Goal: Task Accomplishment & Management: Complete application form

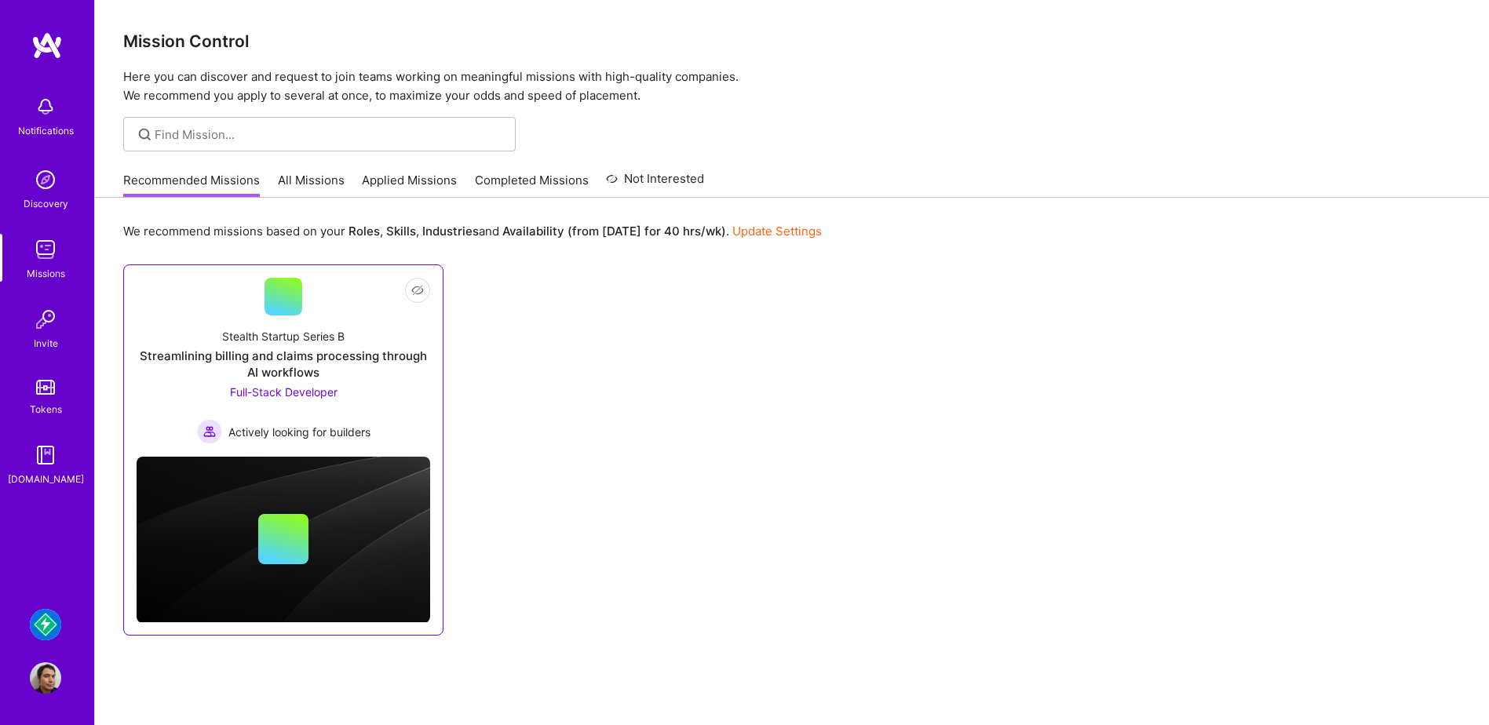
click at [380, 400] on div "Stealth Startup Series B Streamlining billing and claims processing through AI …" at bounding box center [284, 380] width 294 height 129
click at [297, 190] on link "All Missions" at bounding box center [311, 185] width 67 height 26
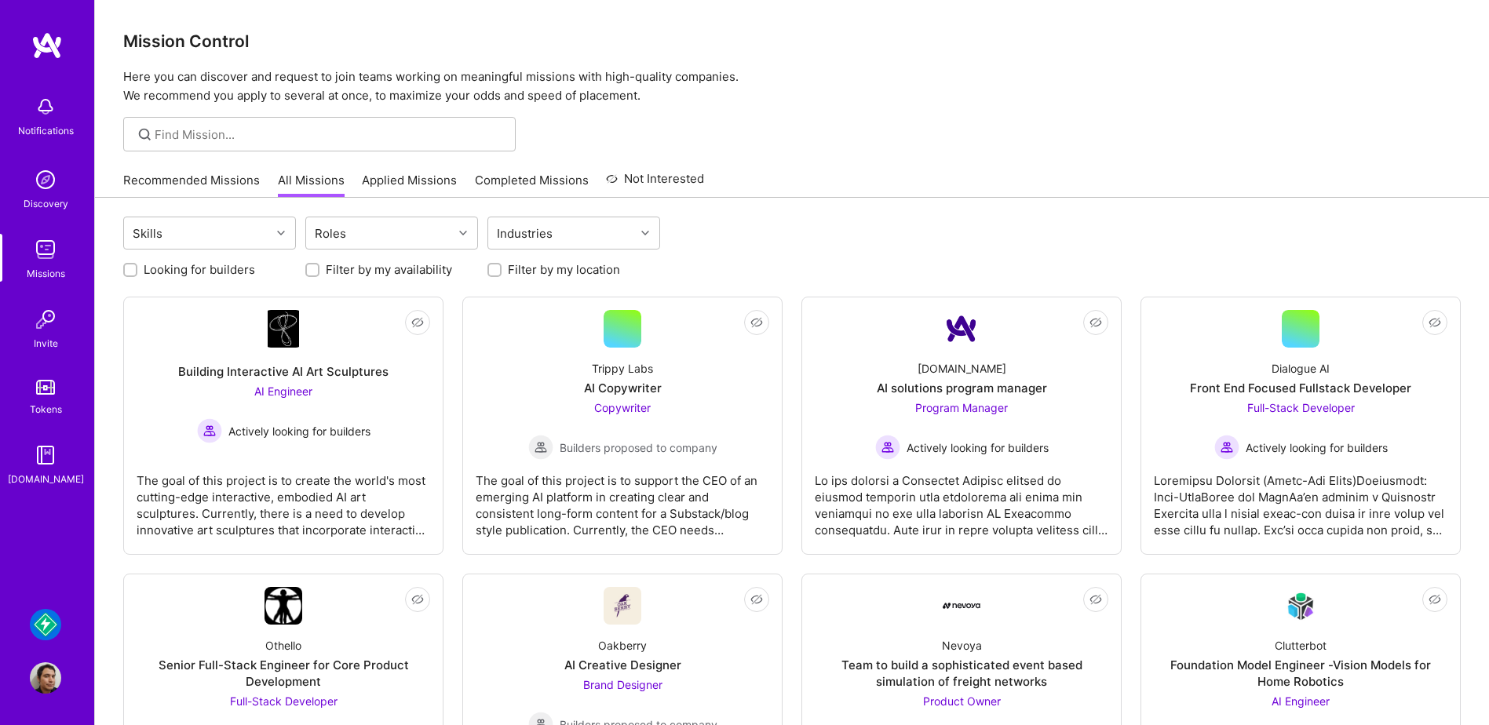
click at [143, 274] on div "Looking for builders" at bounding box center [209, 269] width 173 height 16
click at [133, 269] on input "Looking for builders" at bounding box center [131, 270] width 11 height 11
checkbox input "true"
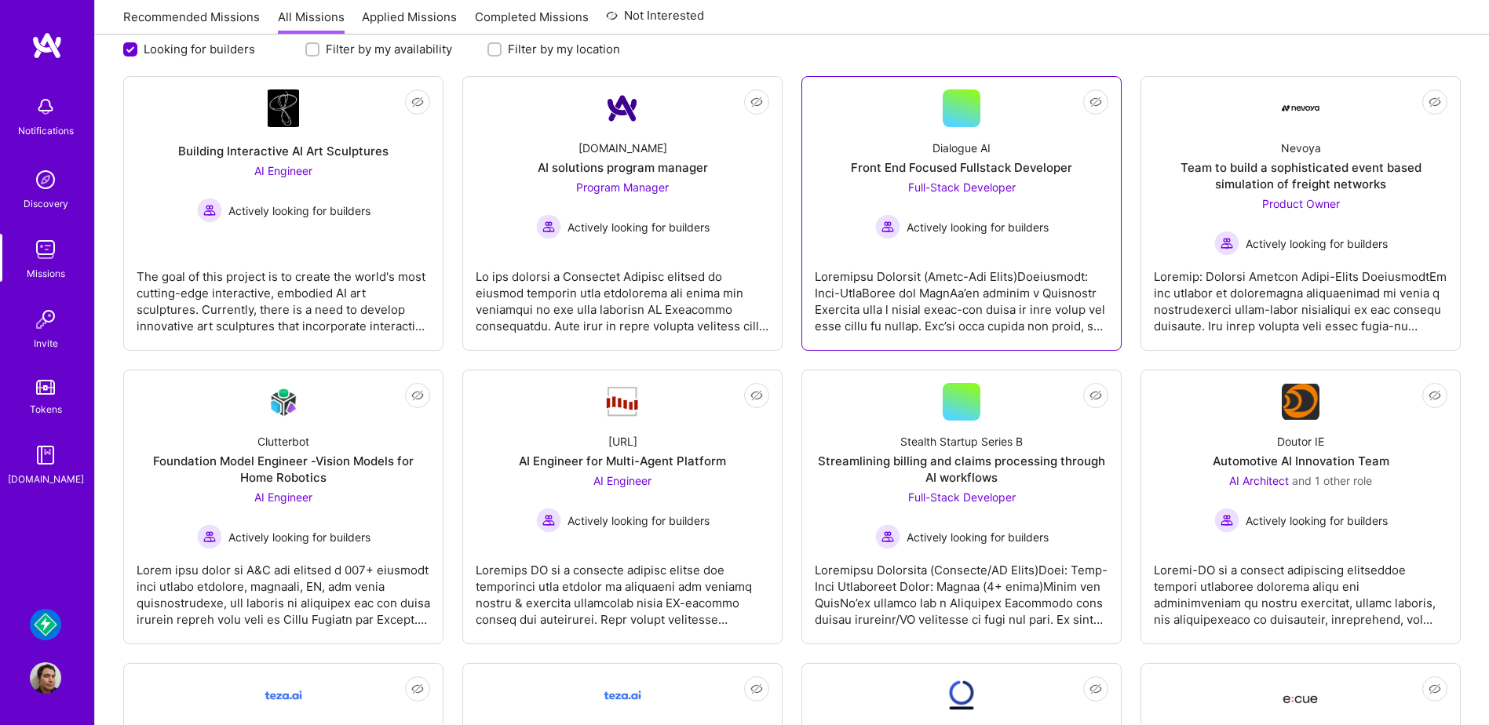
scroll to position [235, 0]
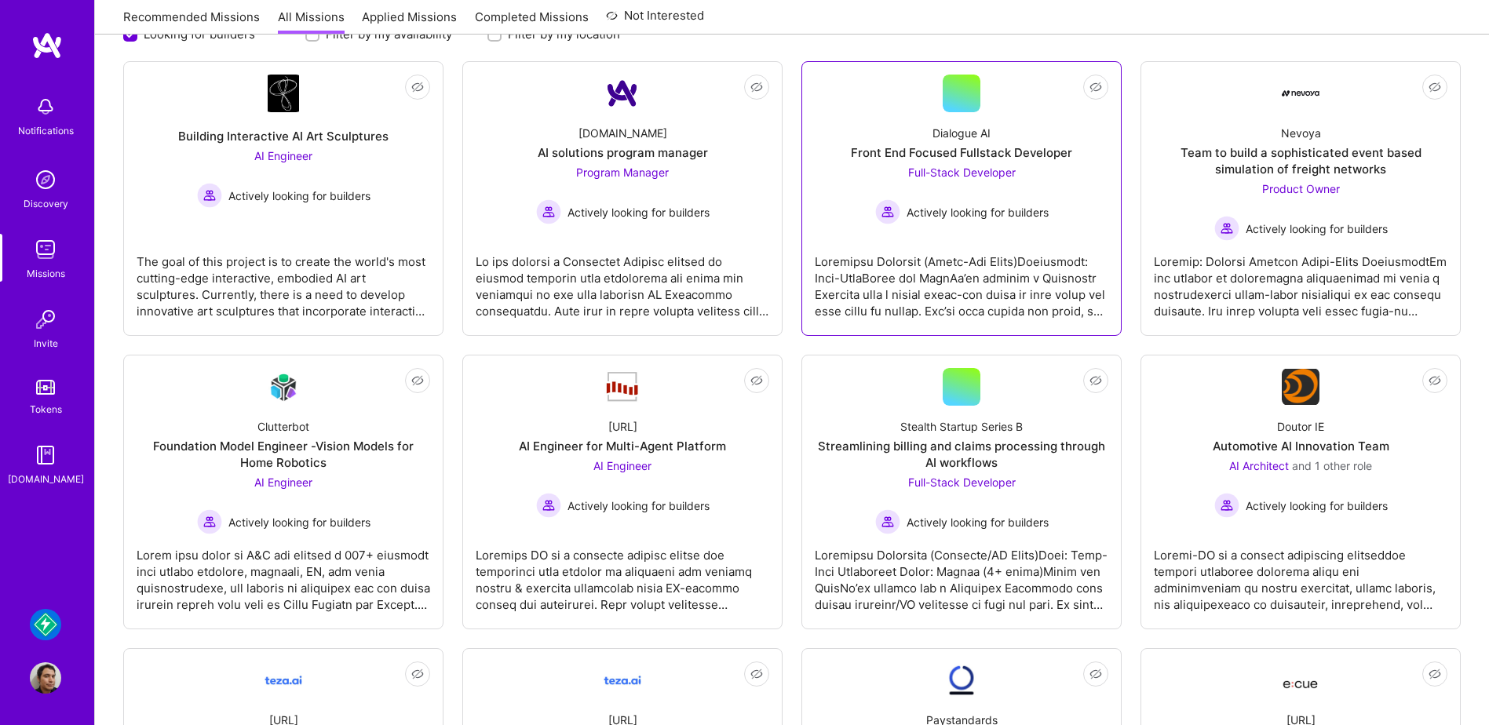
click at [830, 189] on div "Dialogue AI Front End Focused Fullstack Developer Full-Stack Developer Actively…" at bounding box center [962, 168] width 294 height 112
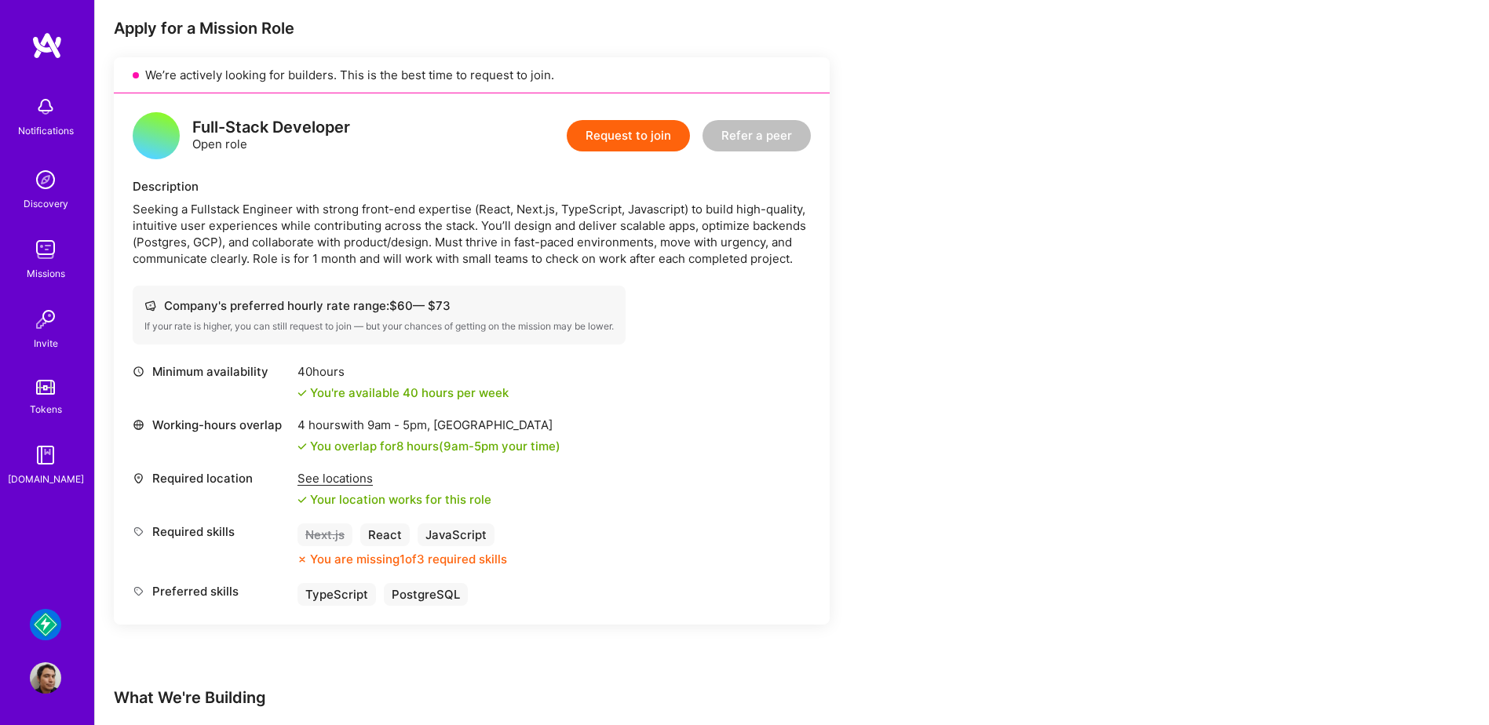
scroll to position [314, 0]
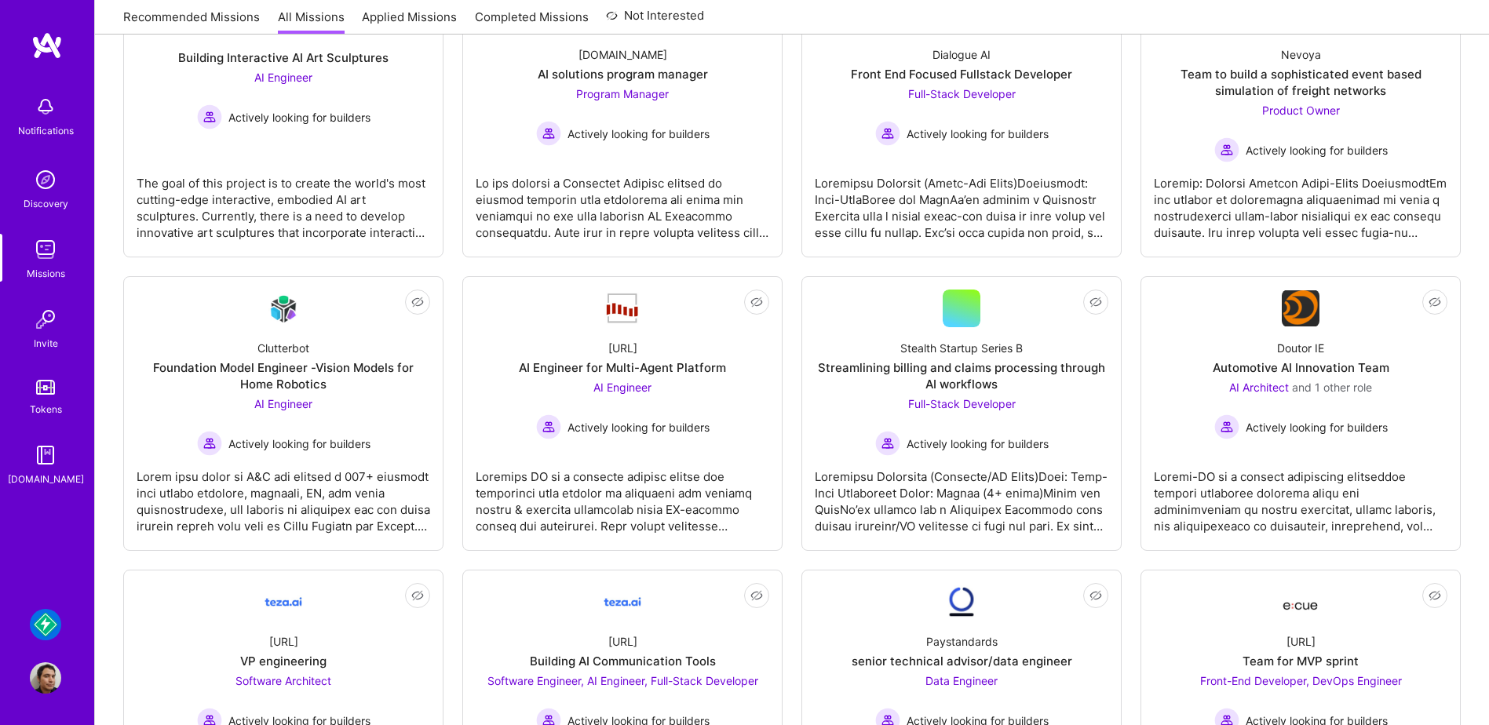
scroll to position [235, 0]
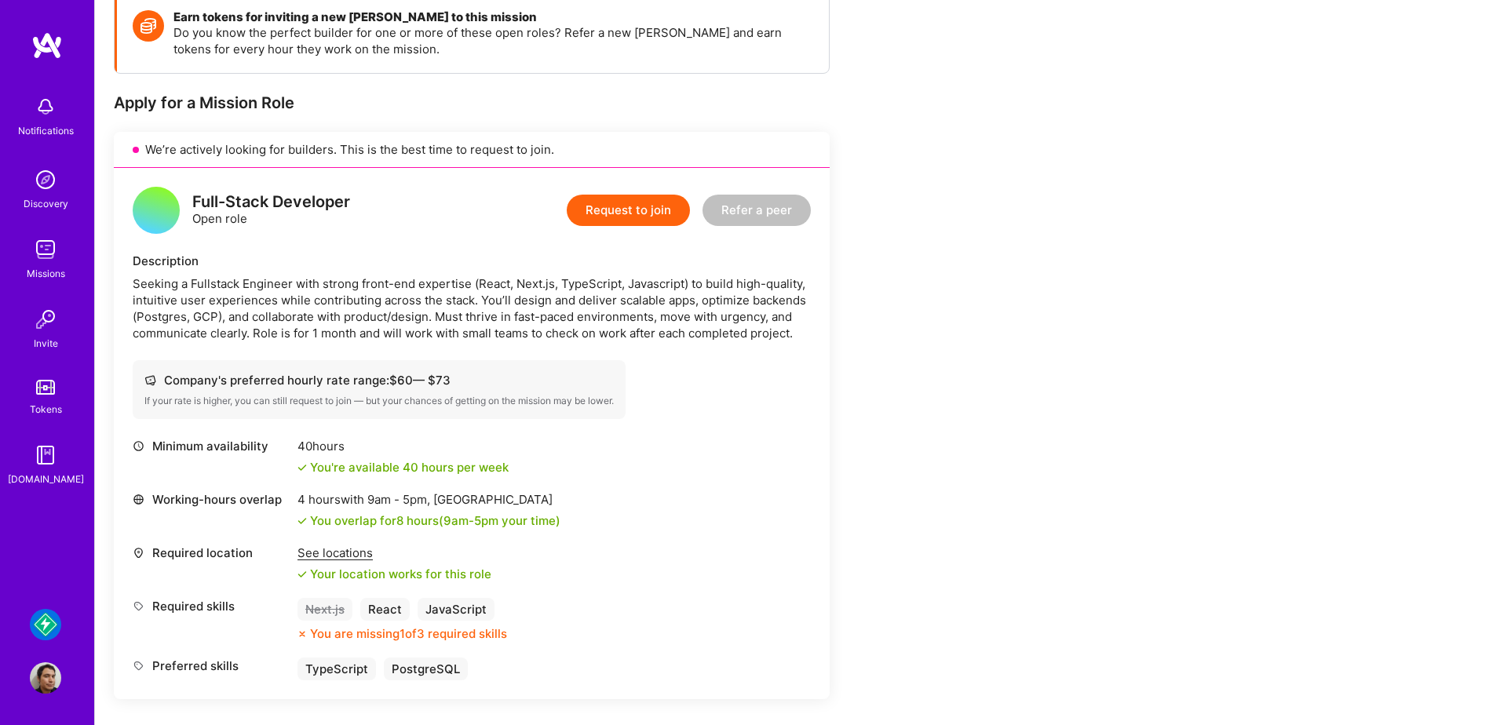
scroll to position [314, 0]
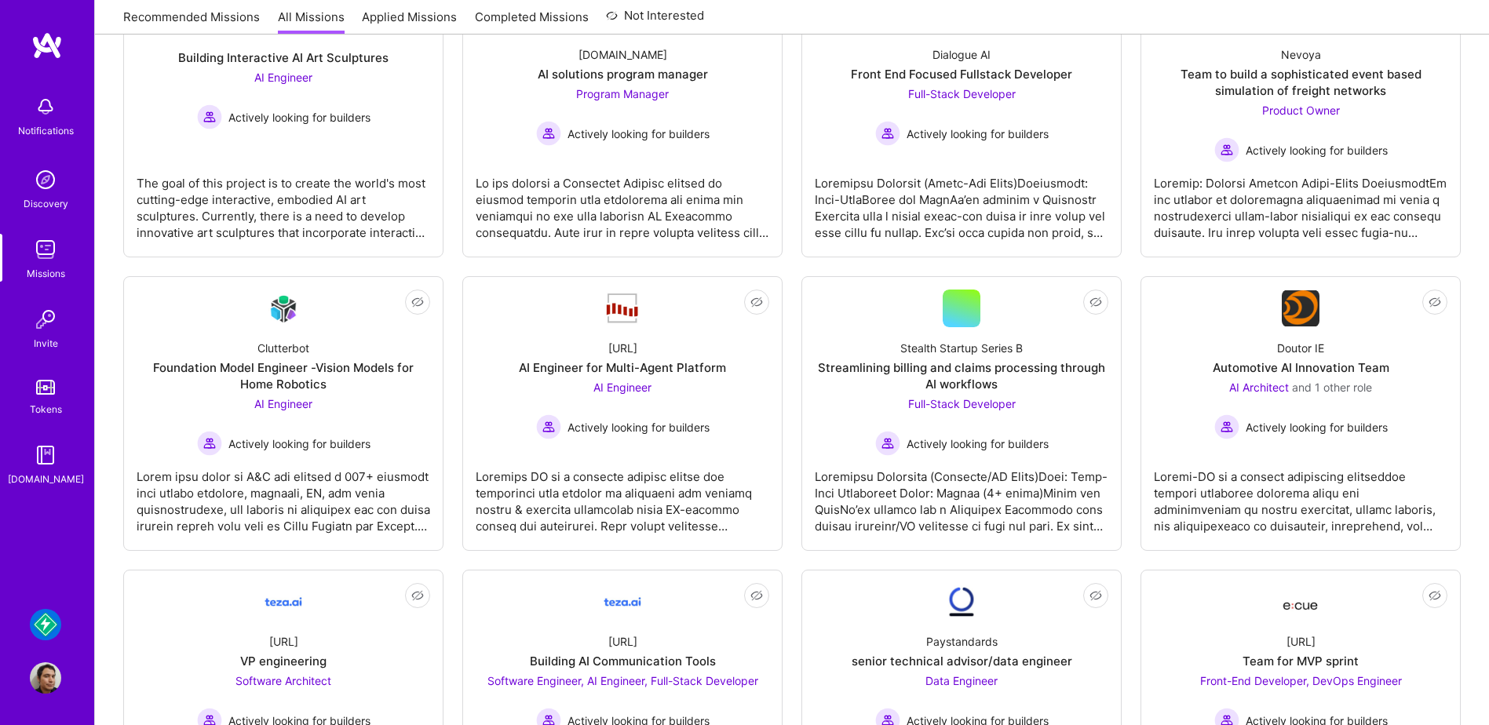
scroll to position [235, 0]
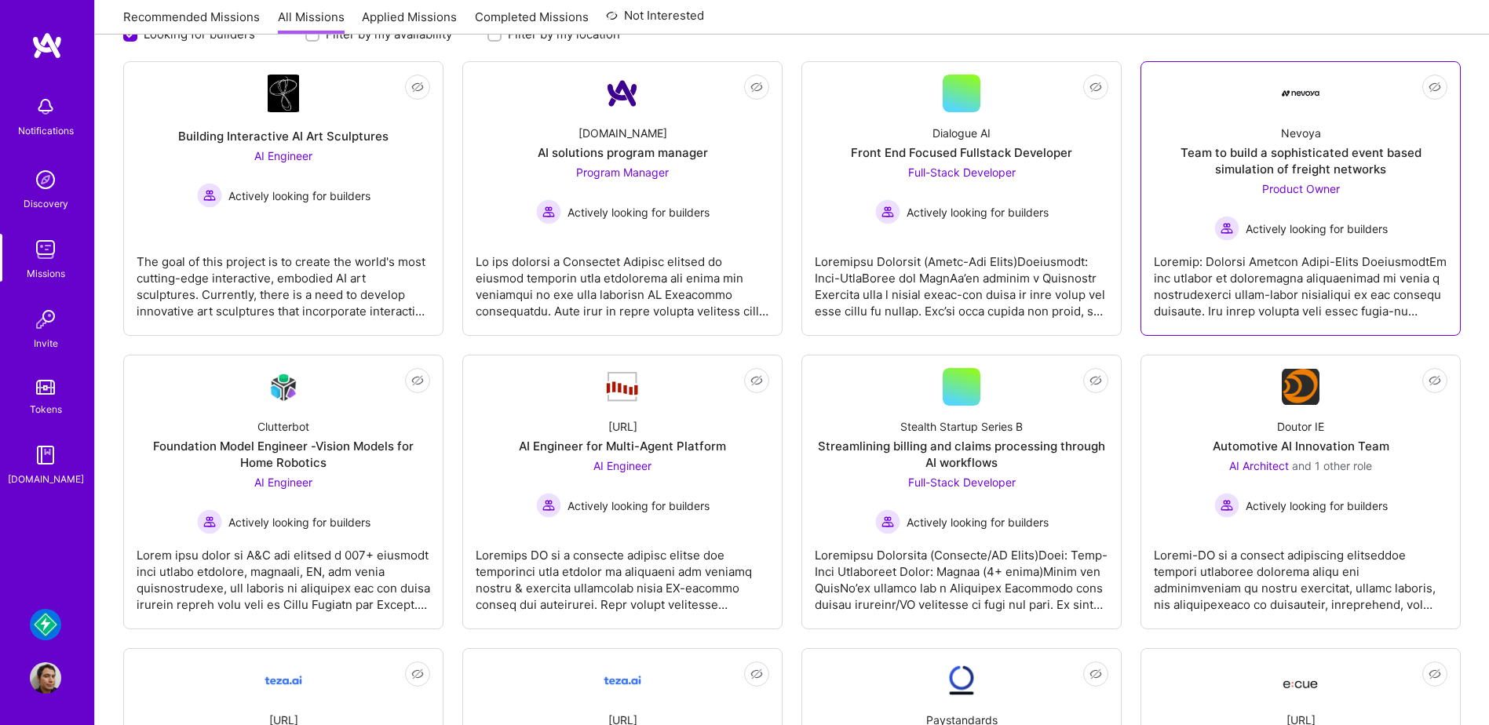
click at [1370, 255] on div at bounding box center [1301, 280] width 294 height 78
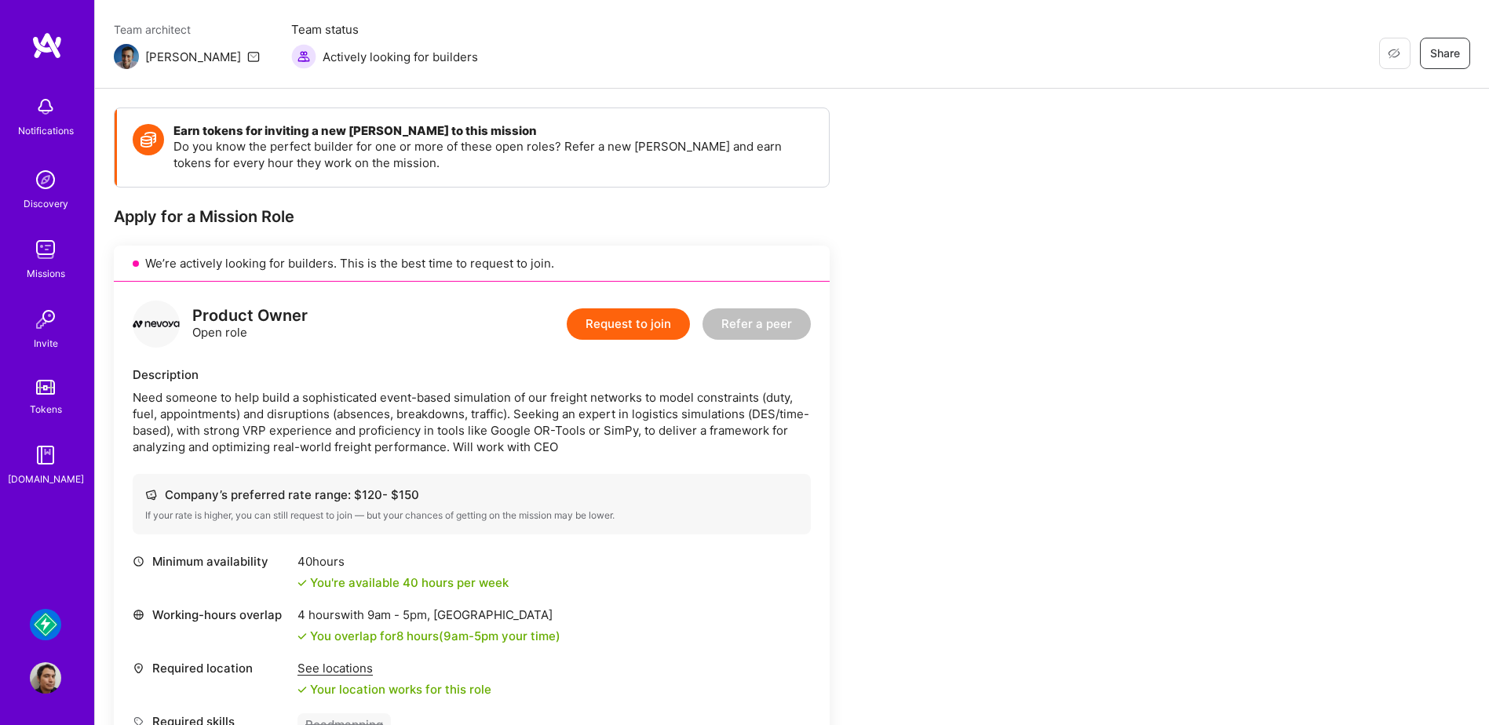
scroll to position [235, 0]
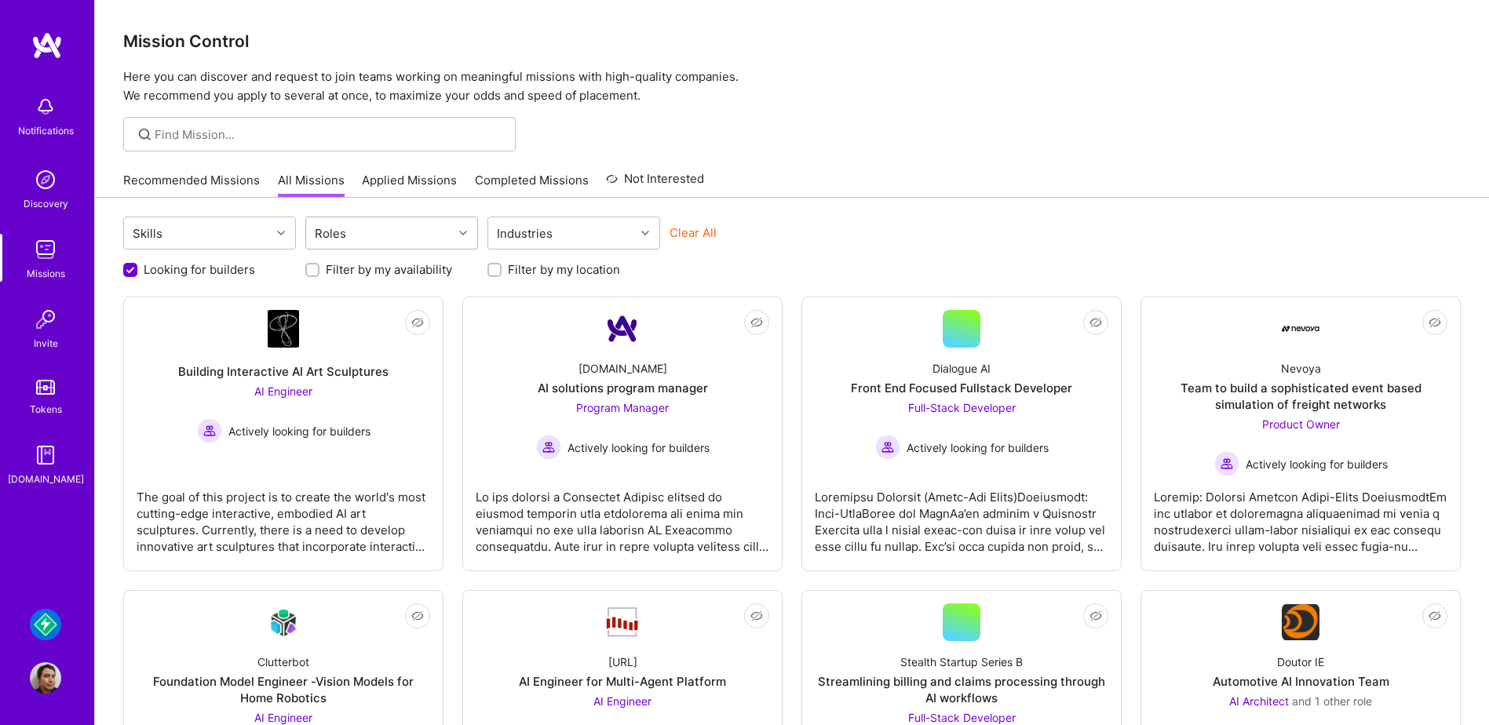
click at [455, 242] on div at bounding box center [465, 233] width 24 height 20
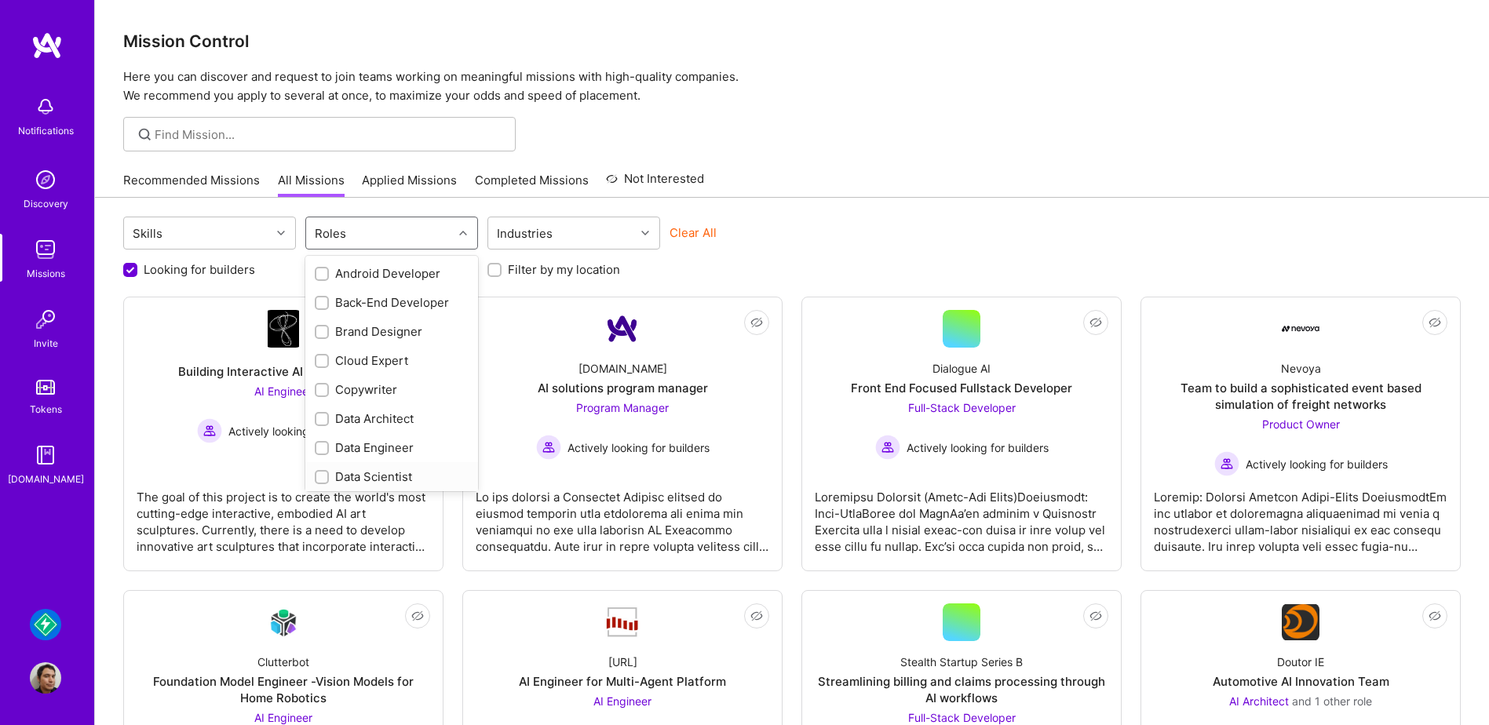
scroll to position [78, 0]
click at [317, 312] on div at bounding box center [322, 312] width 14 height 14
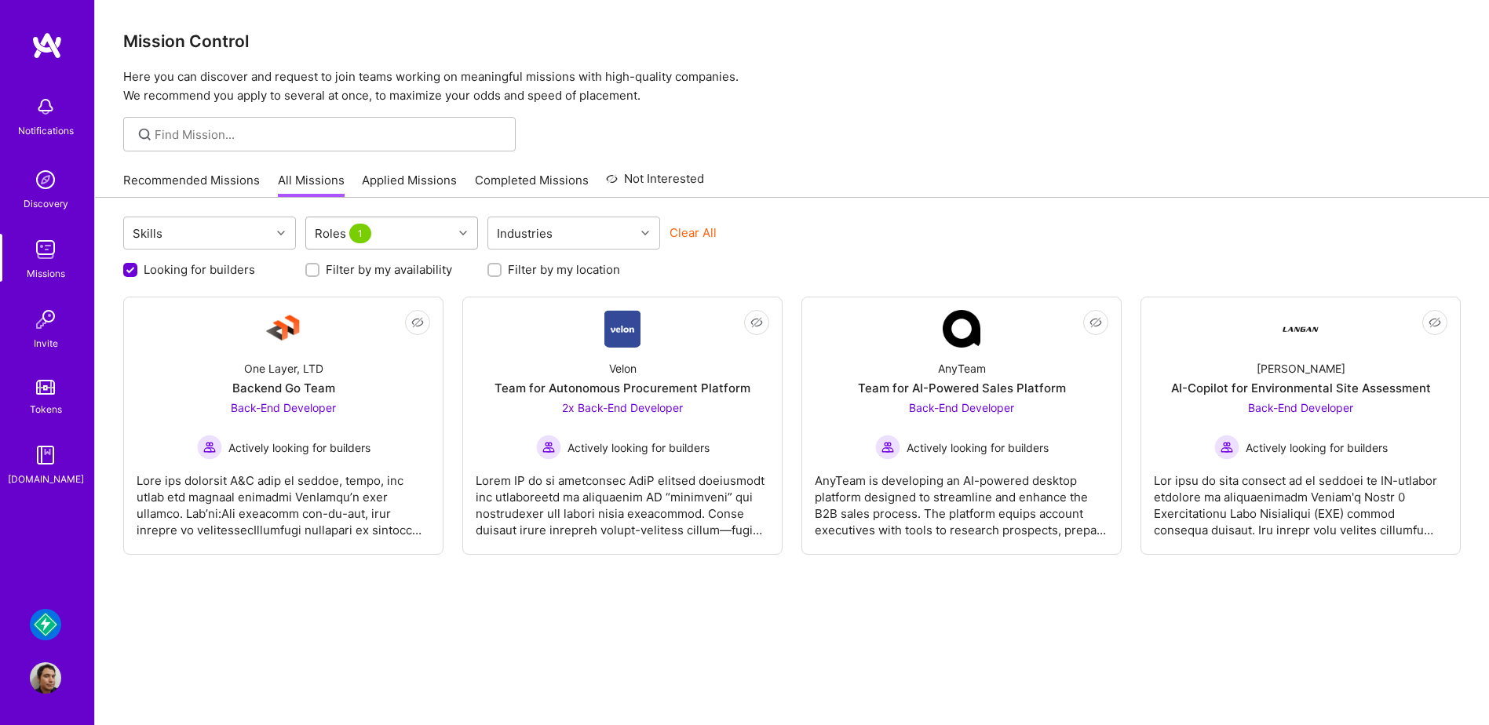
click at [453, 232] on div at bounding box center [465, 233] width 24 height 20
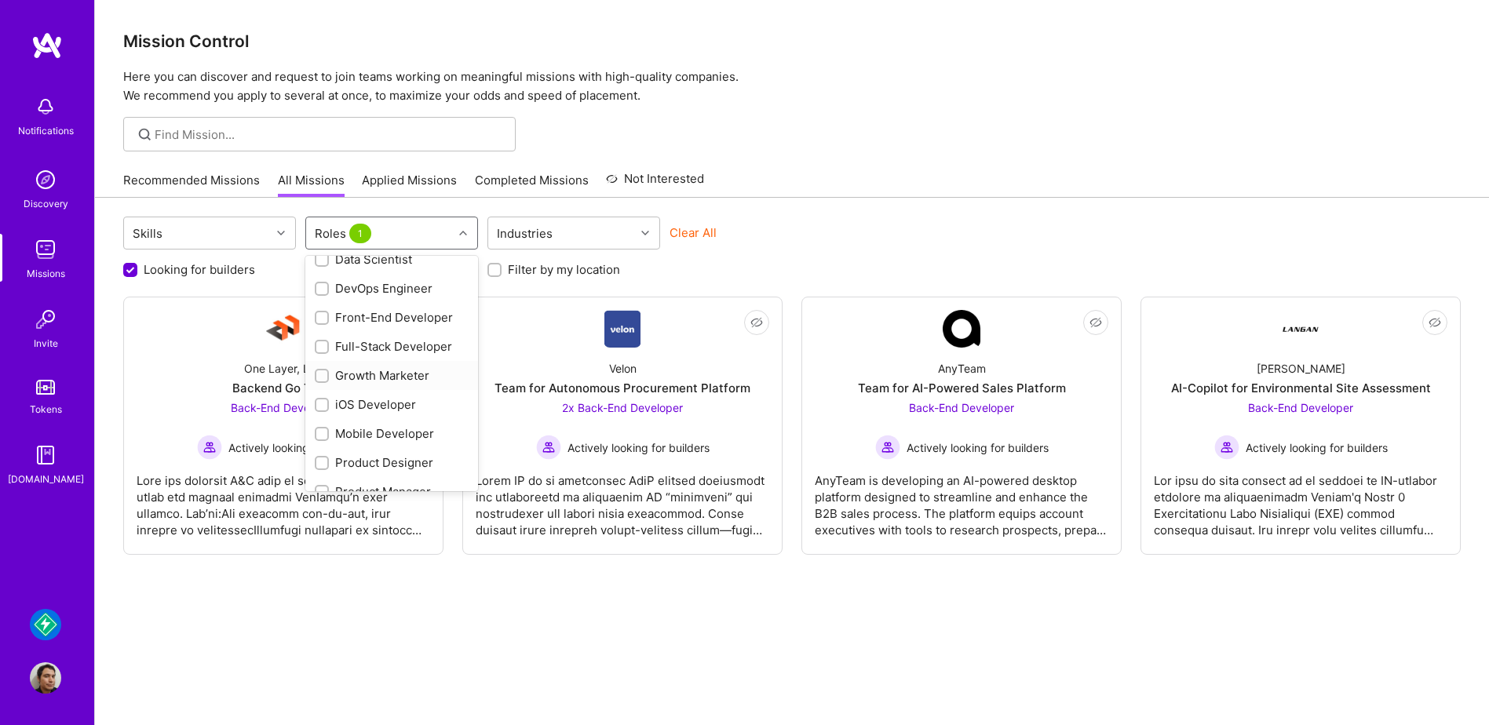
scroll to position [314, 0]
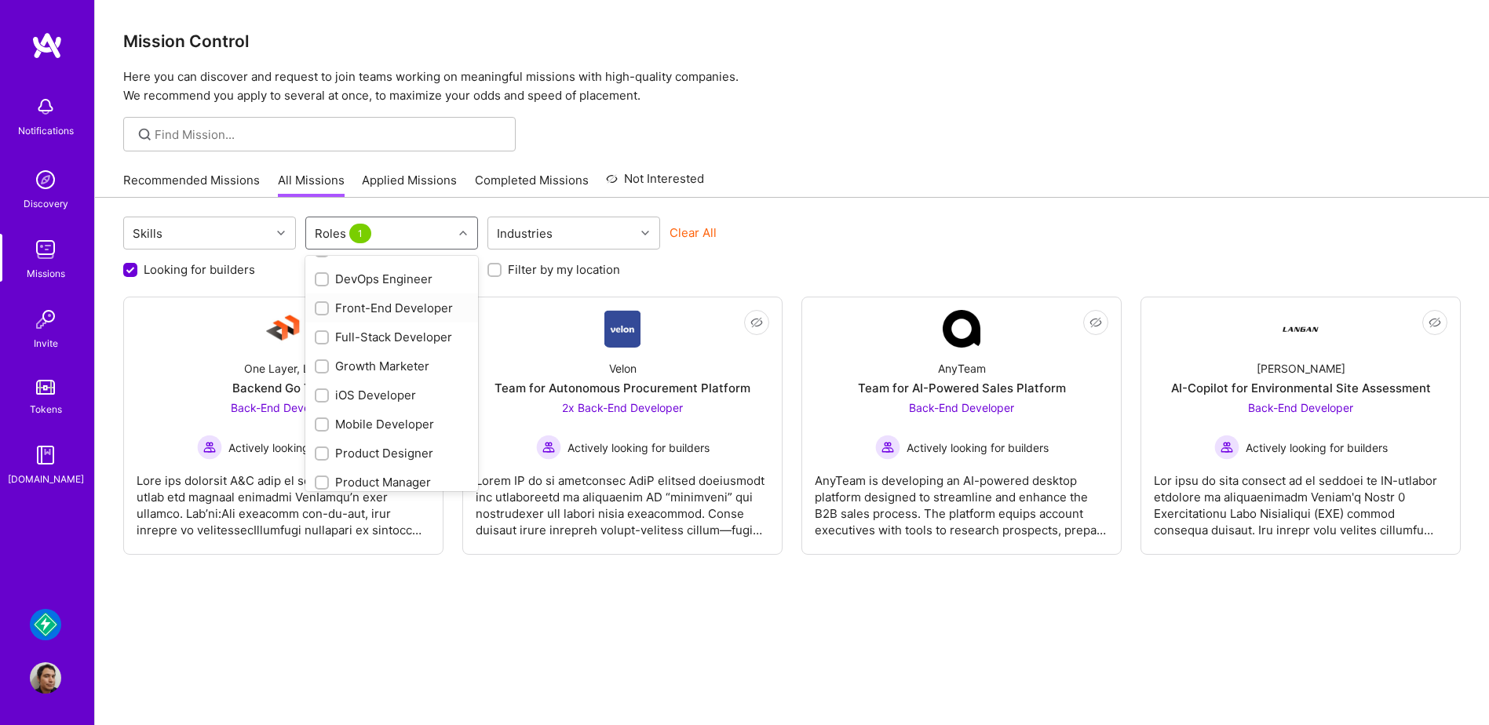
click at [319, 308] on input "checkbox" at bounding box center [323, 309] width 11 height 11
checkbox input "true"
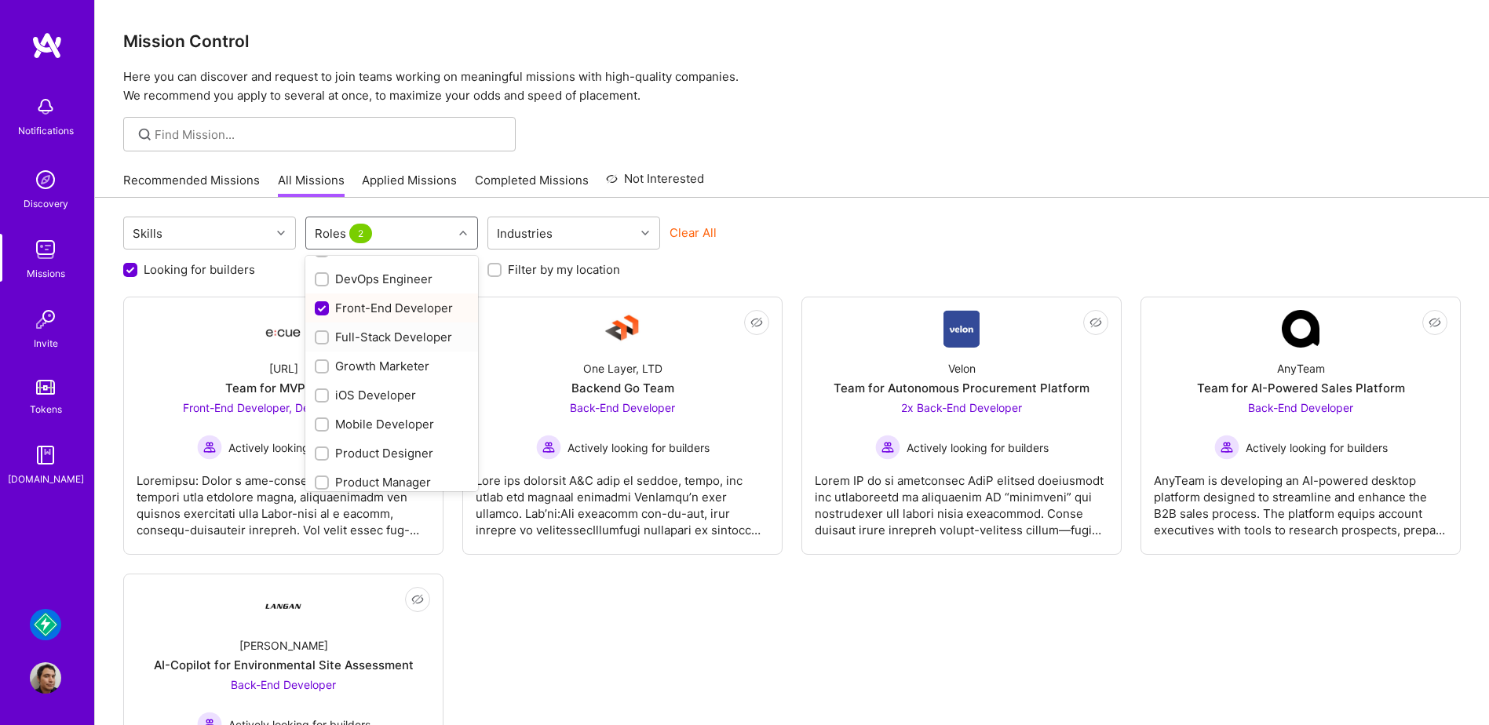
click at [321, 341] on input "checkbox" at bounding box center [323, 338] width 11 height 11
checkbox input "true"
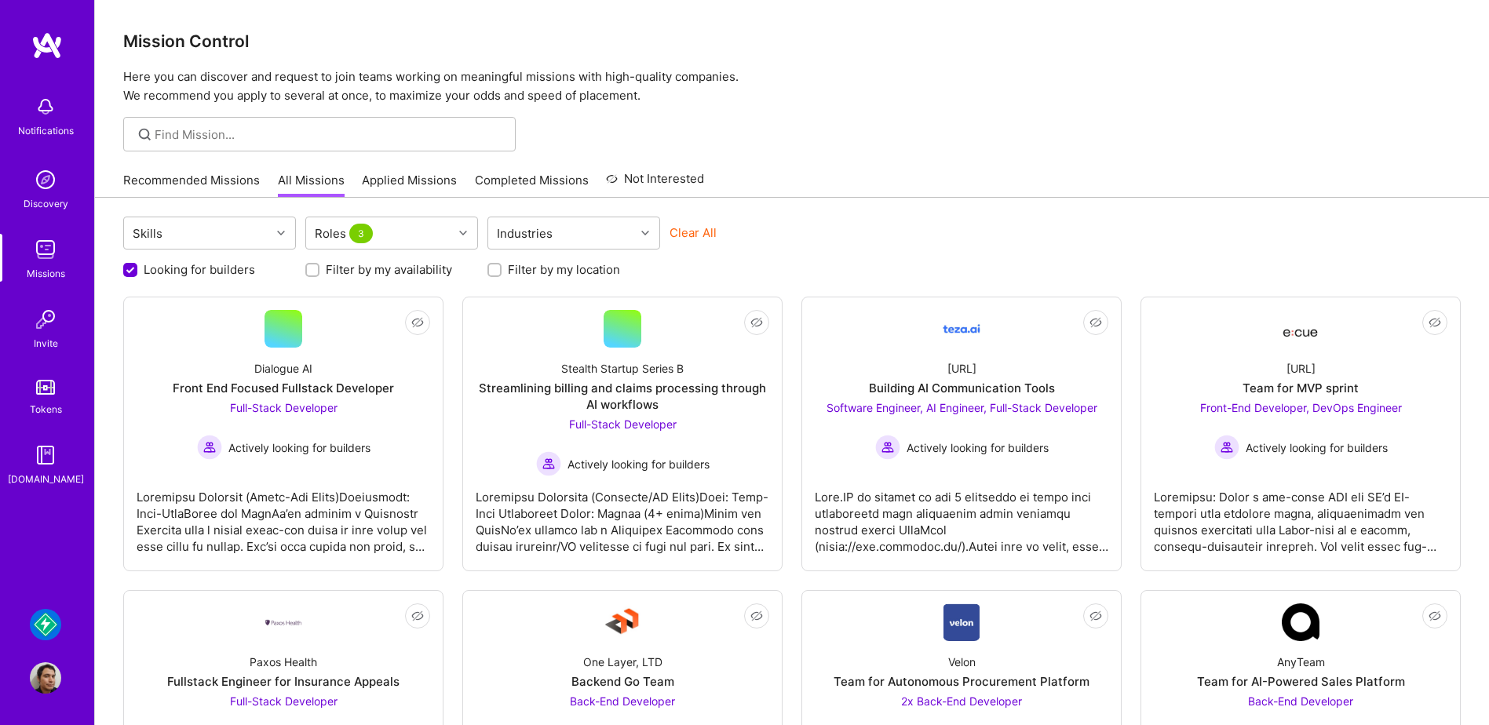
click at [994, 230] on div "Skills Roles 3 Industries Clear All" at bounding box center [791, 235] width 1337 height 37
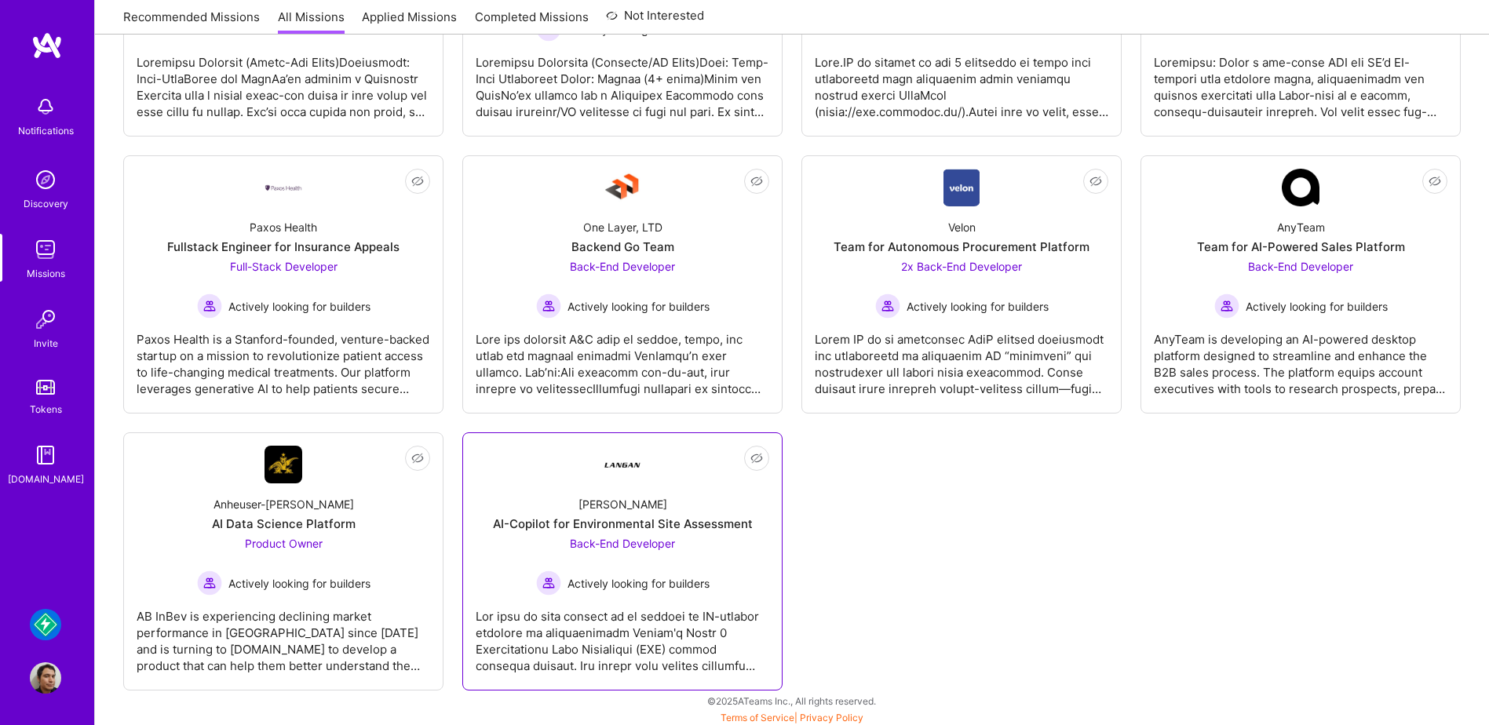
scroll to position [438, 0]
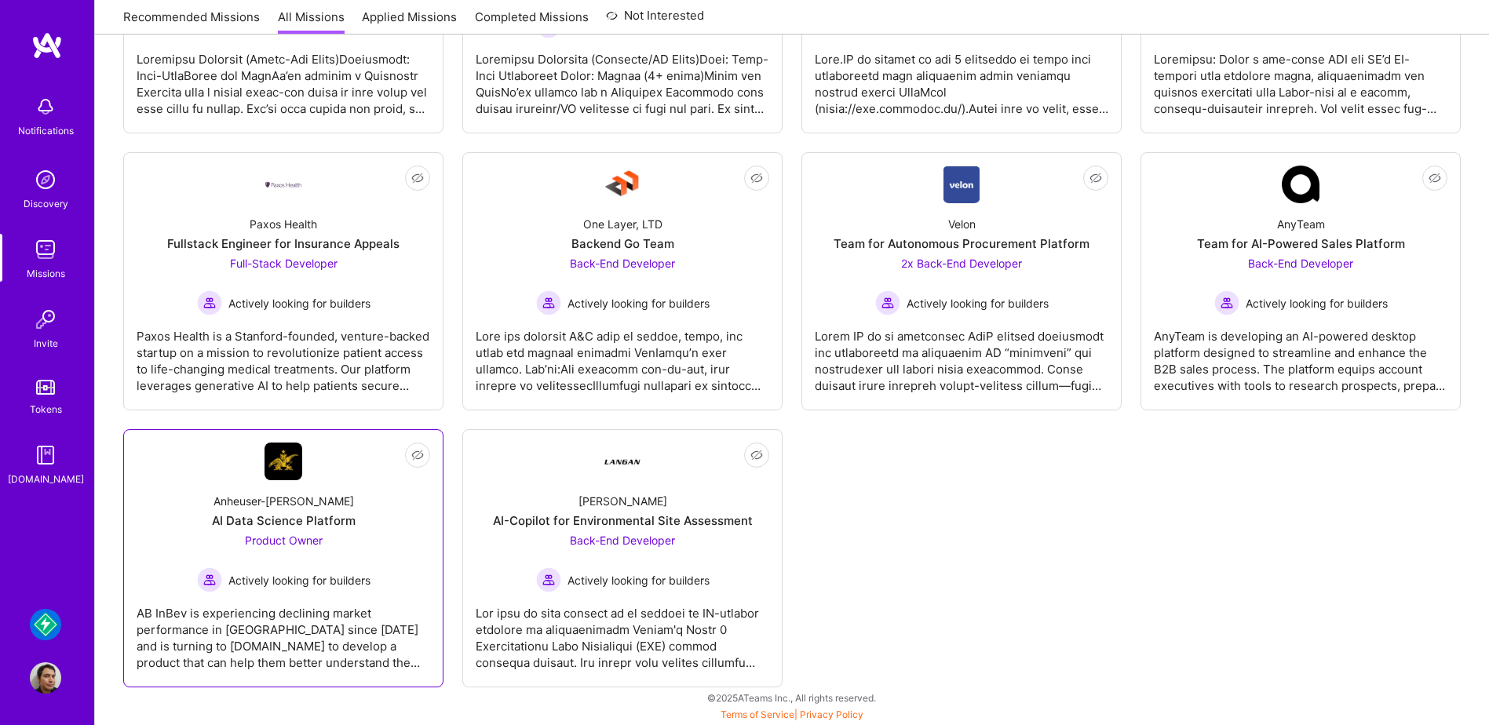
click at [379, 491] on div "Anheuser-Busch AI Data Science Platform Product Owner Actively looking for buil…" at bounding box center [284, 536] width 294 height 112
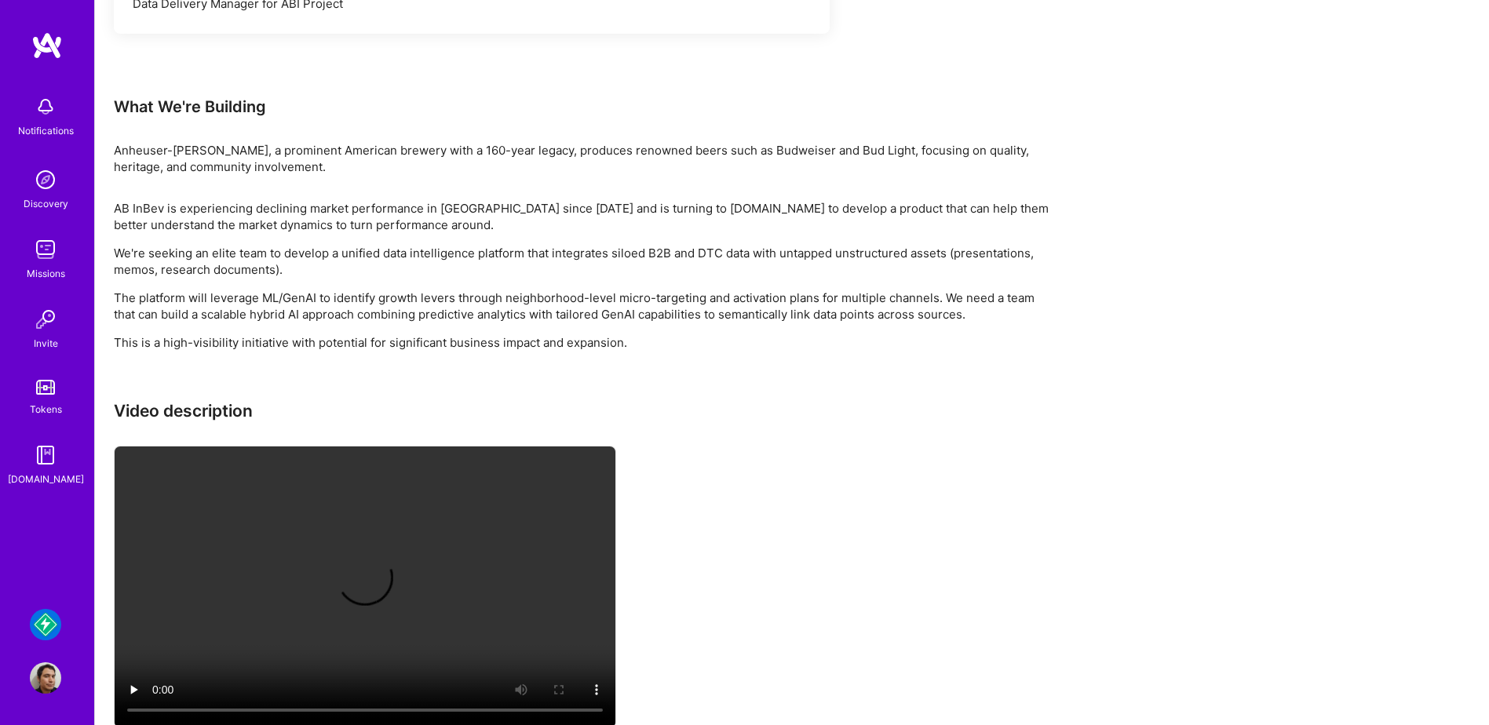
scroll to position [1589, 0]
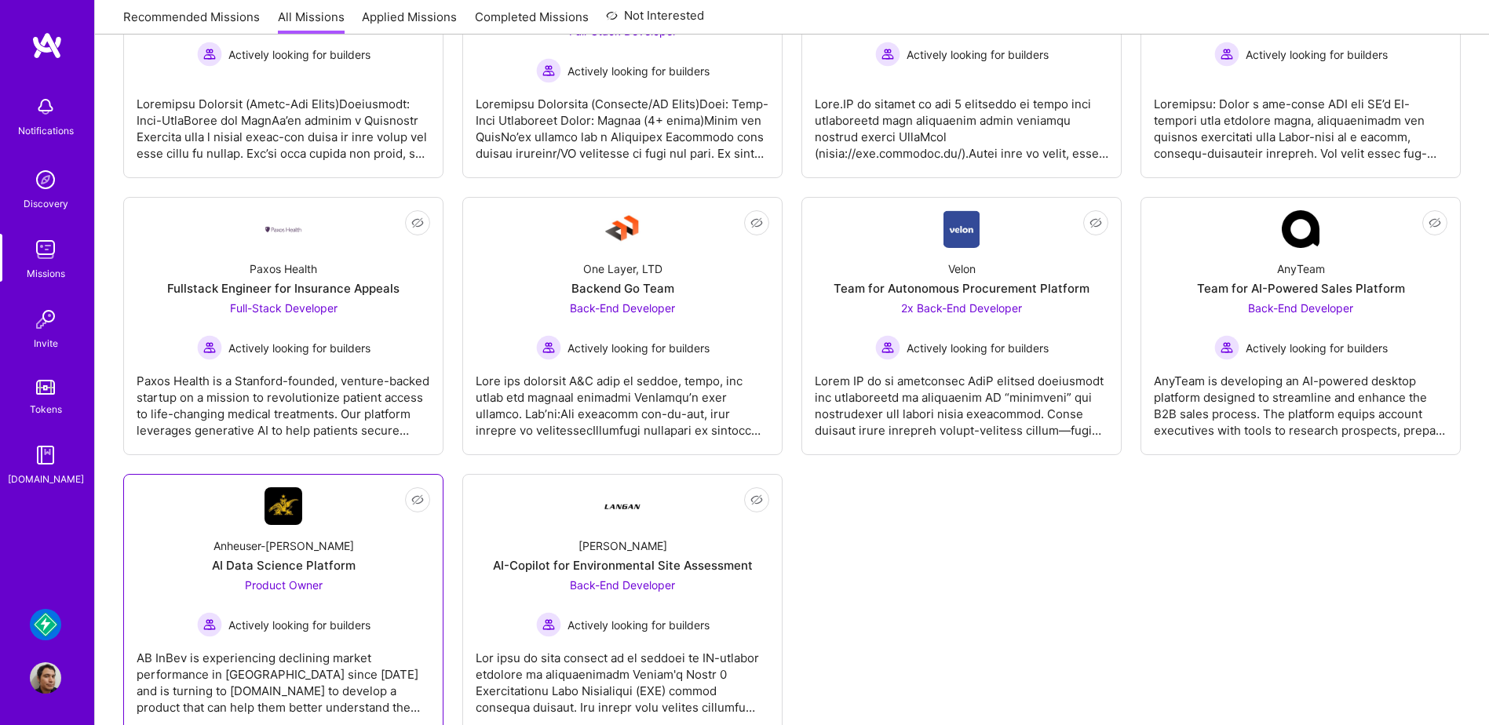
scroll to position [203, 0]
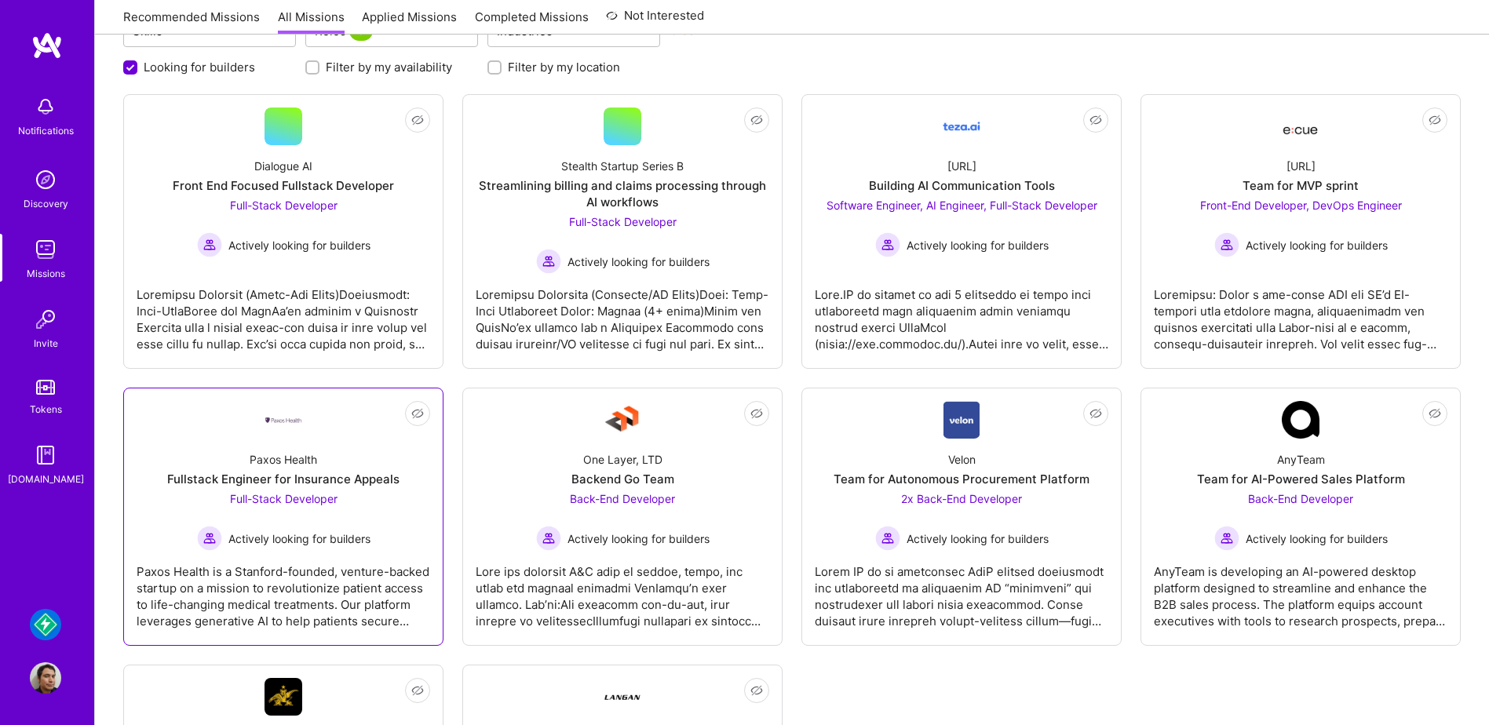
click at [404, 531] on div "Paxos Health Fullstack Engineer for Insurance Appeals Full-Stack Developer Acti…" at bounding box center [284, 495] width 294 height 112
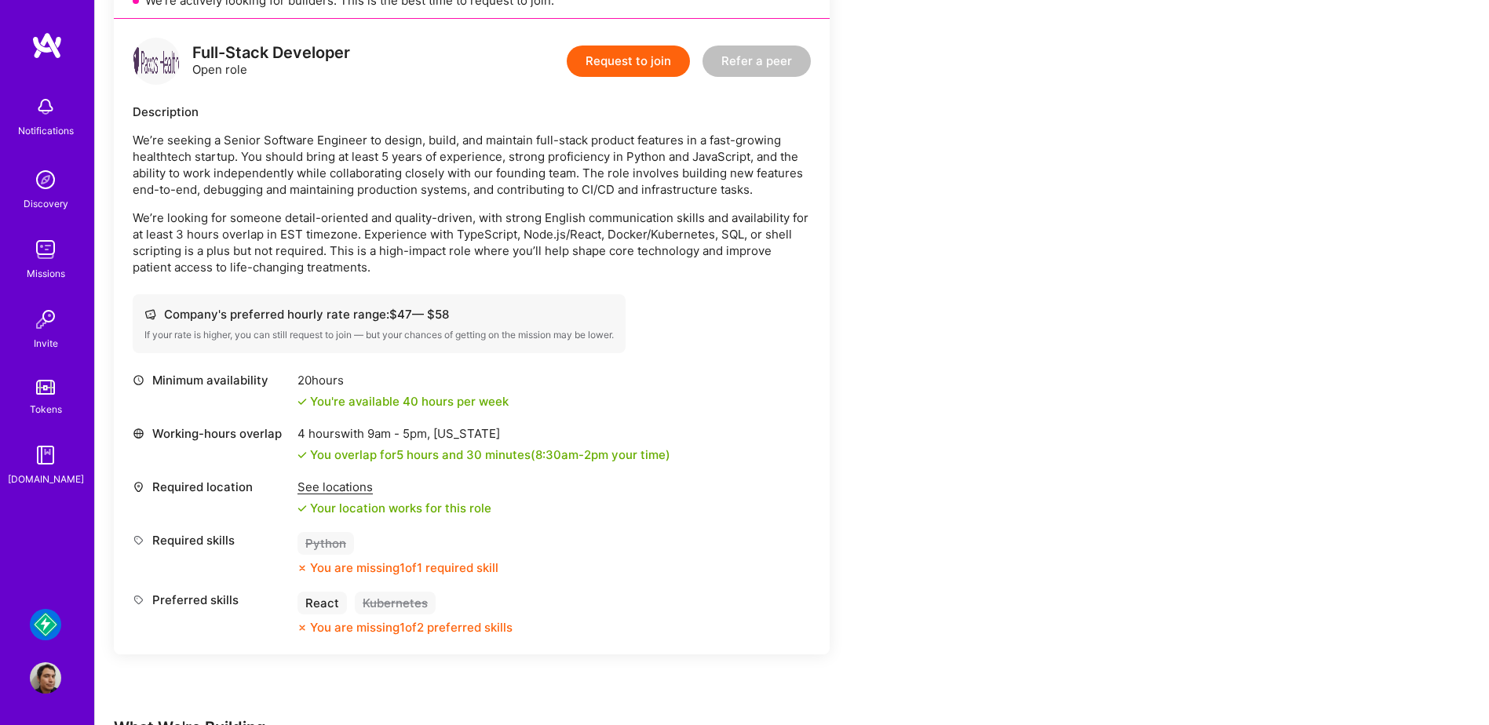
scroll to position [392, 0]
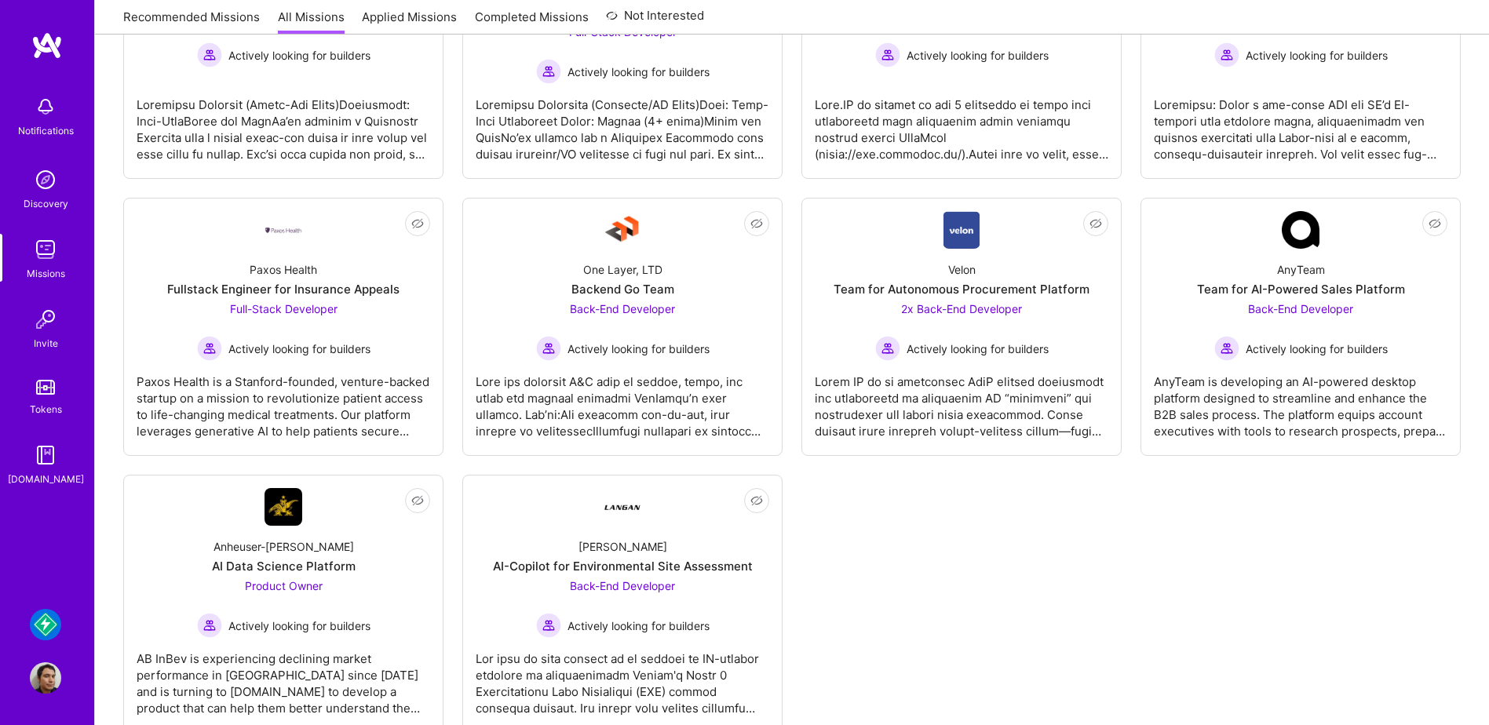
scroll to position [203, 0]
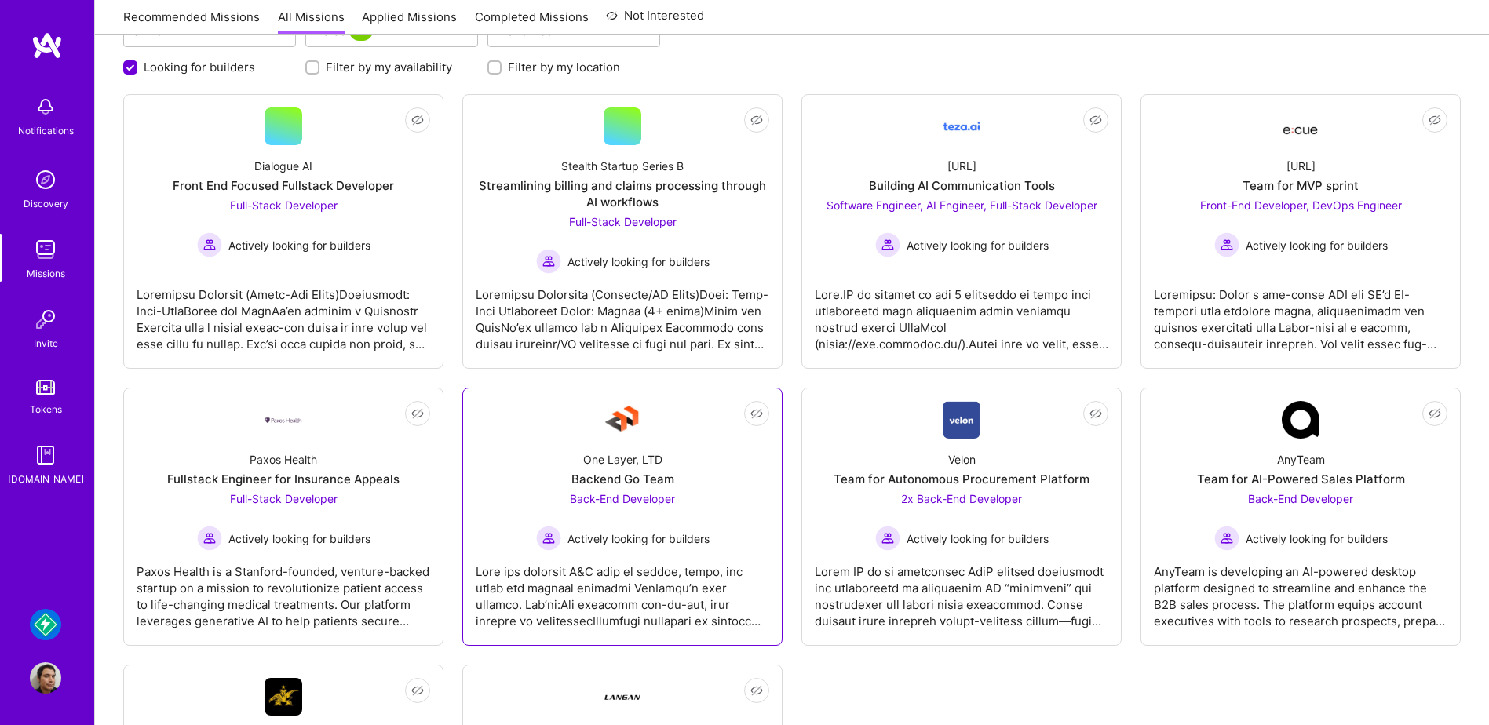
click at [726, 513] on div "One Layer, LTD Backend Go Team Back-End Developer Actively looking for builders" at bounding box center [623, 495] width 294 height 112
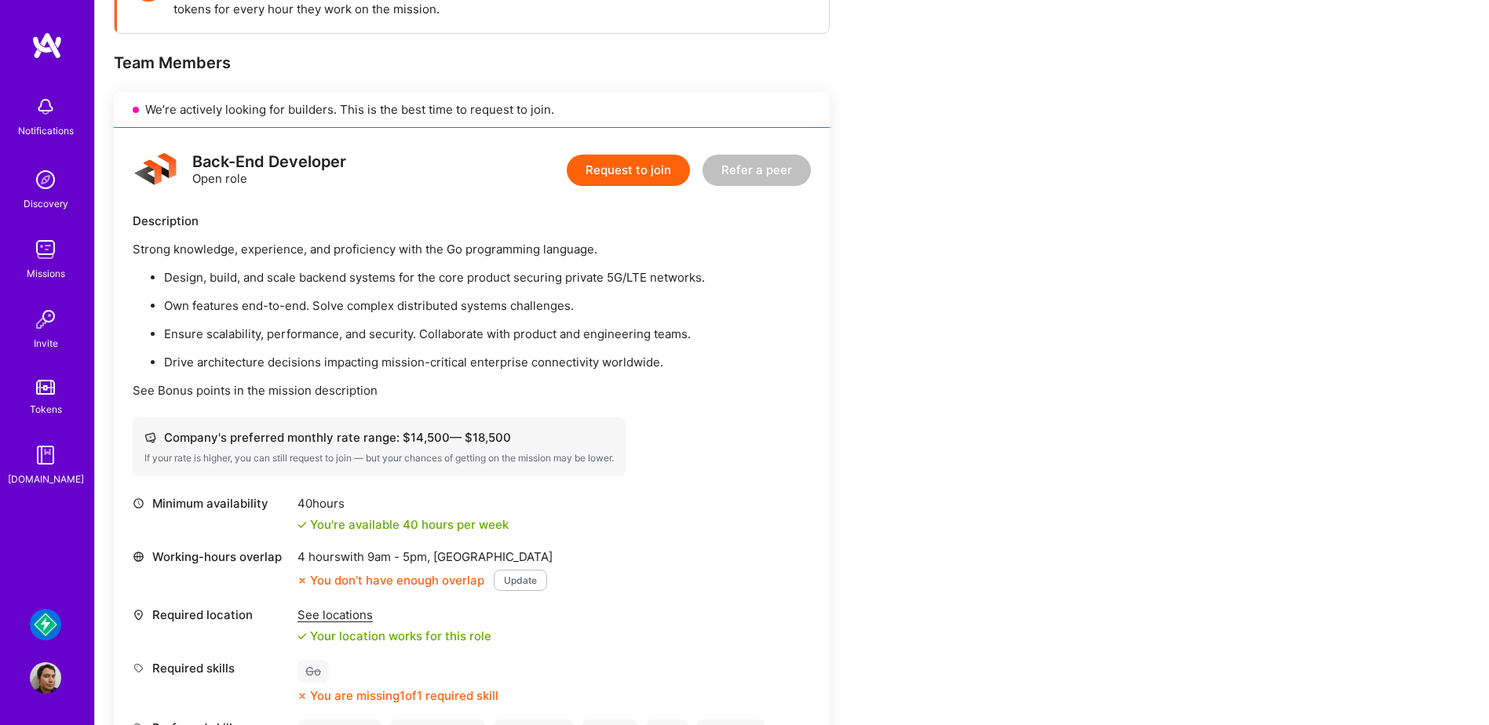
scroll to position [314, 0]
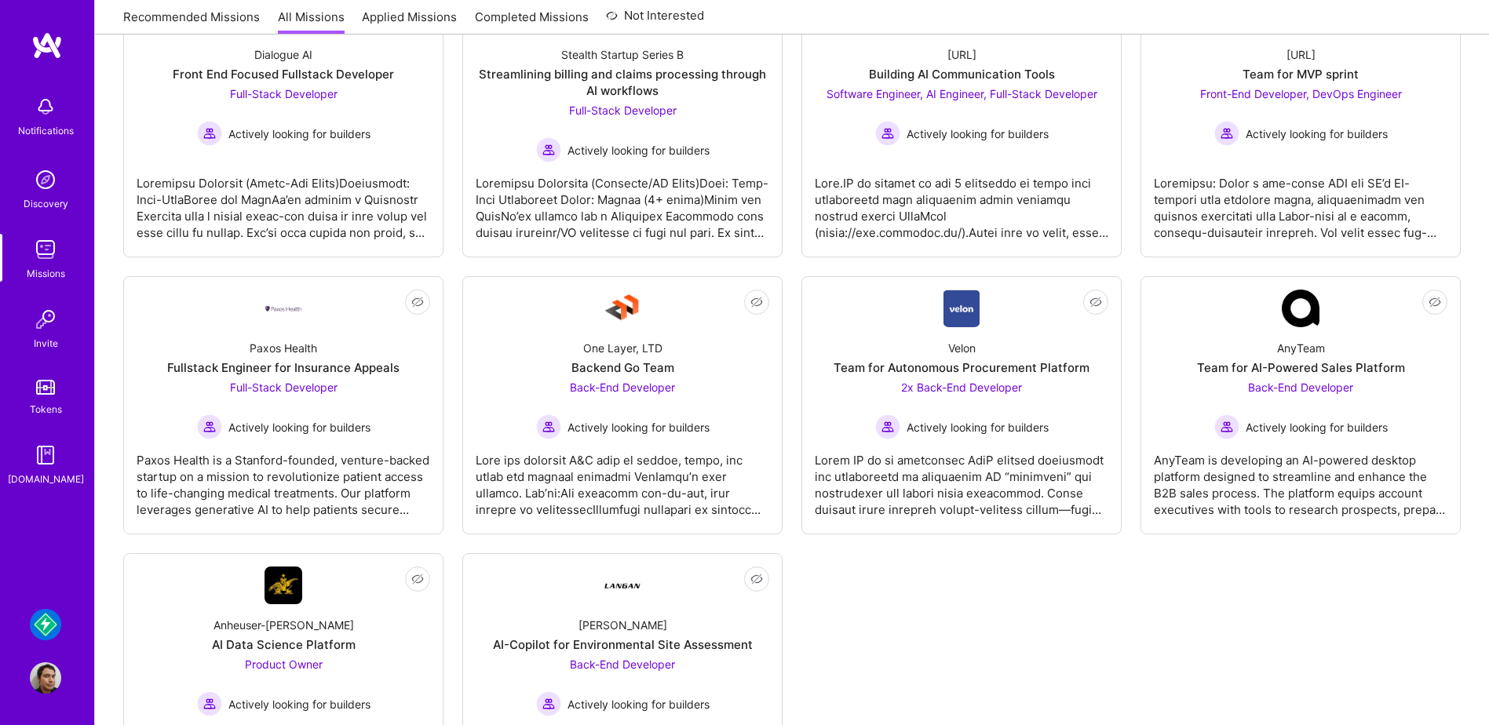
scroll to position [203, 0]
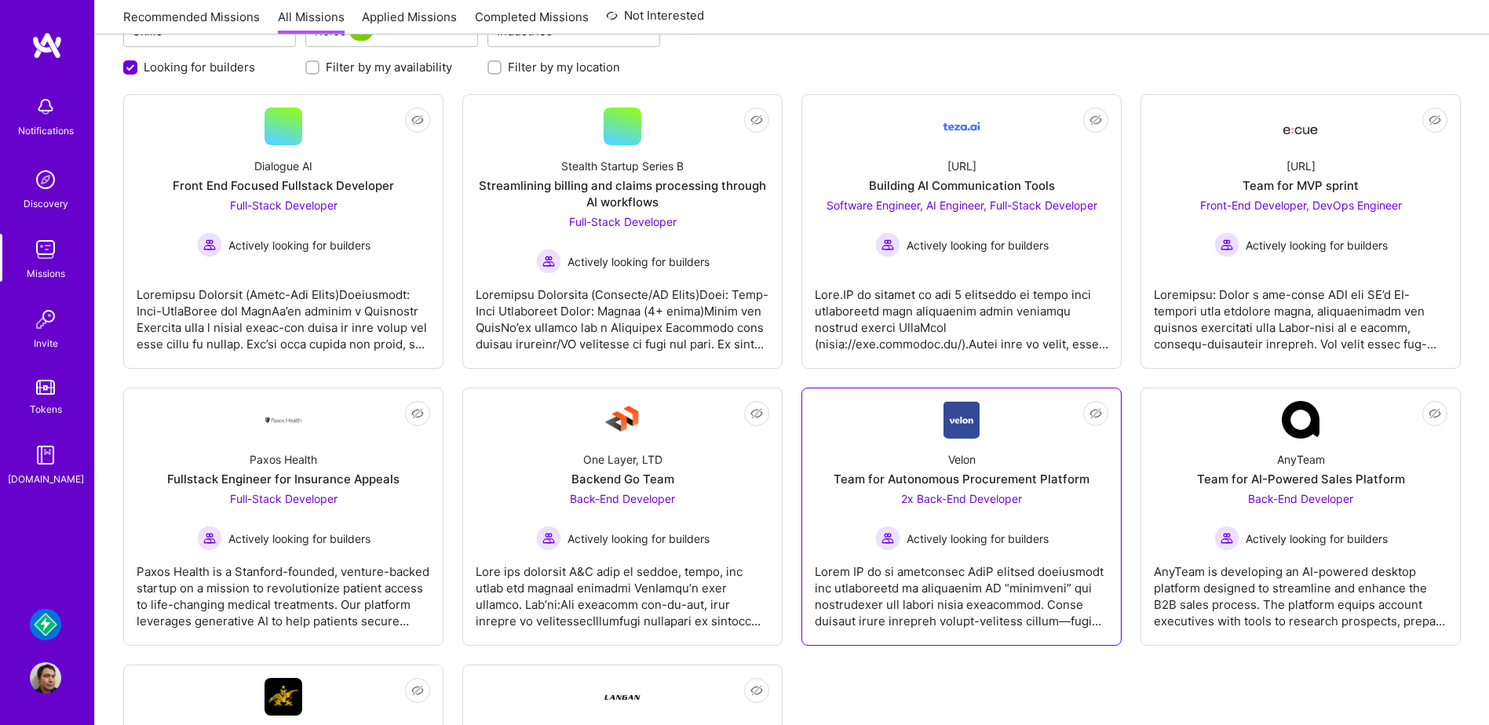
click at [1090, 439] on div "Velon Team for Autonomous Procurement Platform 2x Back-End Developer Actively l…" at bounding box center [962, 495] width 294 height 112
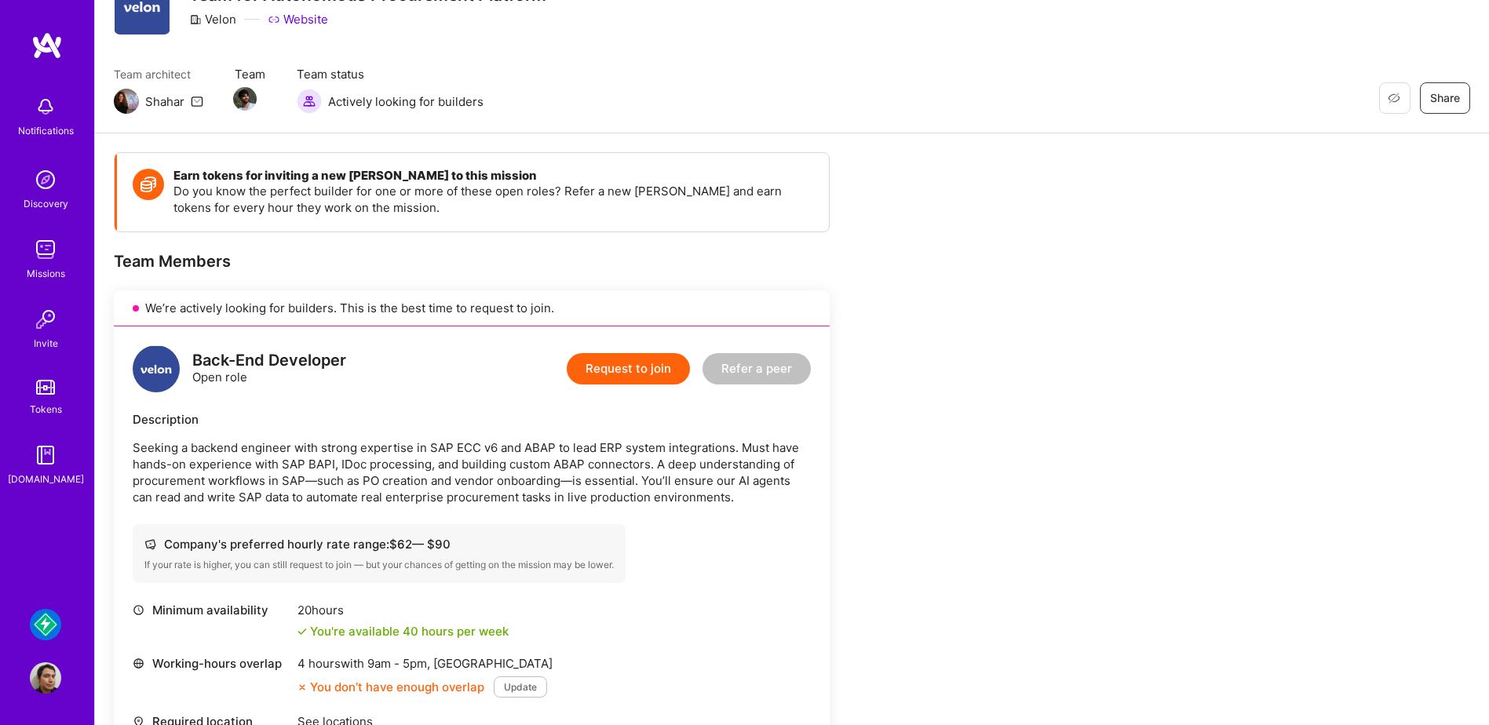
scroll to position [157, 0]
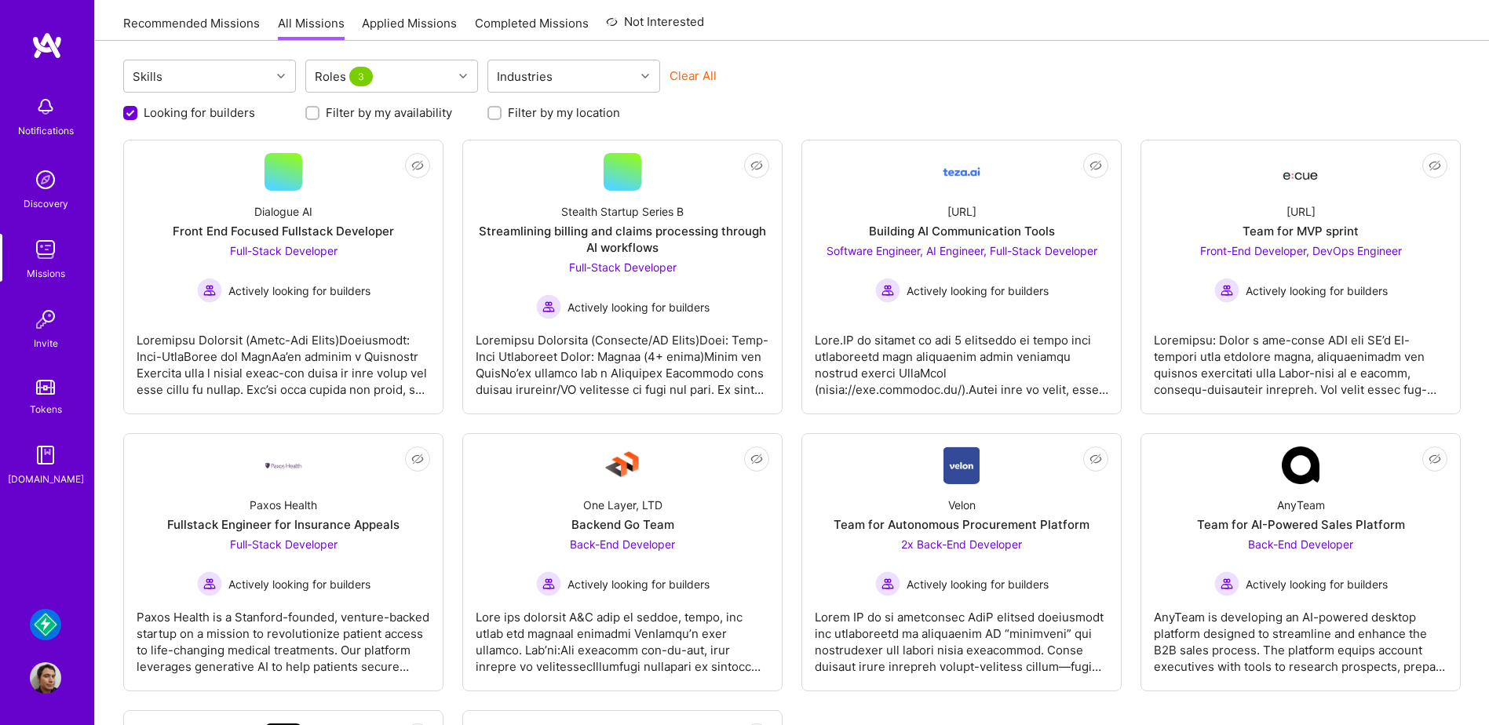
scroll to position [203, 0]
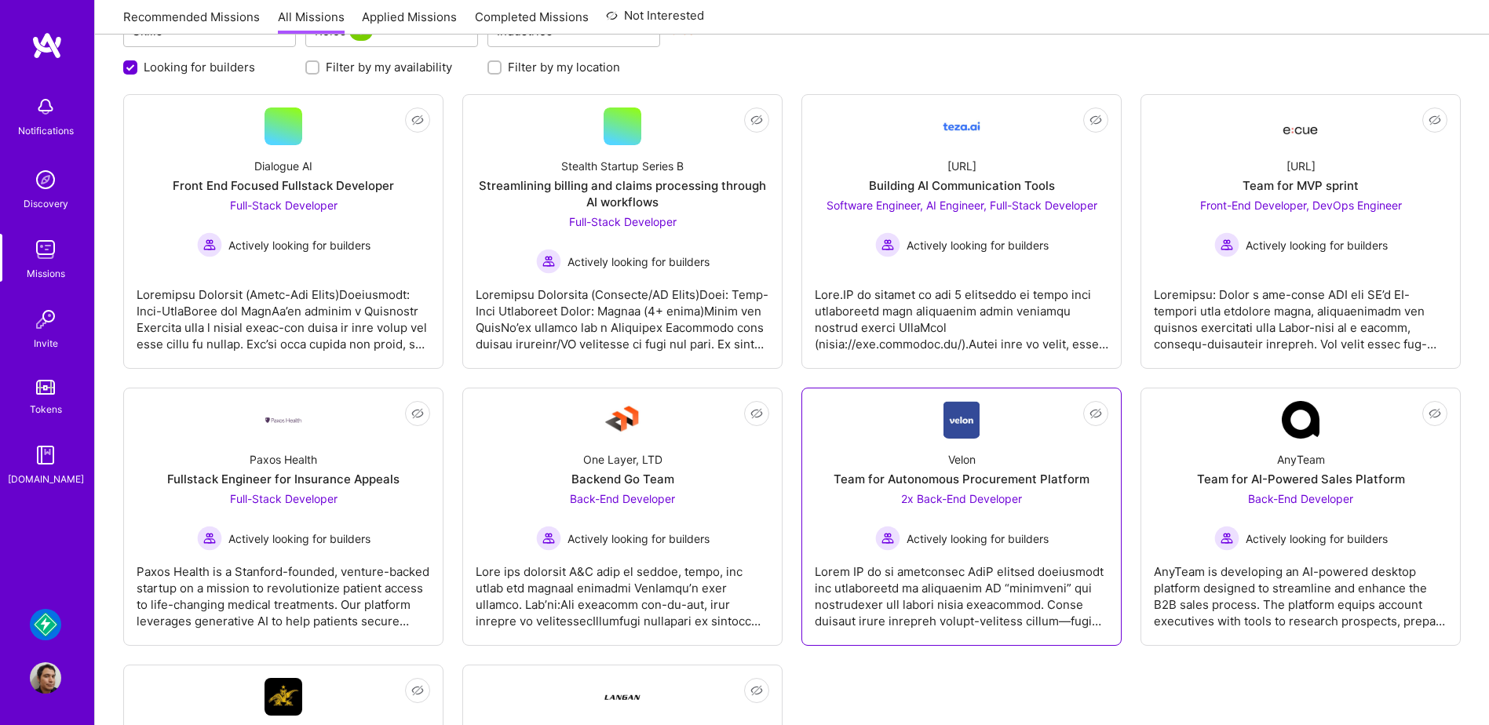
click at [1053, 461] on div "Velon Team for Autonomous Procurement Platform 2x Back-End Developer Actively l…" at bounding box center [962, 495] width 294 height 112
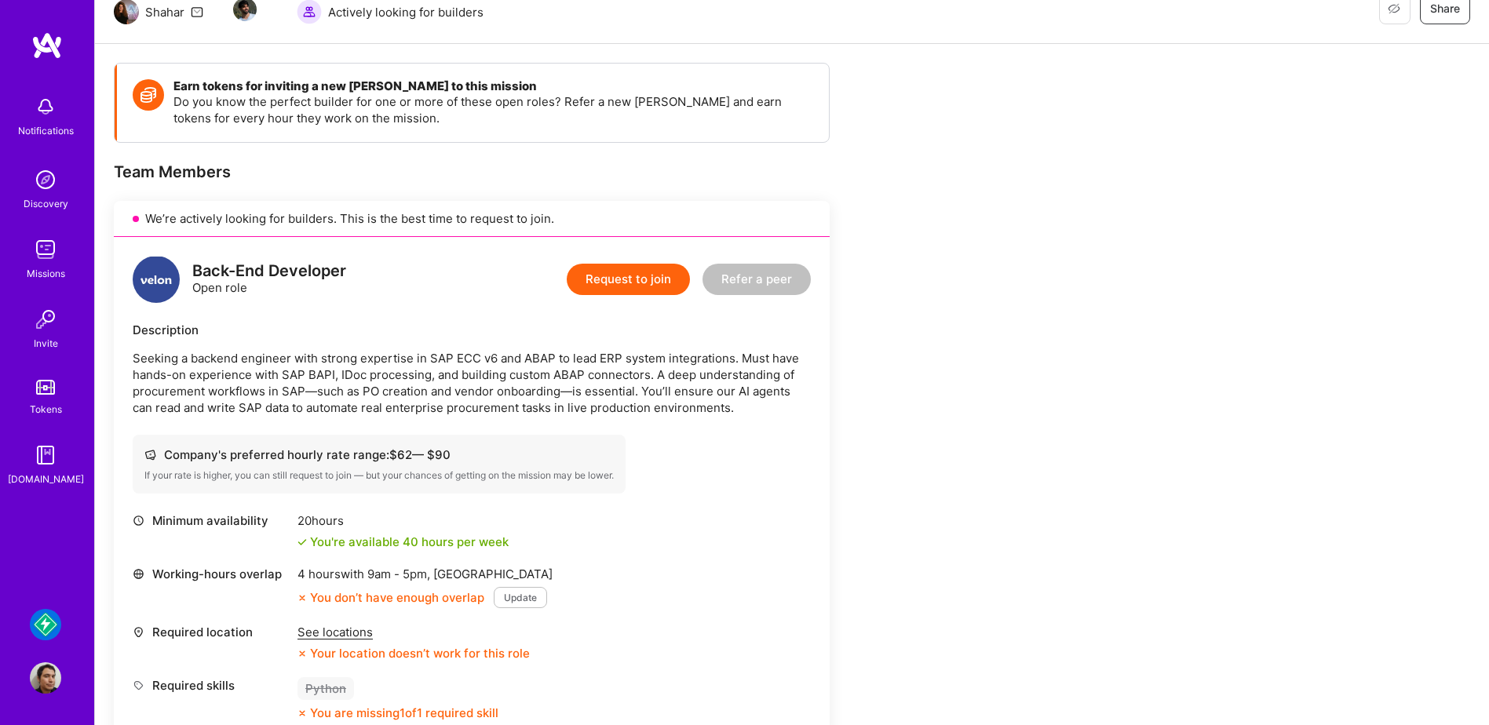
scroll to position [235, 0]
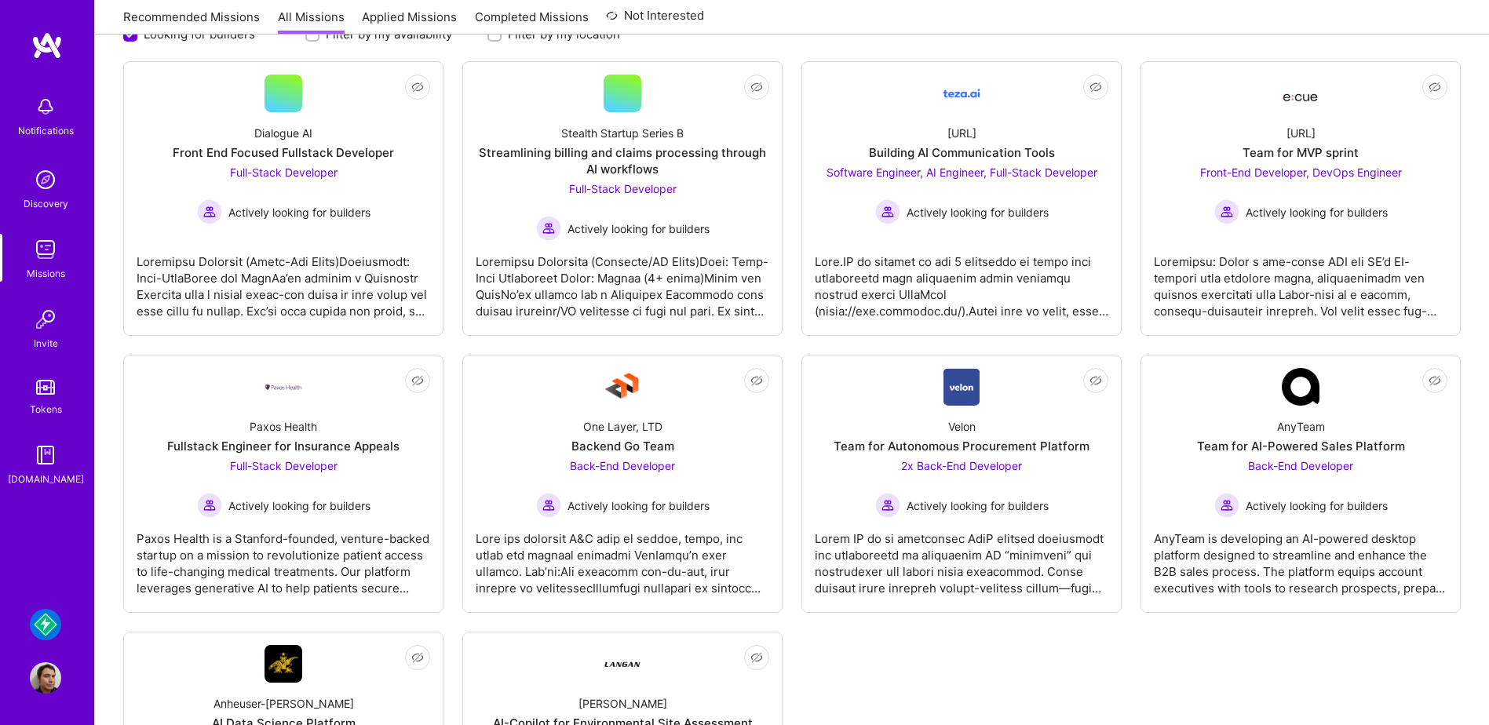
scroll to position [203, 0]
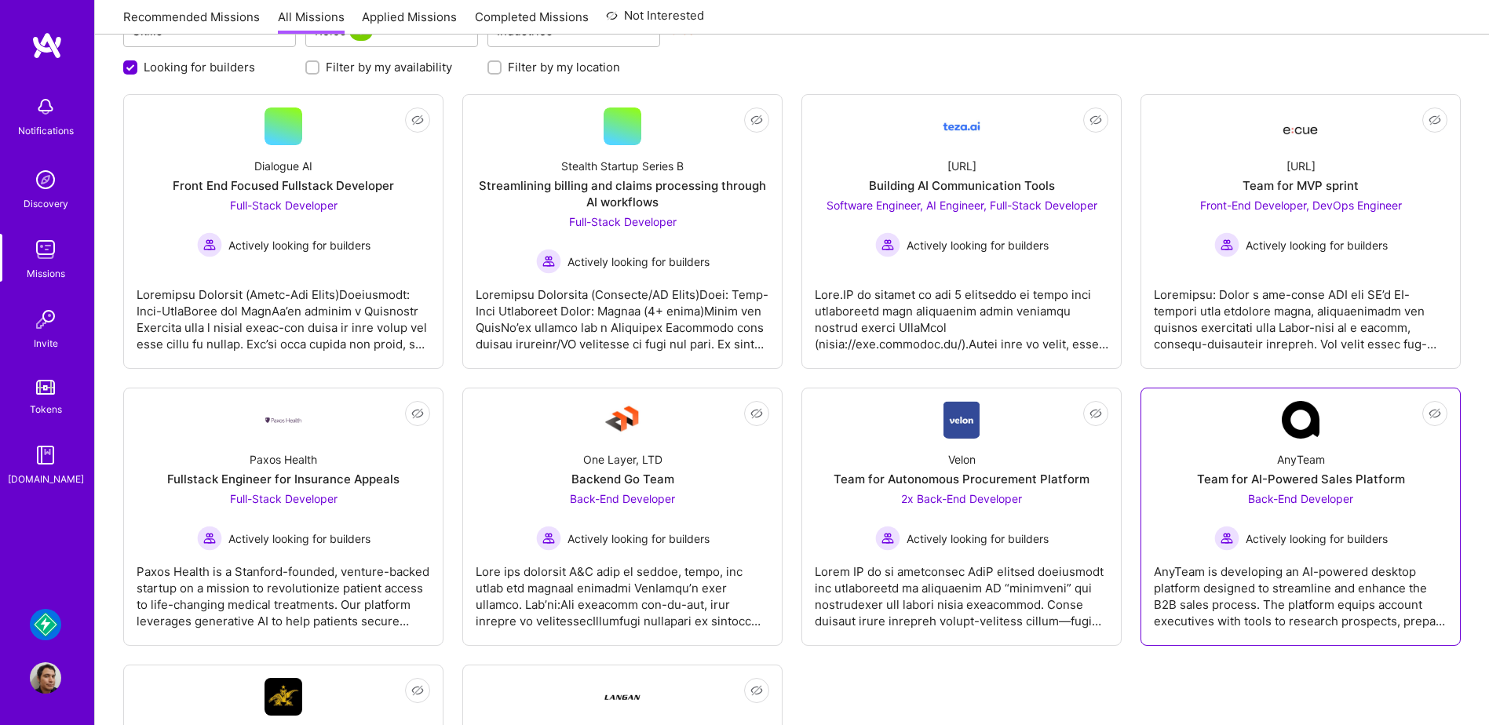
click at [1185, 435] on link "Not Interested AnyTeam Team for AI-Powered Sales Platform Back-End Developer Ac…" at bounding box center [1301, 517] width 294 height 232
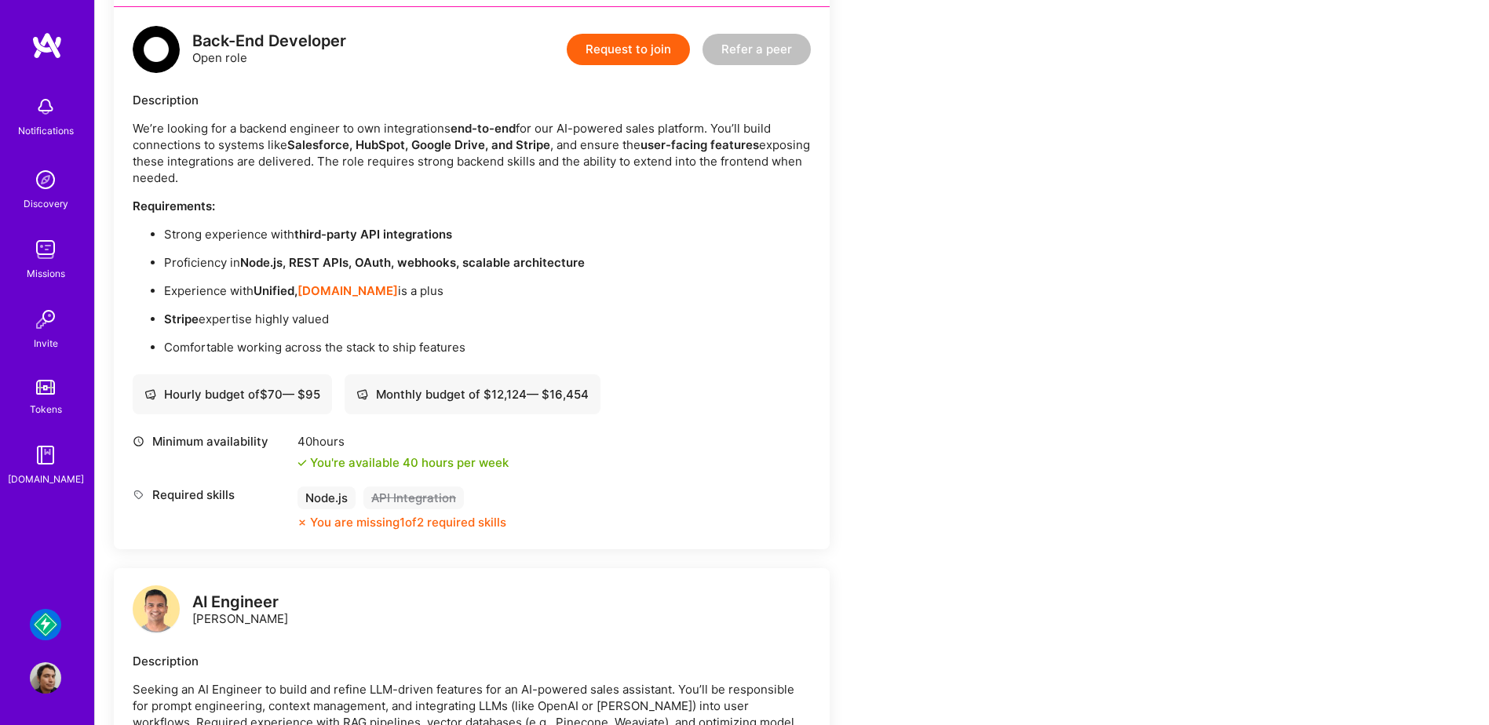
scroll to position [392, 0]
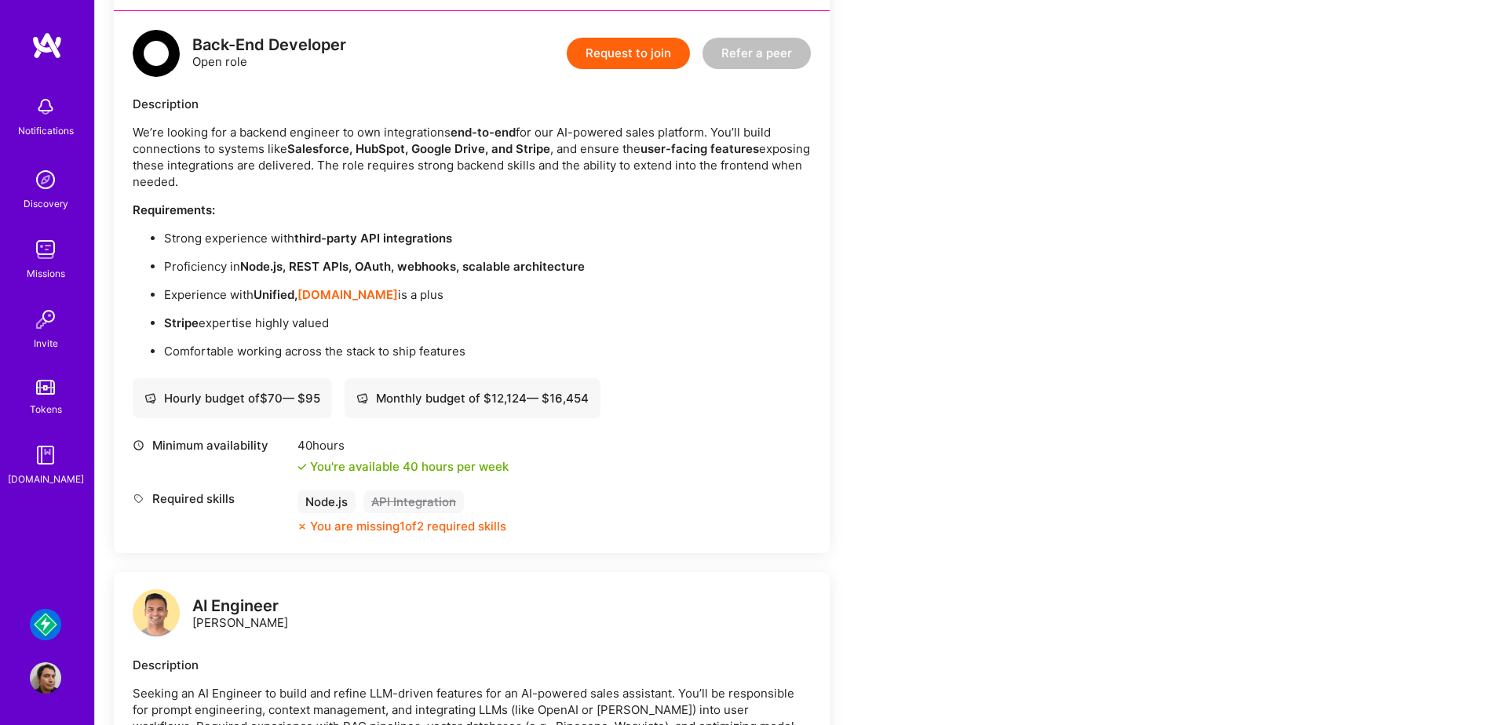
click at [557, 267] on strong "Node.js, REST APIs, OAuth, webhooks, scalable architecture" at bounding box center [412, 266] width 345 height 15
click at [409, 239] on strong "third-party API integrations" at bounding box center [373, 238] width 158 height 15
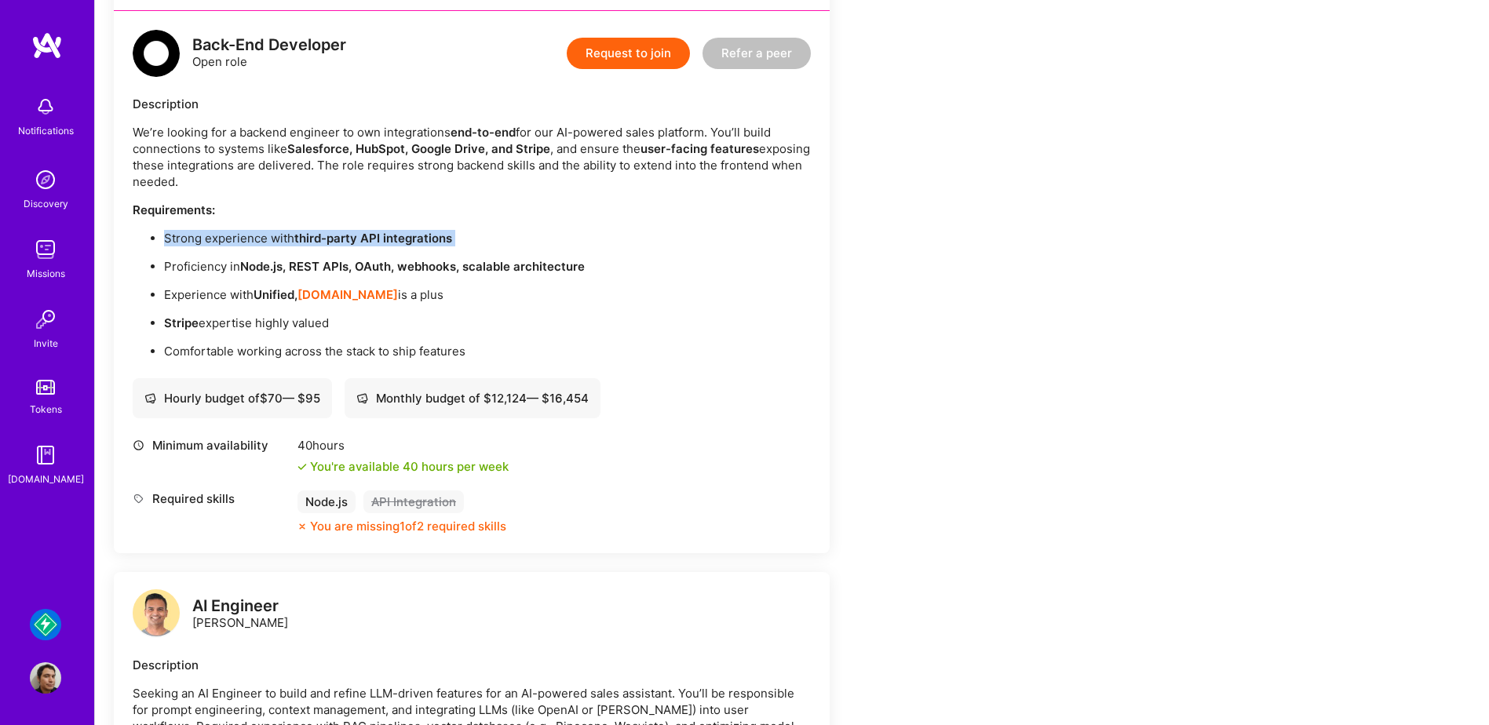
click at [409, 239] on strong "third-party API integrations" at bounding box center [373, 238] width 158 height 15
drag, startPoint x: 409, startPoint y: 239, endPoint x: 277, endPoint y: 323, distance: 156.3
click at [277, 323] on p "Stripe expertise highly valued" at bounding box center [487, 323] width 647 height 16
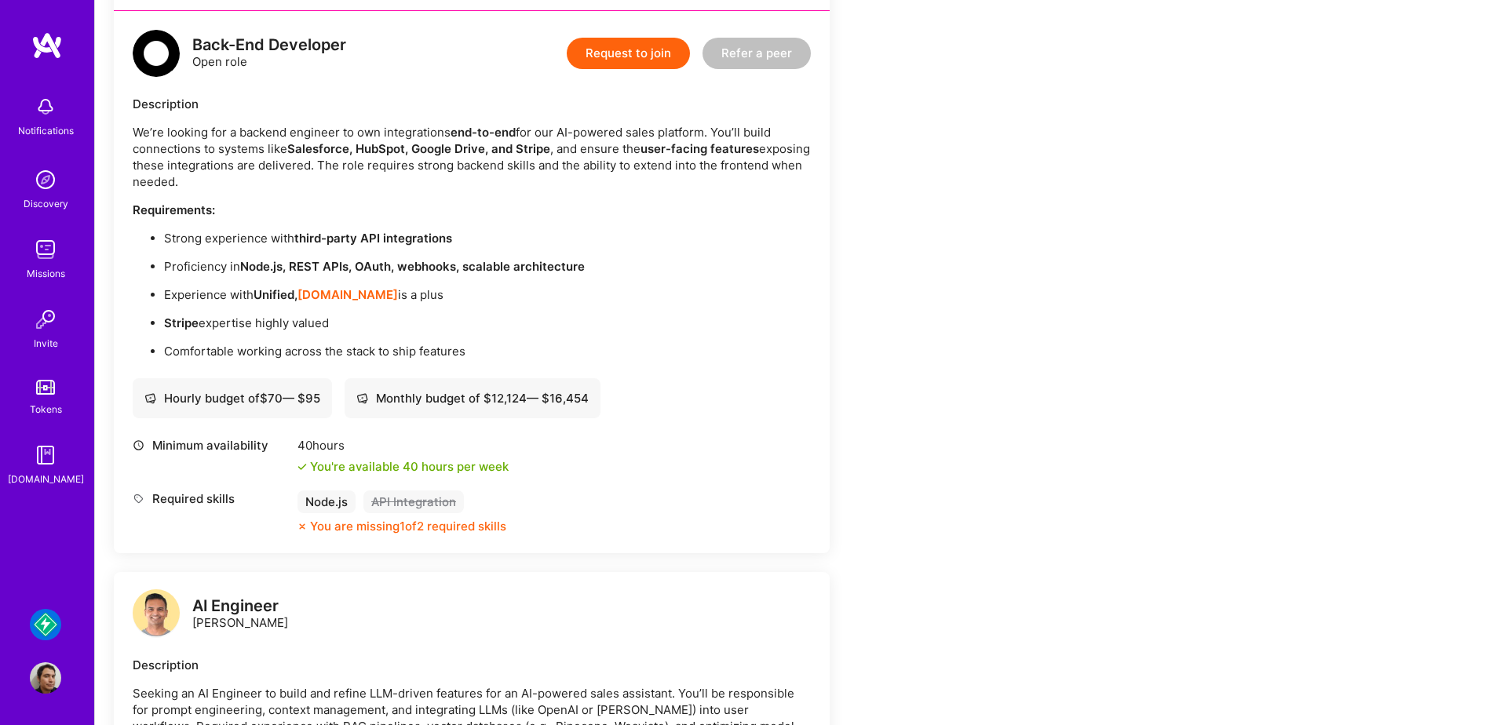
drag, startPoint x: 277, startPoint y: 323, endPoint x: 276, endPoint y: 352, distance: 29.1
click at [276, 352] on p "Comfortable working across the stack to ship features" at bounding box center [487, 351] width 647 height 16
click at [607, 341] on ul "Strong experience with third-party API integrations Proficiency in Node.js, RES…" at bounding box center [472, 295] width 678 height 130
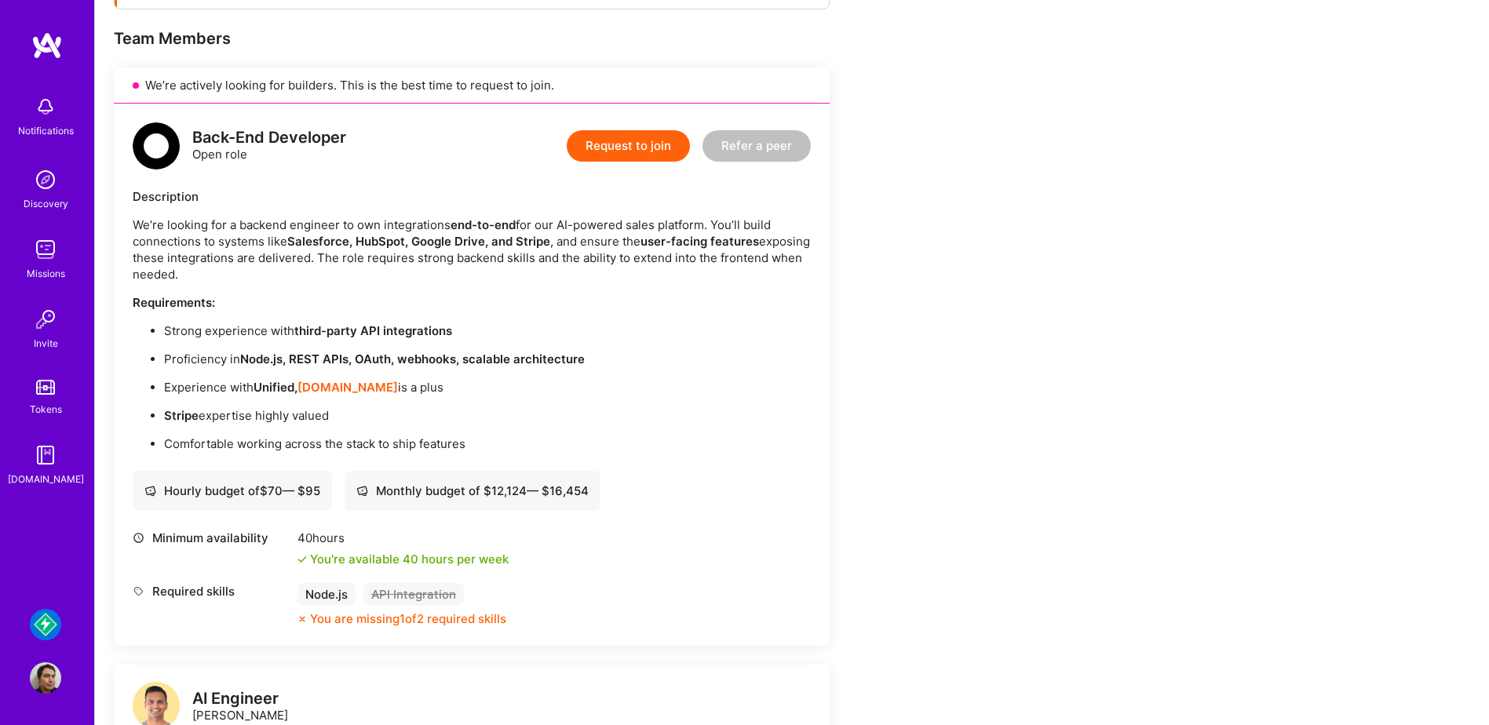
scroll to position [372, 0]
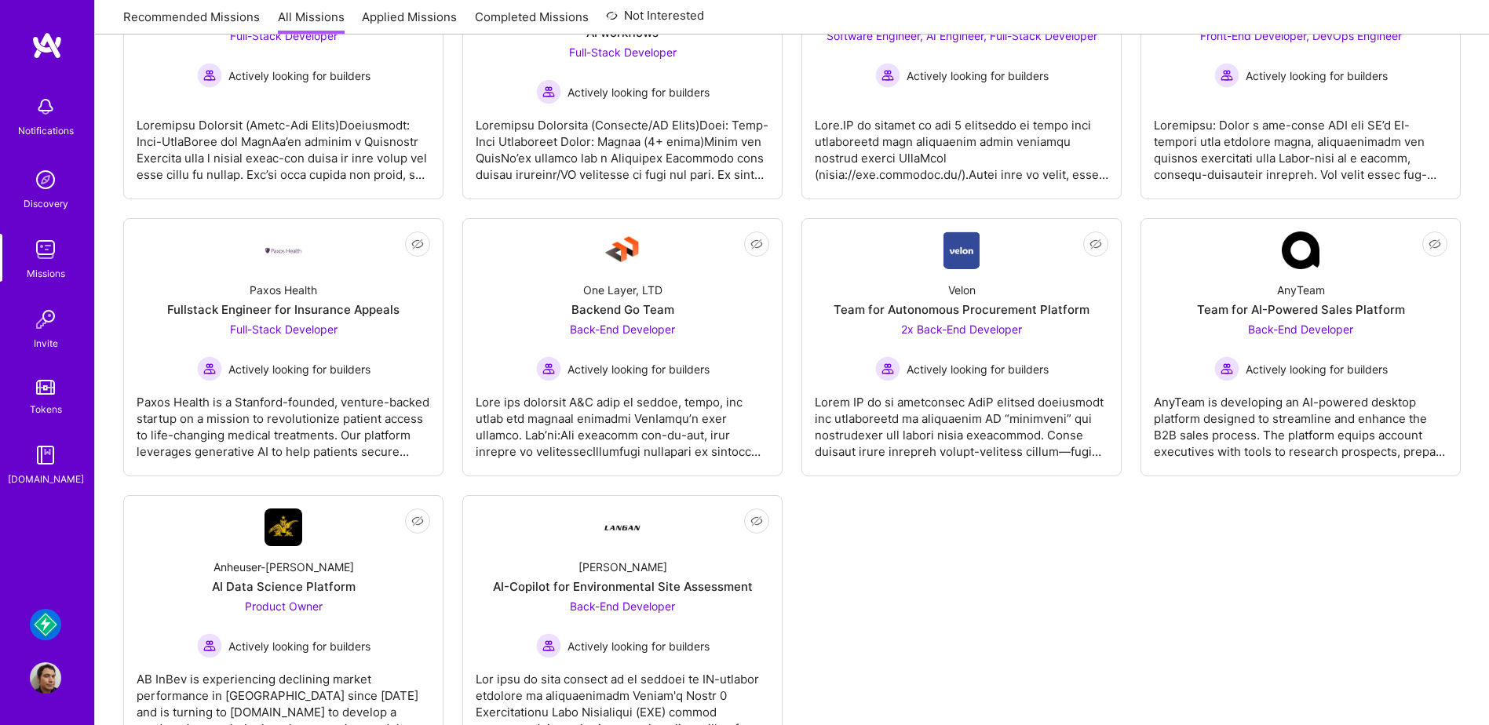
scroll to position [203, 0]
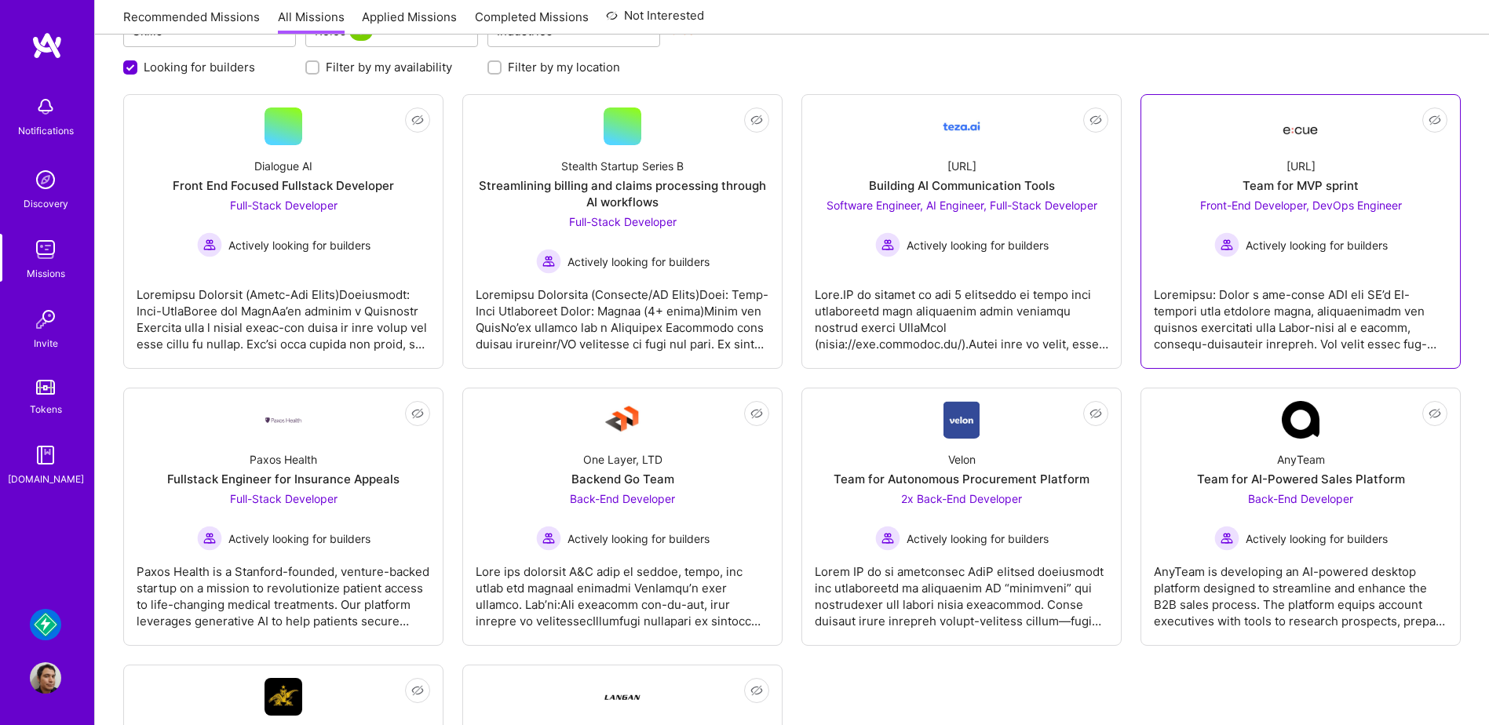
click at [1243, 323] on div at bounding box center [1301, 313] width 294 height 78
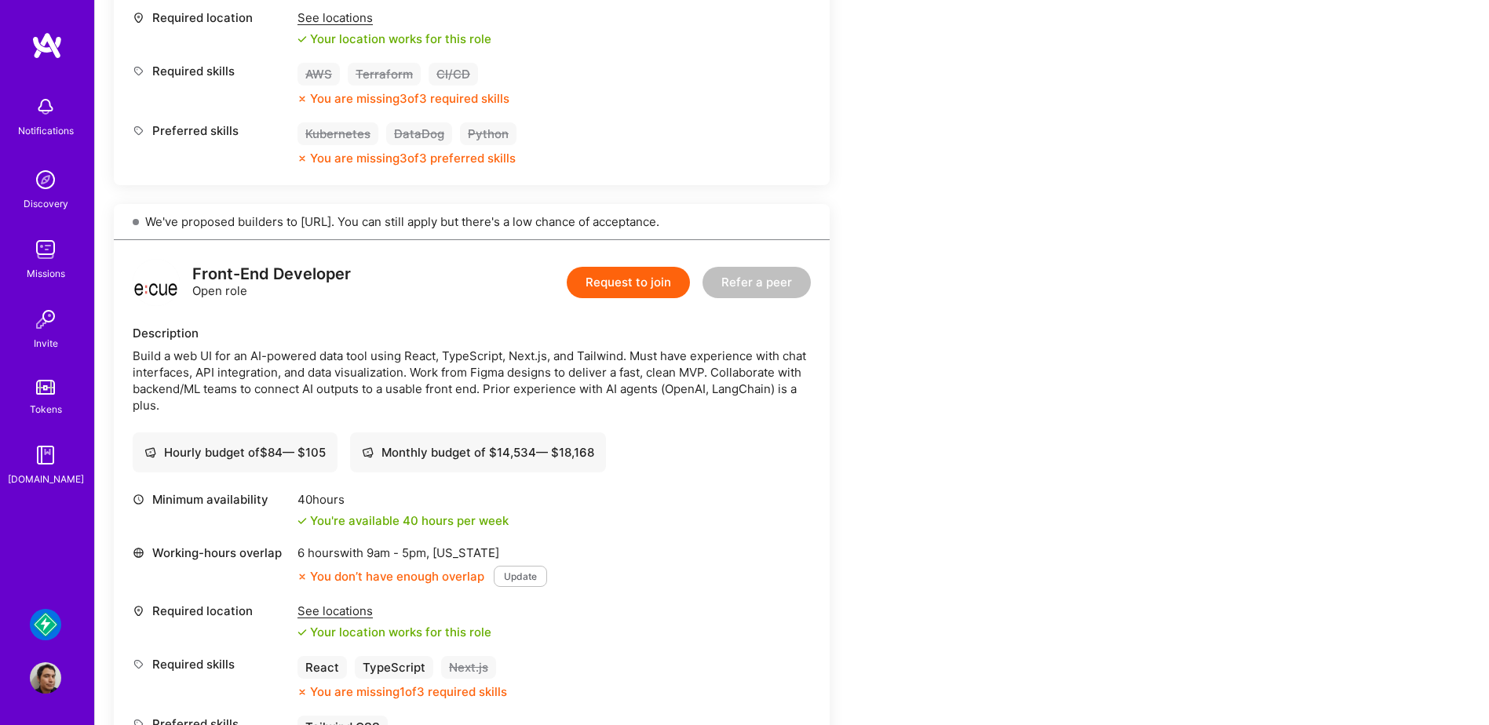
scroll to position [706, 0]
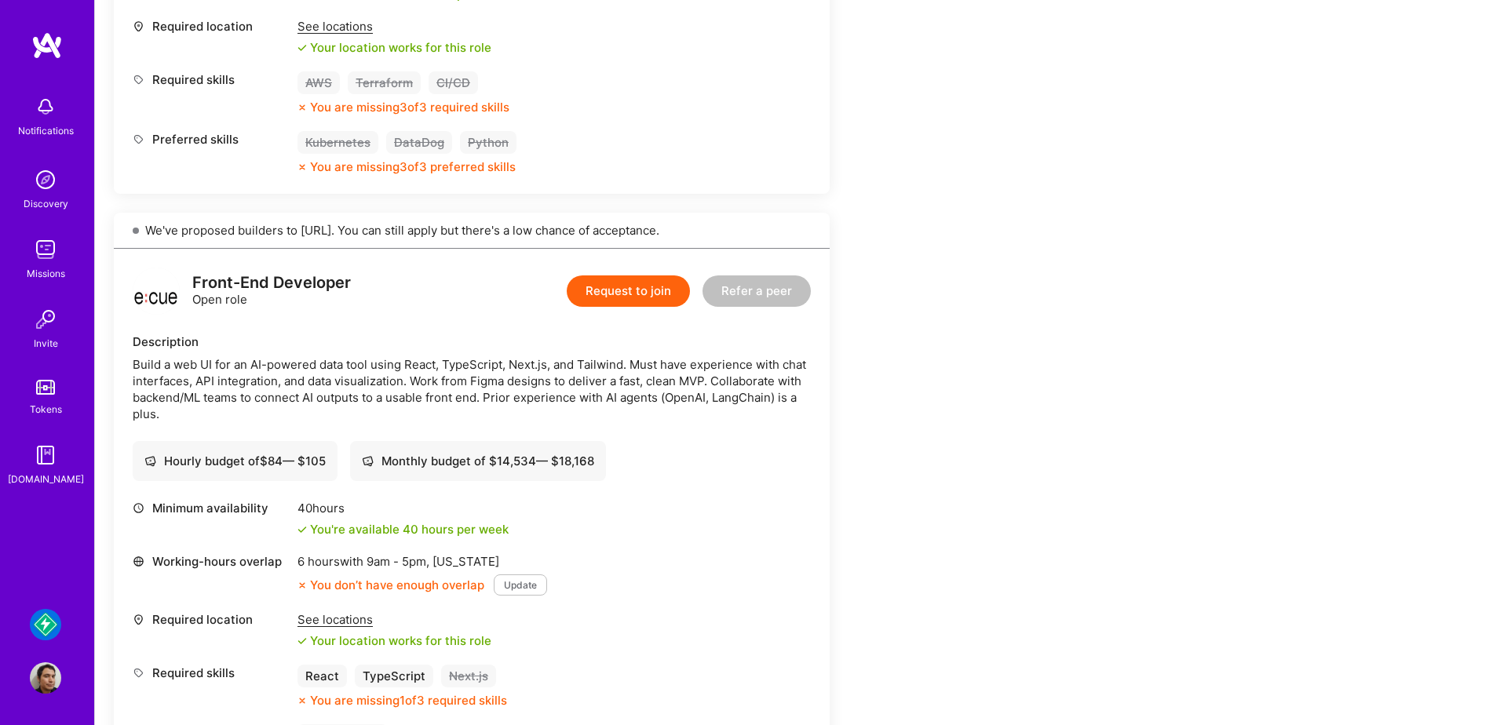
click at [511, 575] on button "Update" at bounding box center [520, 585] width 53 height 21
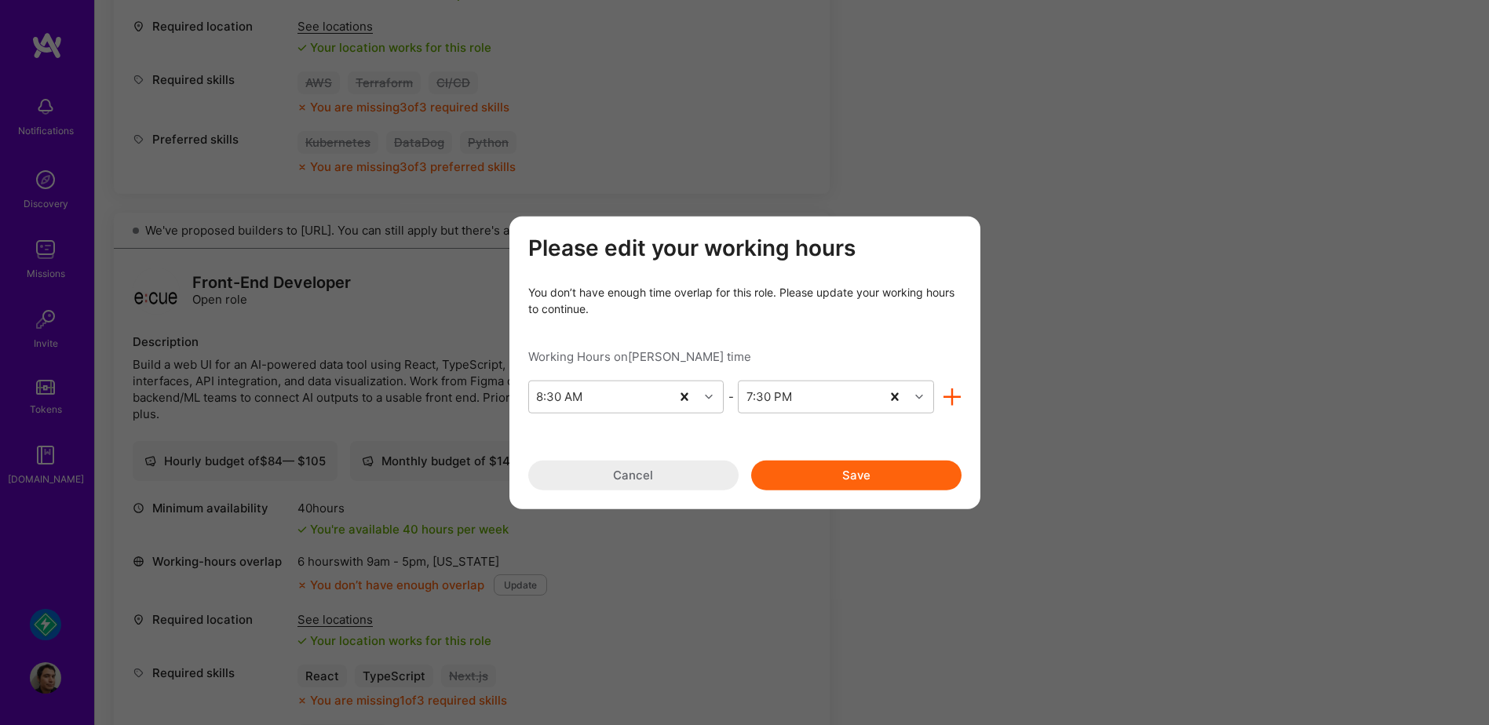
click at [643, 478] on button "Cancel" at bounding box center [633, 475] width 210 height 30
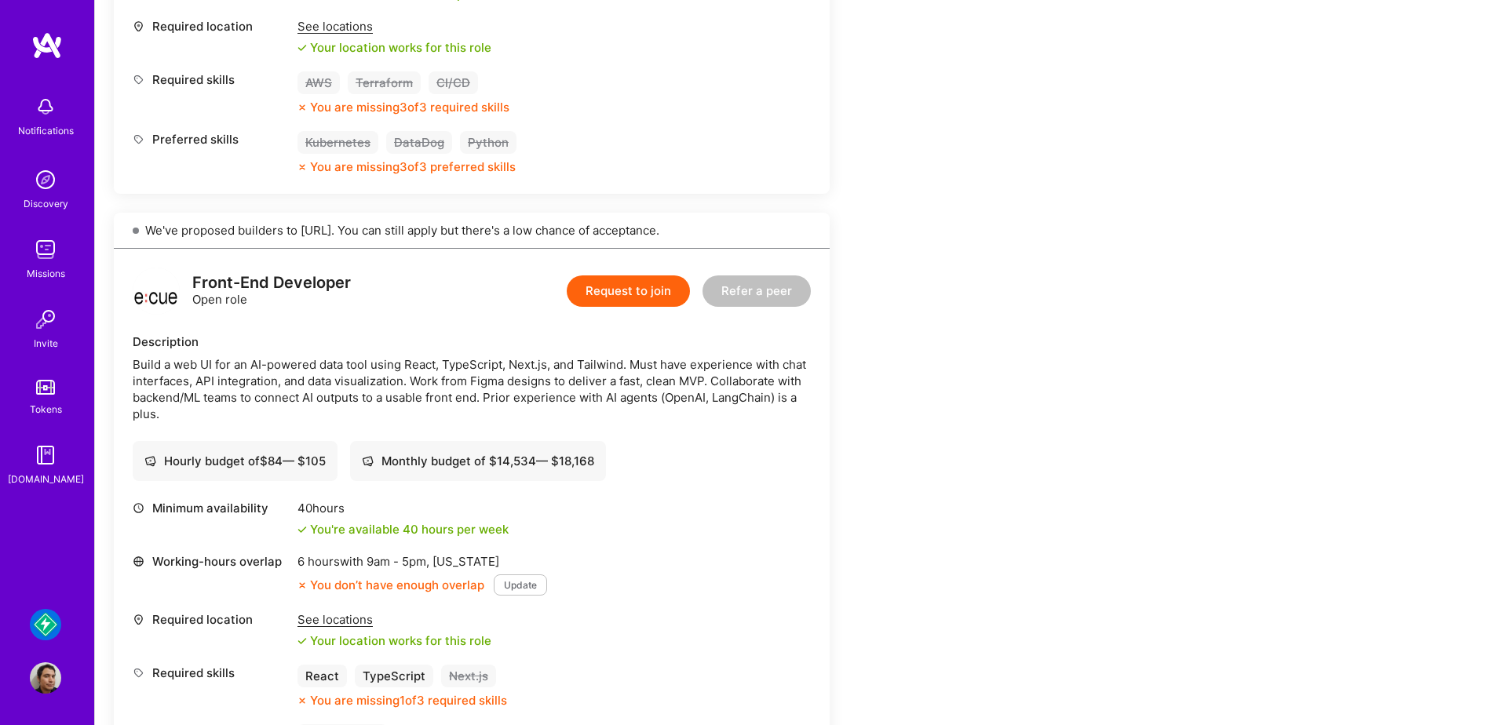
click at [510, 575] on button "Update" at bounding box center [520, 585] width 53 height 21
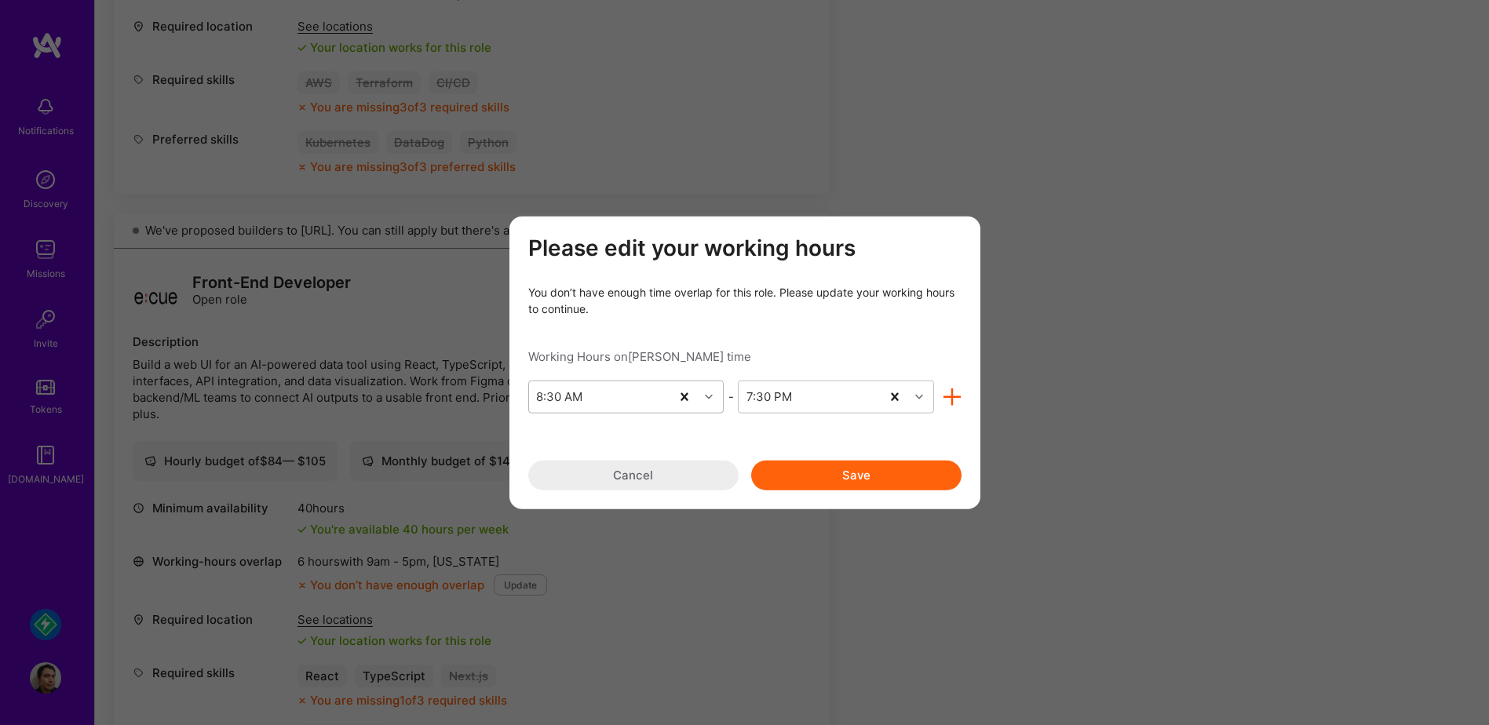
click at [708, 396] on icon "modal" at bounding box center [709, 396] width 8 height 8
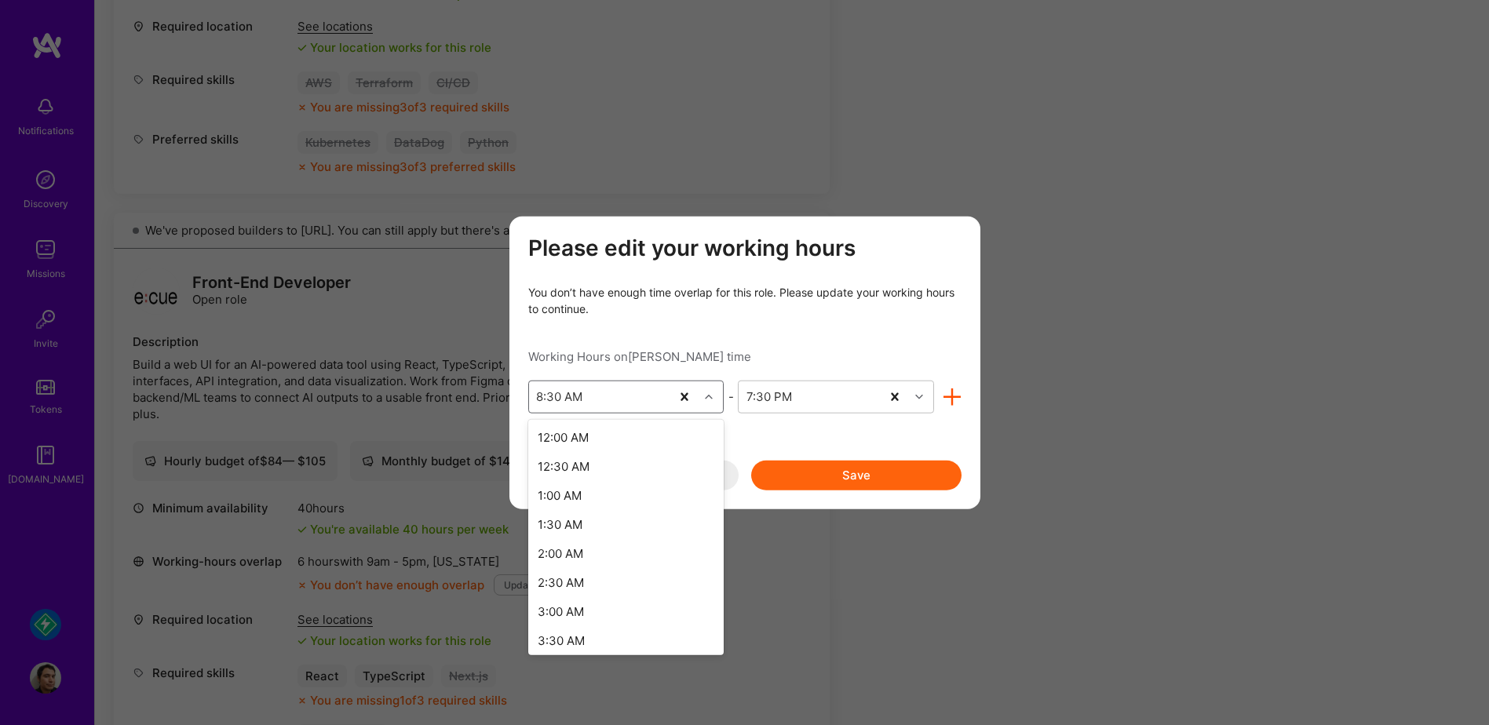
scroll to position [300, 0]
click at [583, 597] on div "8:00 AM" at bounding box center [626, 601] width 196 height 29
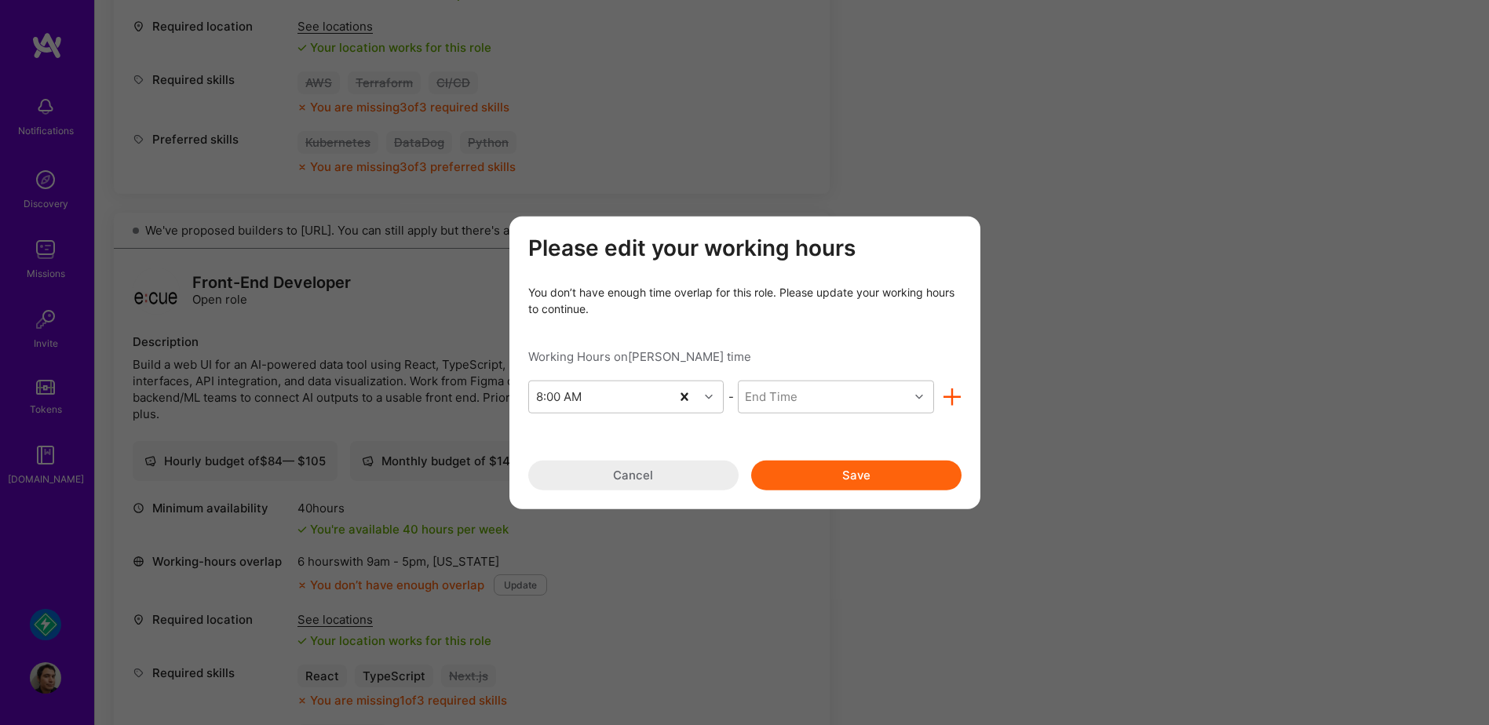
click at [669, 463] on button "Cancel" at bounding box center [633, 475] width 210 height 30
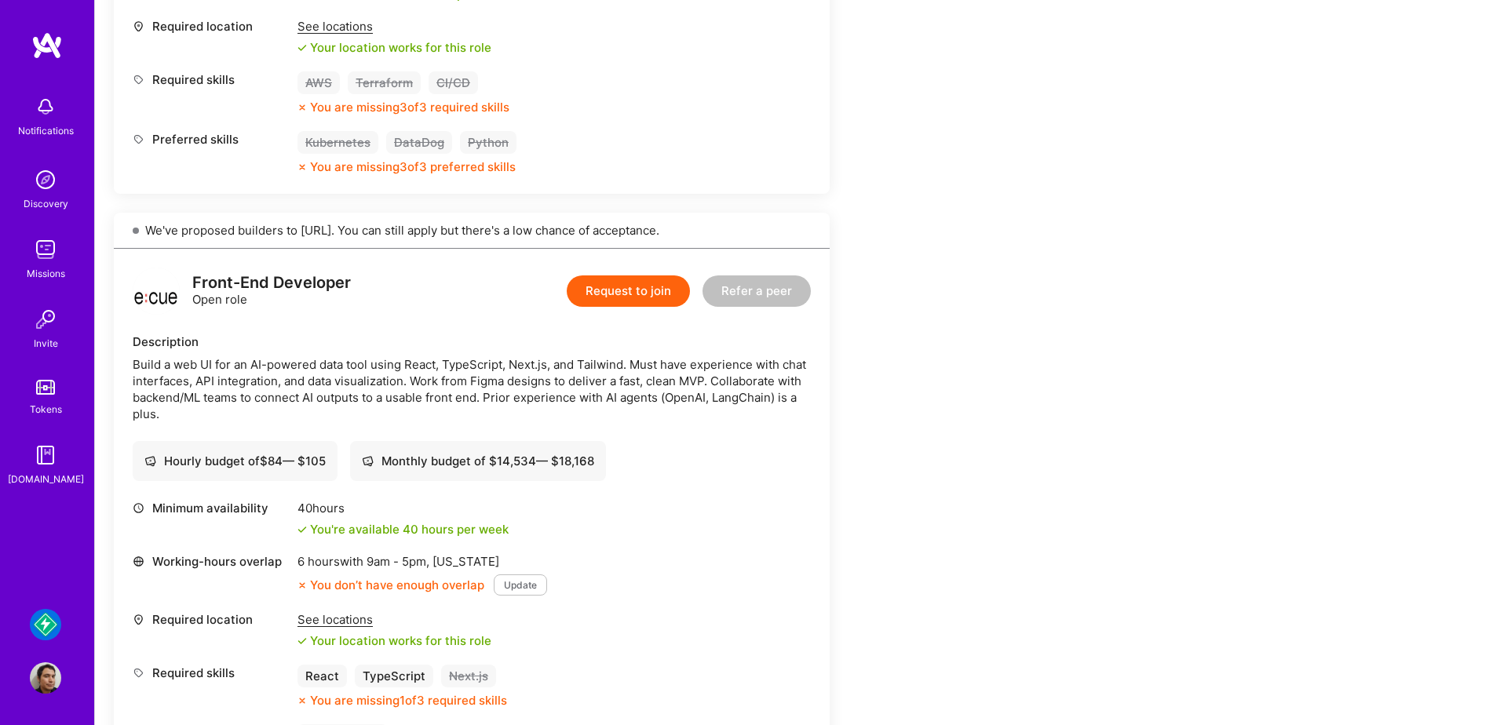
click at [542, 575] on button "Update" at bounding box center [520, 585] width 53 height 21
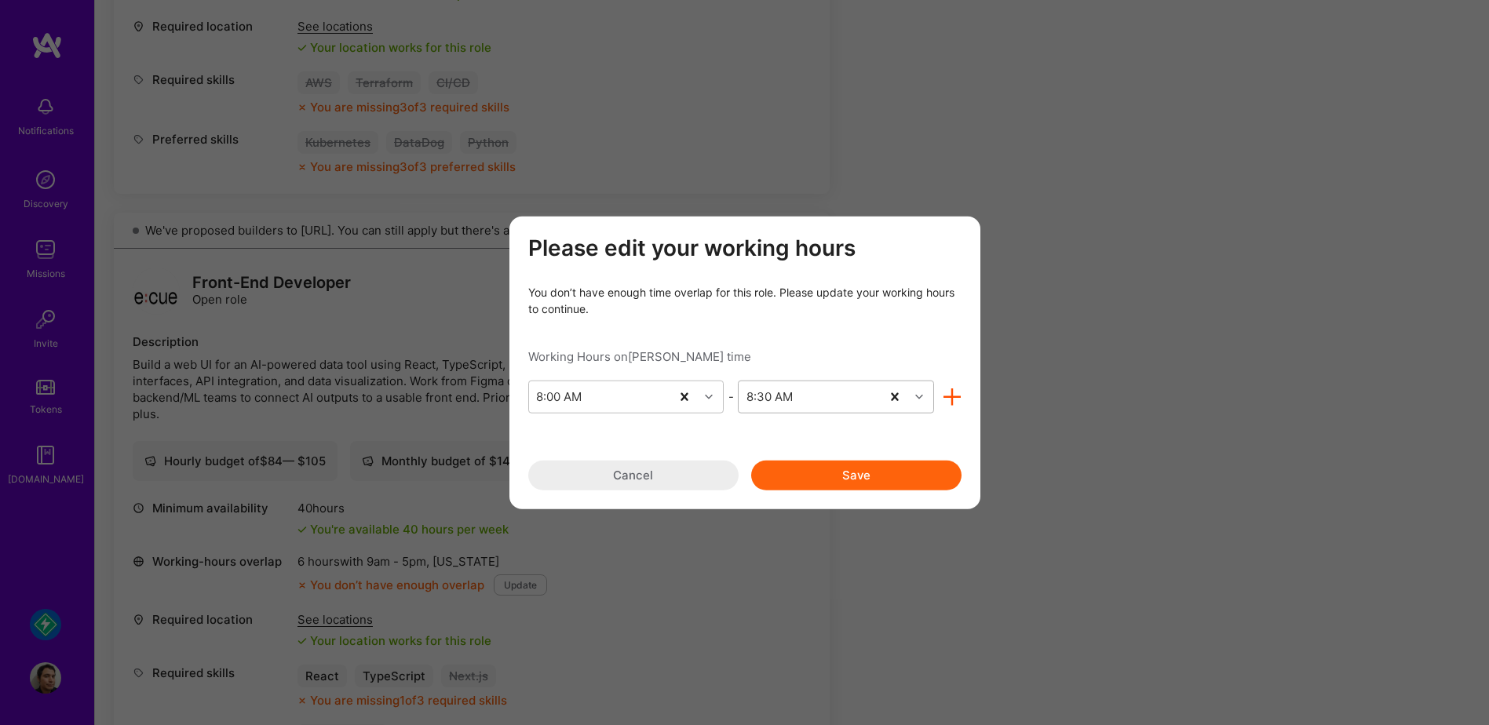
click at [918, 401] on div "modal" at bounding box center [921, 396] width 24 height 20
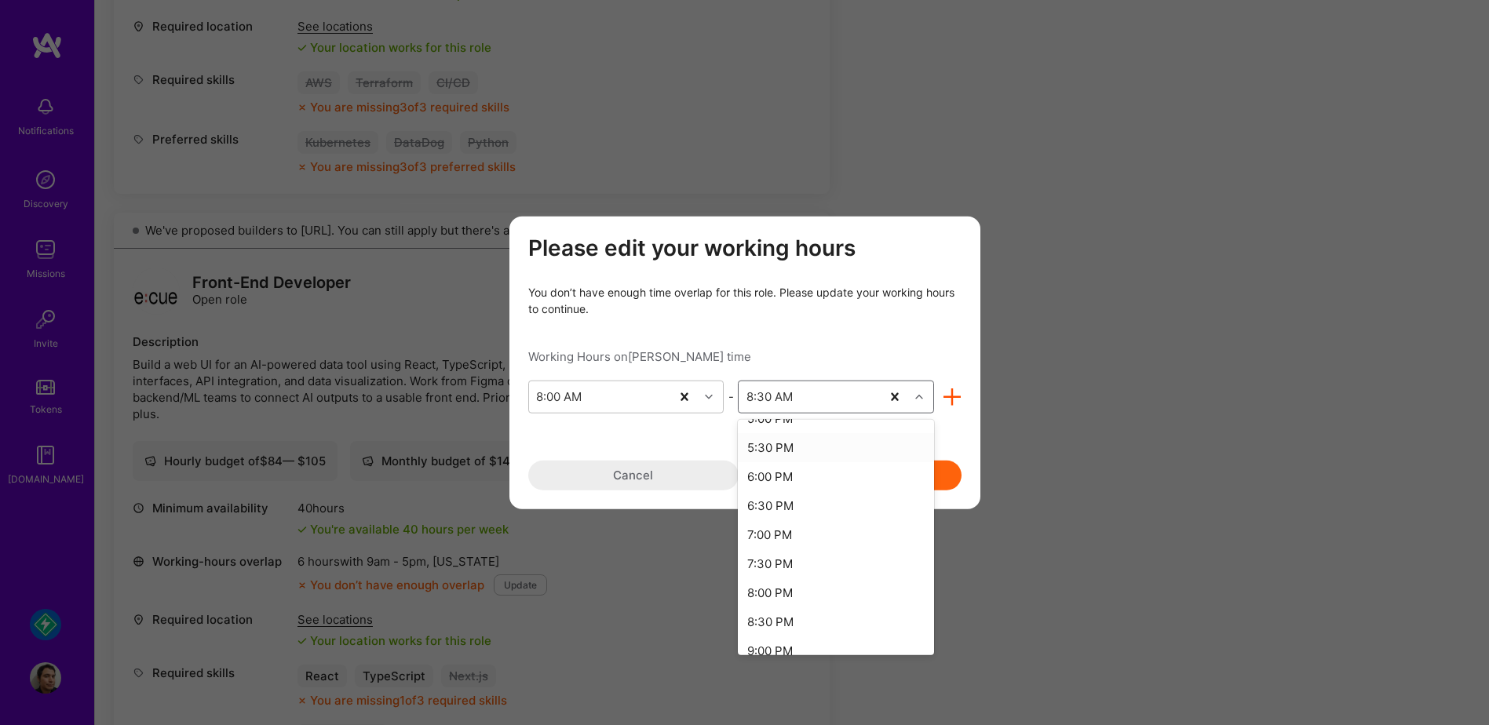
scroll to position [549, 0]
click at [812, 534] on div "7:00 PM" at bounding box center [836, 526] width 196 height 29
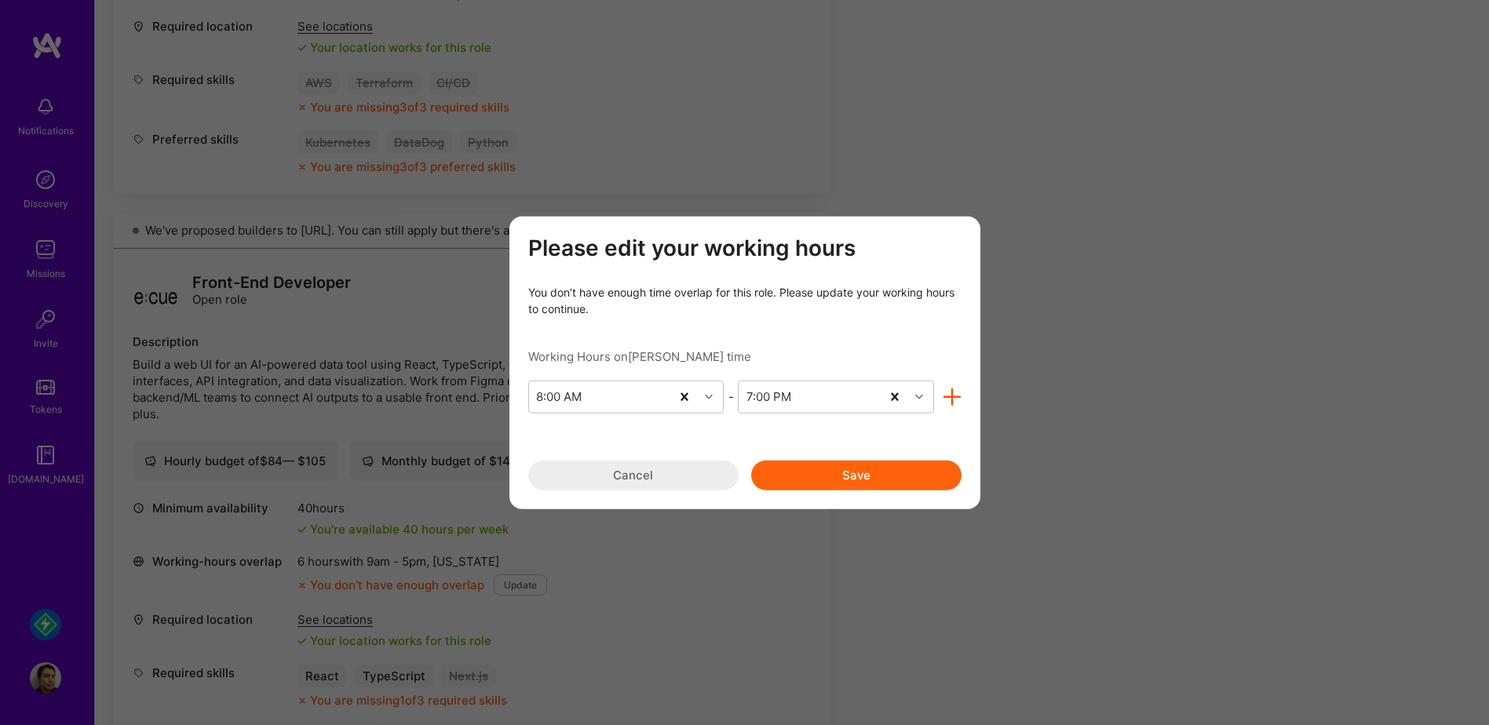
click at [829, 480] on button "Save" at bounding box center [856, 475] width 210 height 30
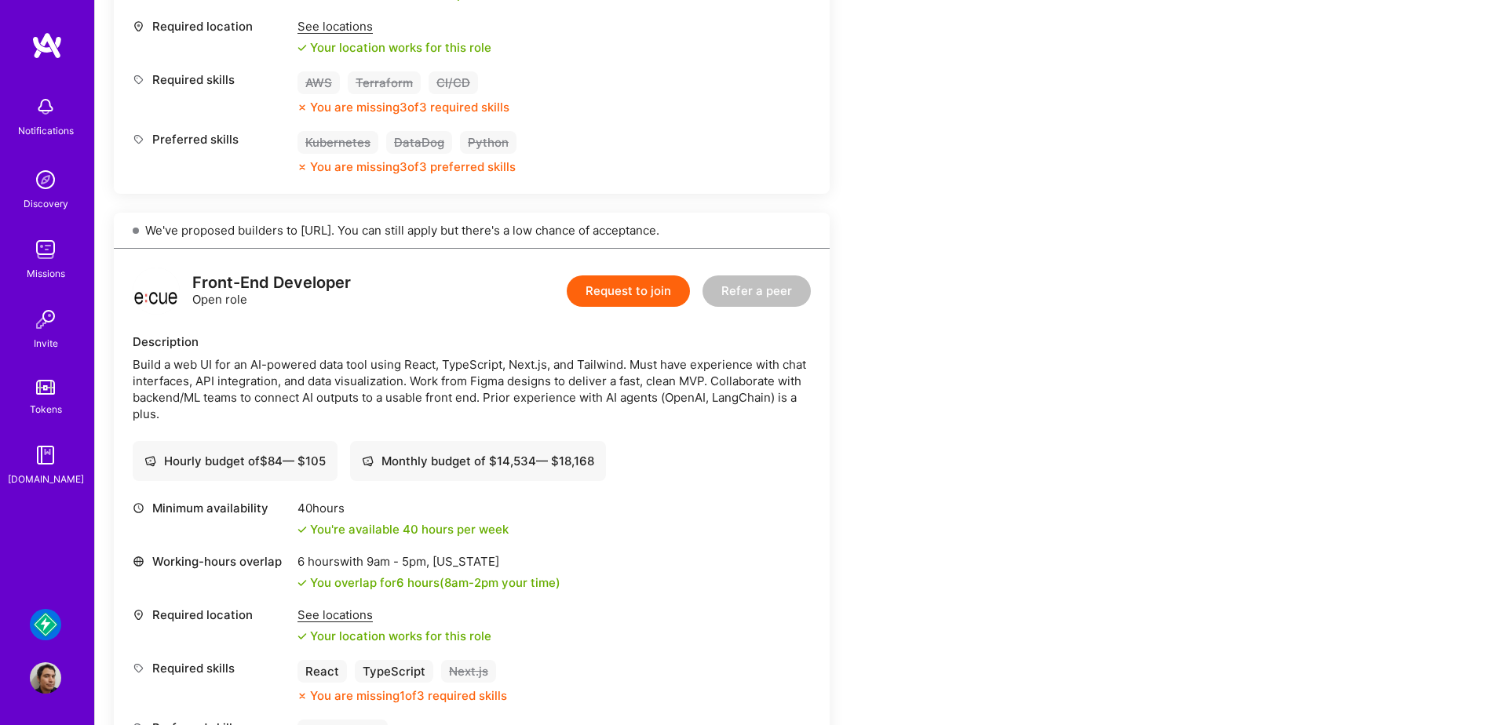
scroll to position [0, 0]
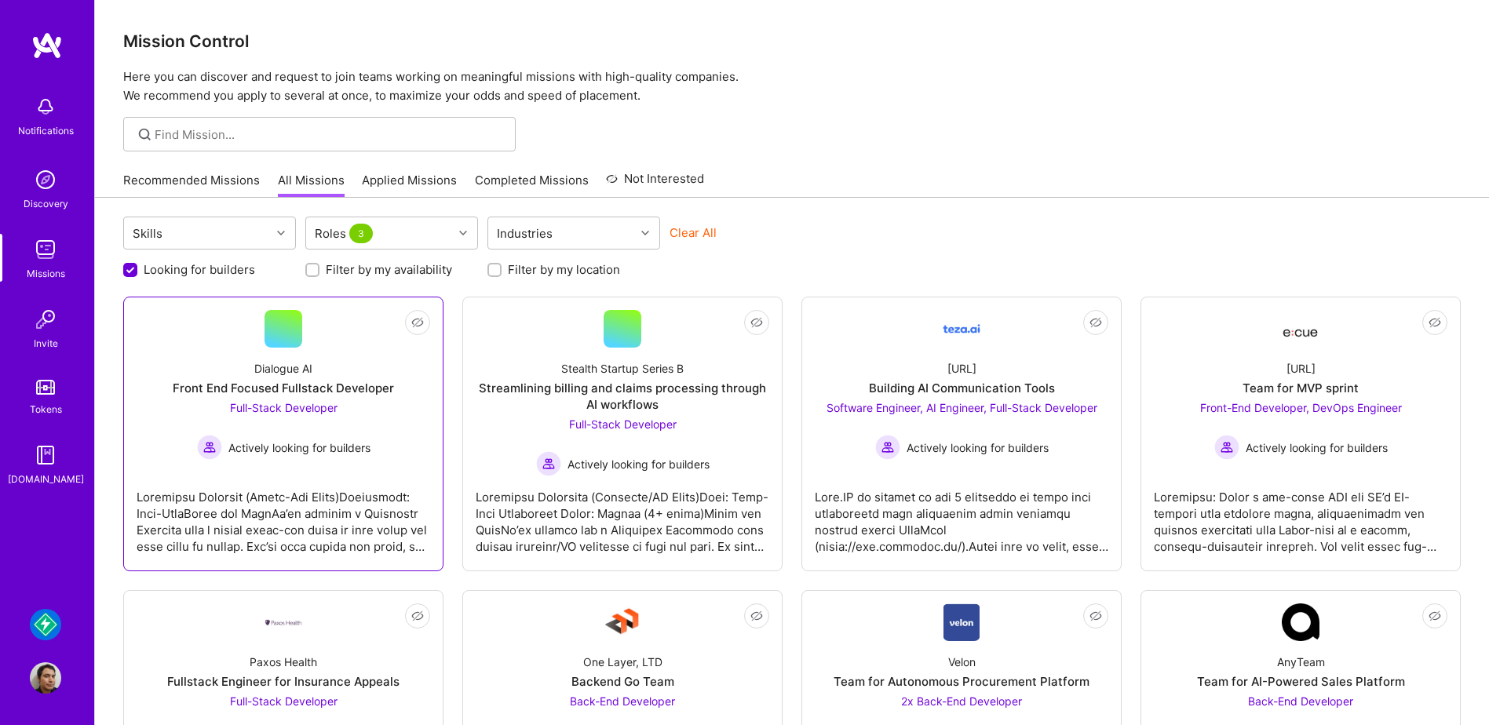
scroll to position [203, 0]
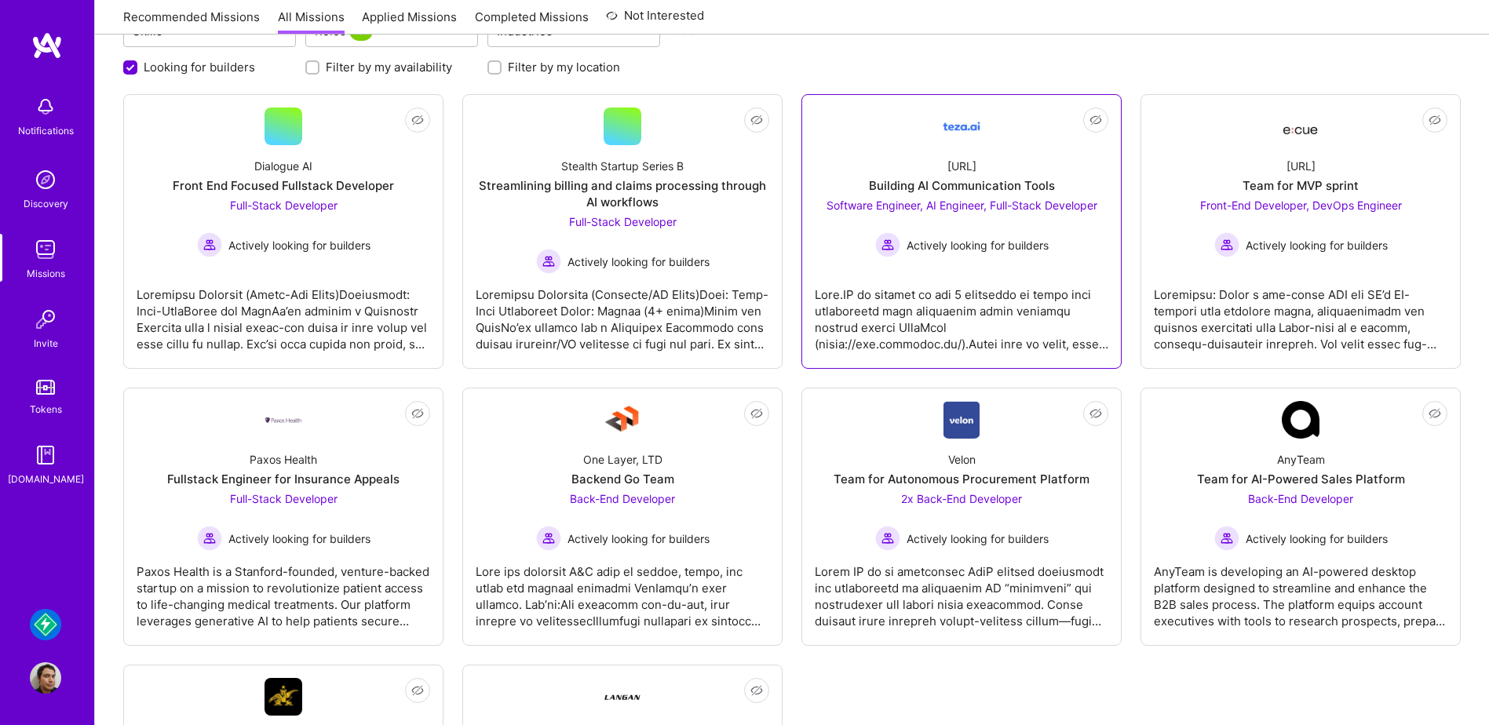
click at [1063, 278] on div at bounding box center [962, 313] width 294 height 78
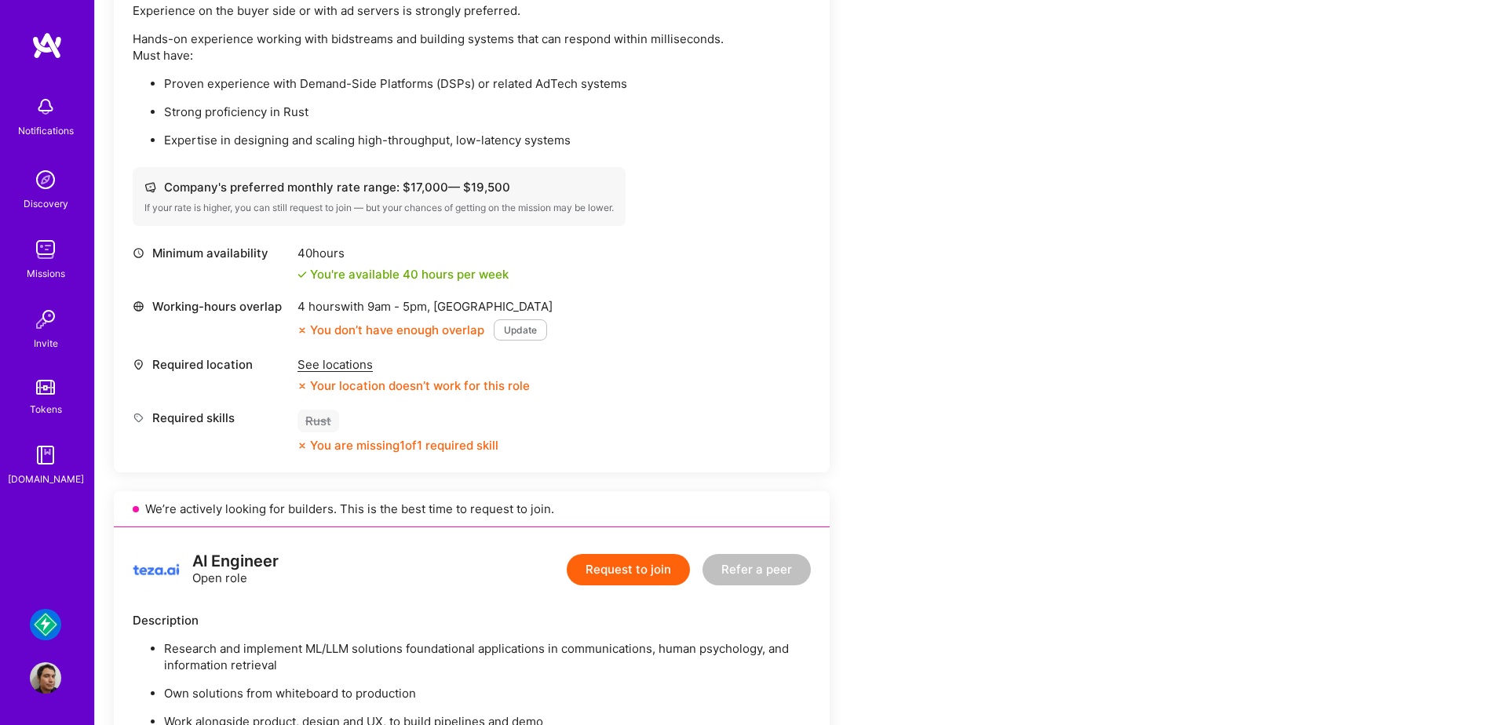
scroll to position [549, 0]
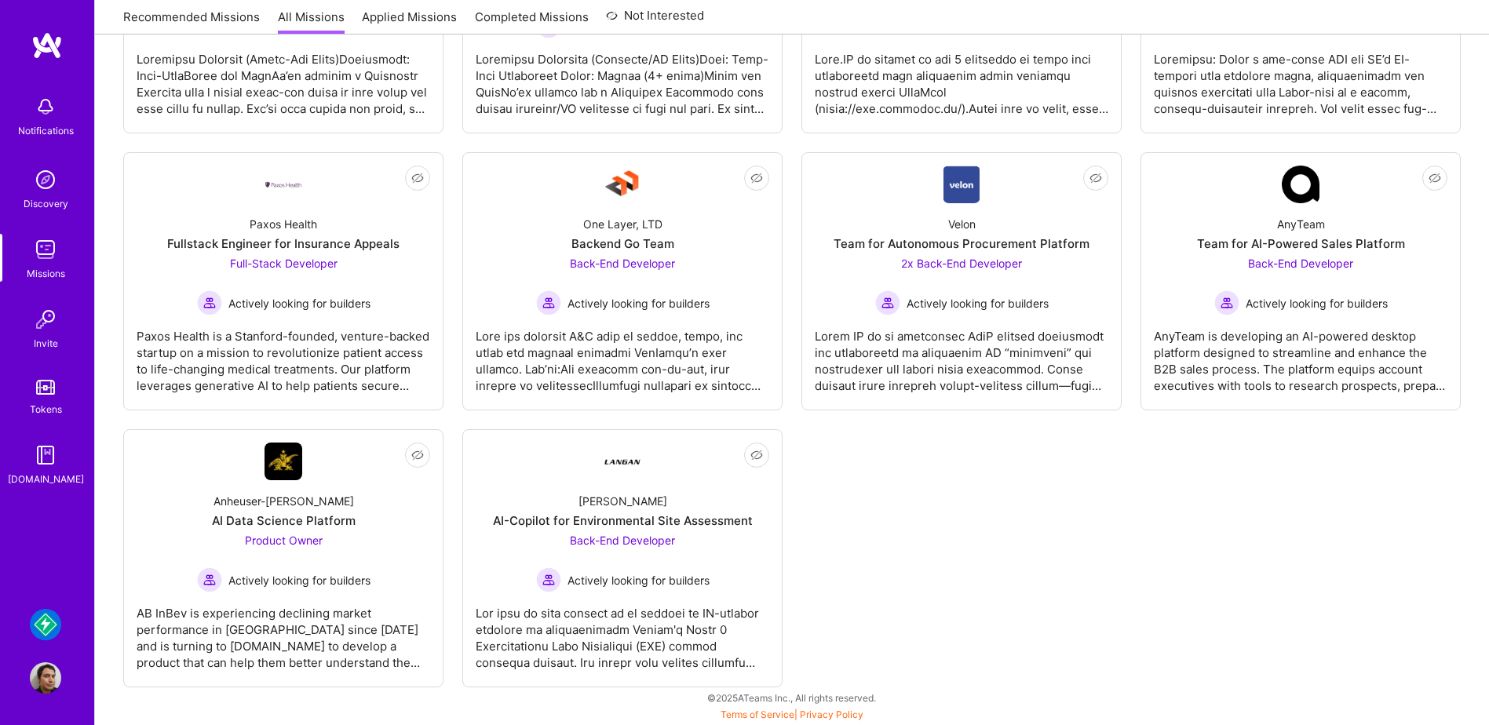
scroll to position [203, 0]
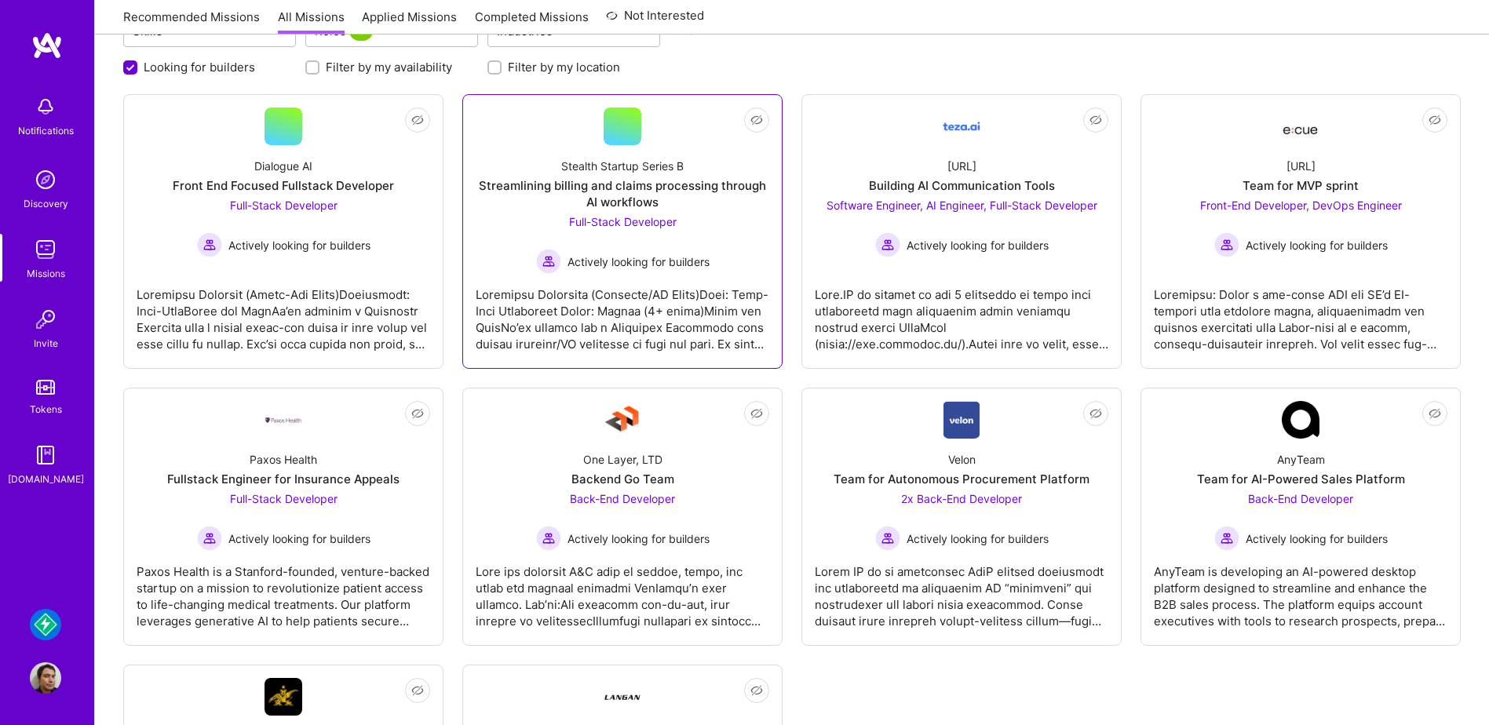
click at [699, 323] on div at bounding box center [623, 313] width 294 height 78
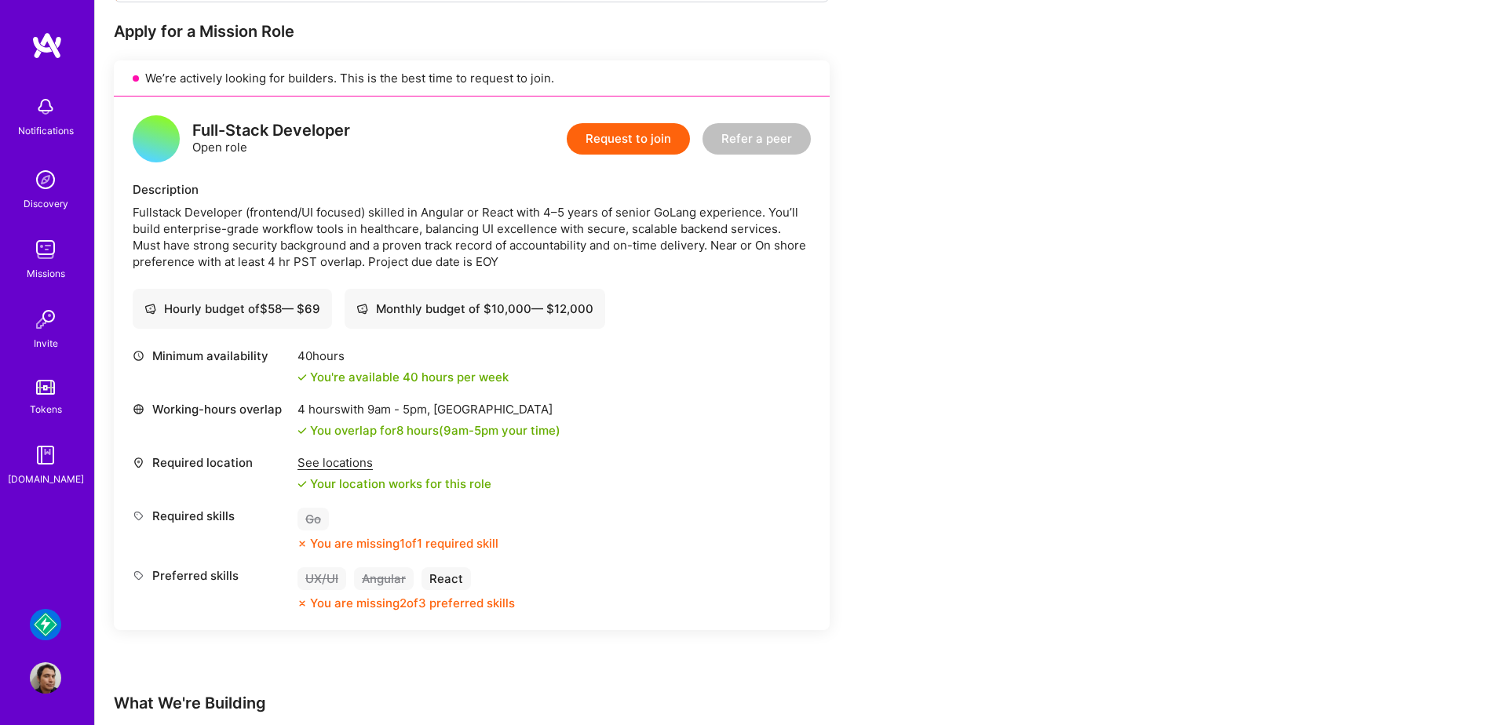
scroll to position [314, 0]
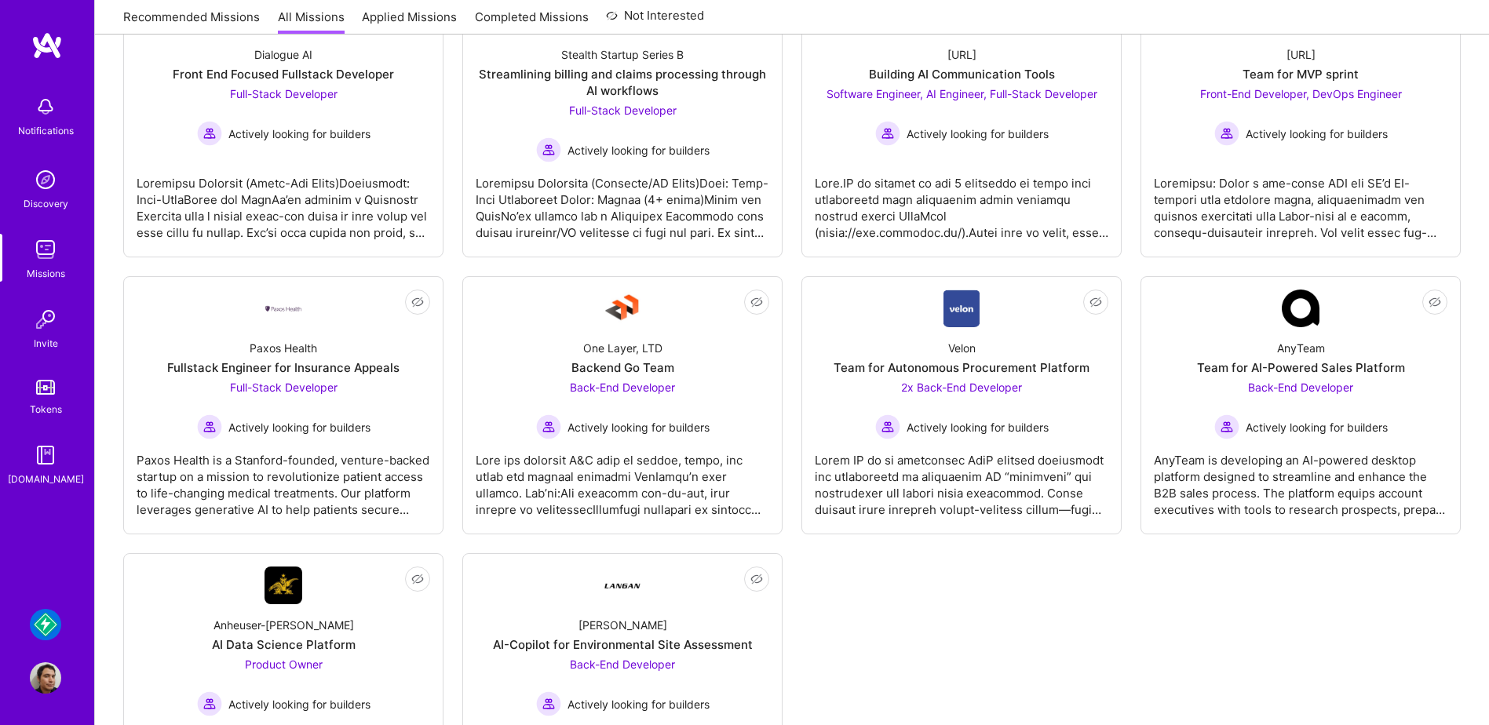
scroll to position [203, 0]
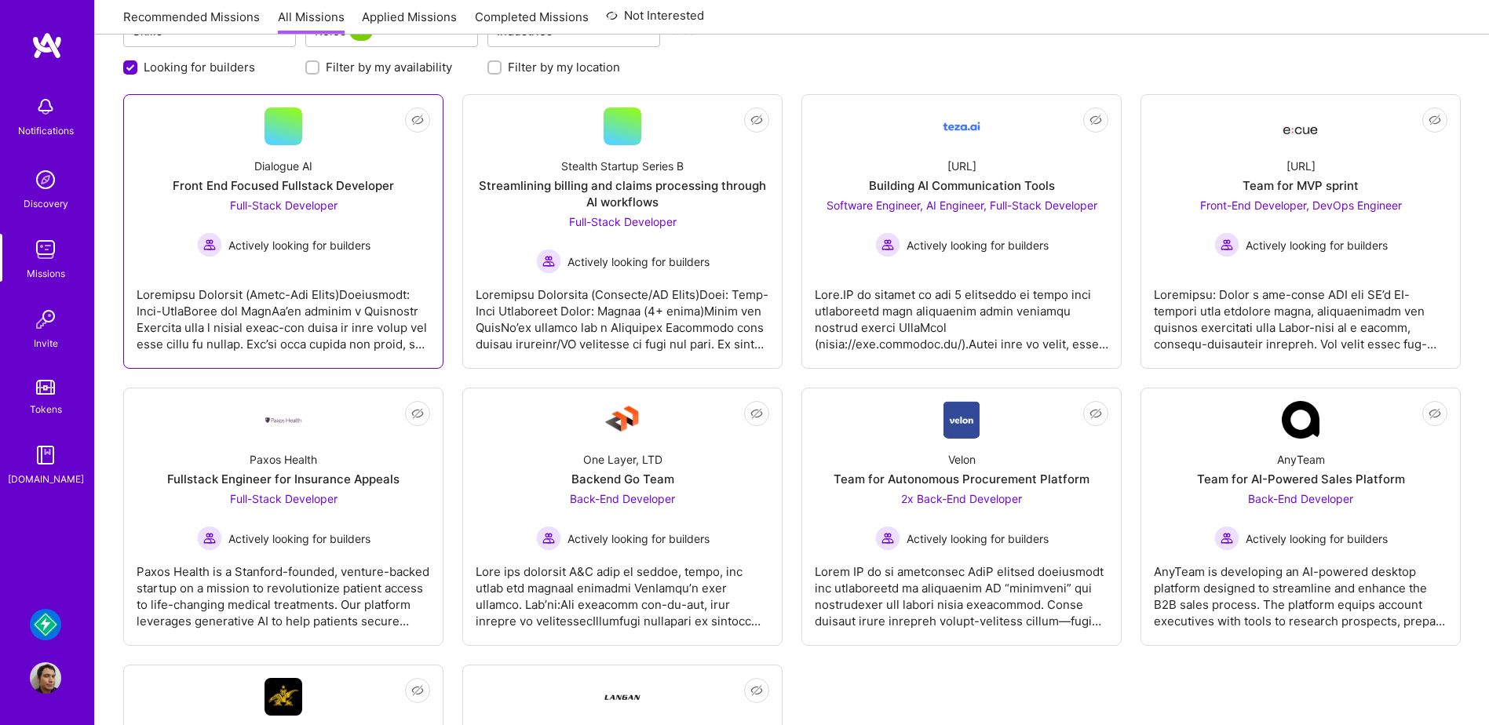
click at [345, 339] on div at bounding box center [284, 313] width 294 height 78
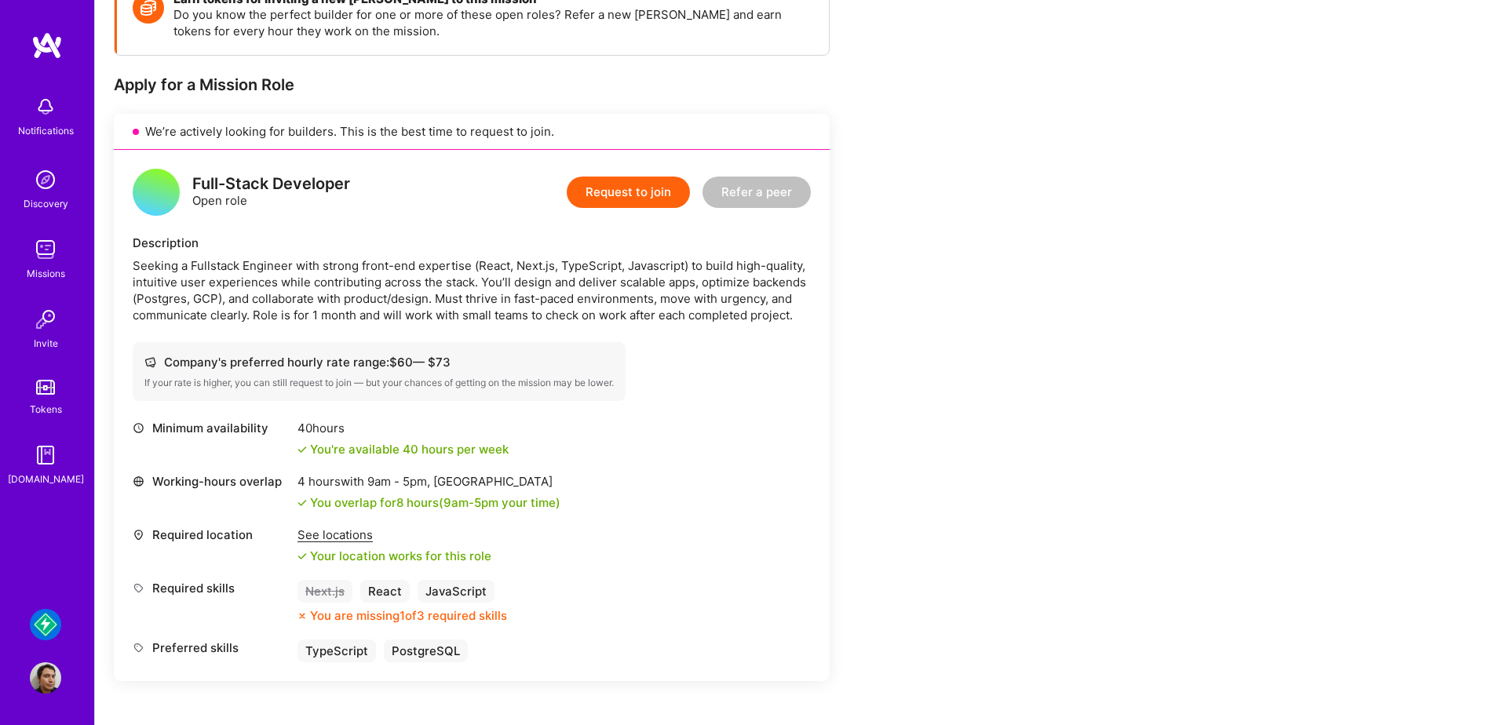
scroll to position [314, 0]
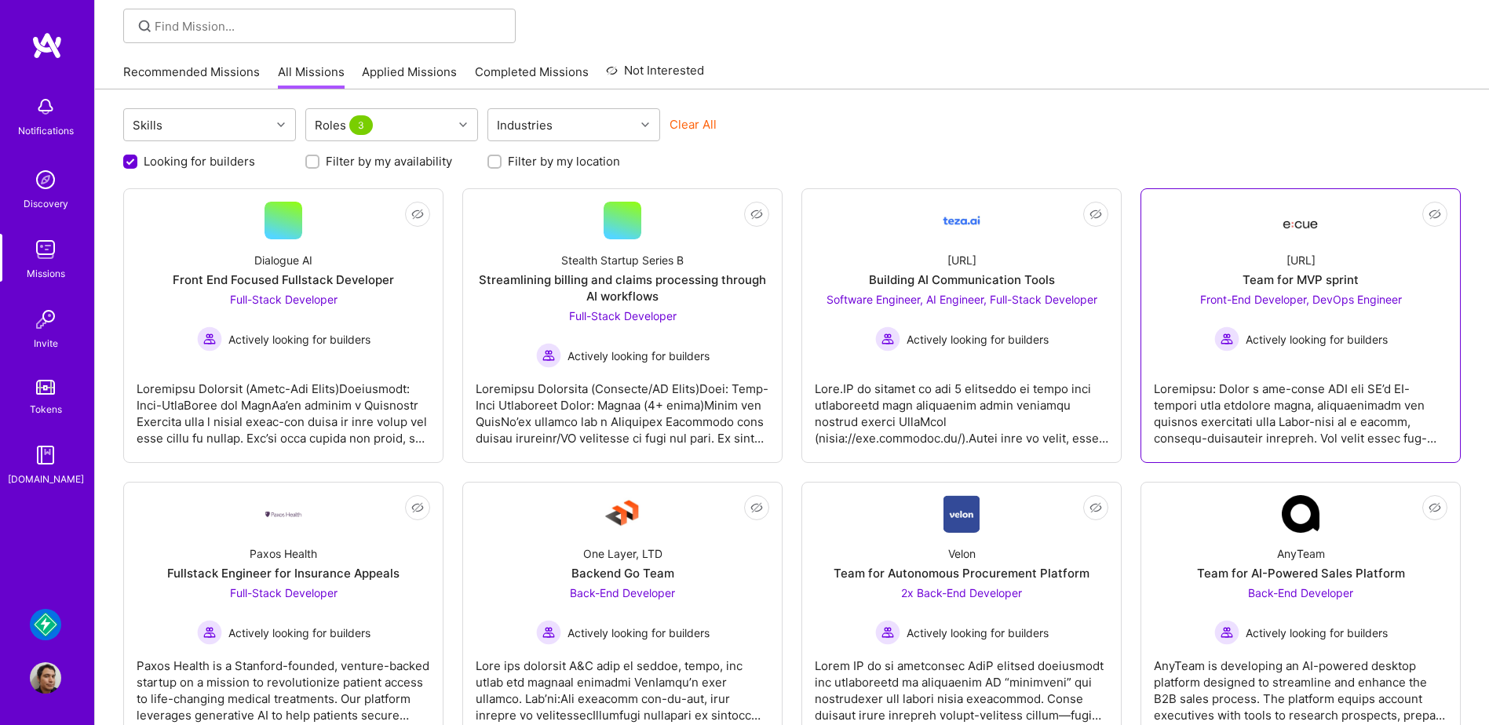
scroll to position [46, 0]
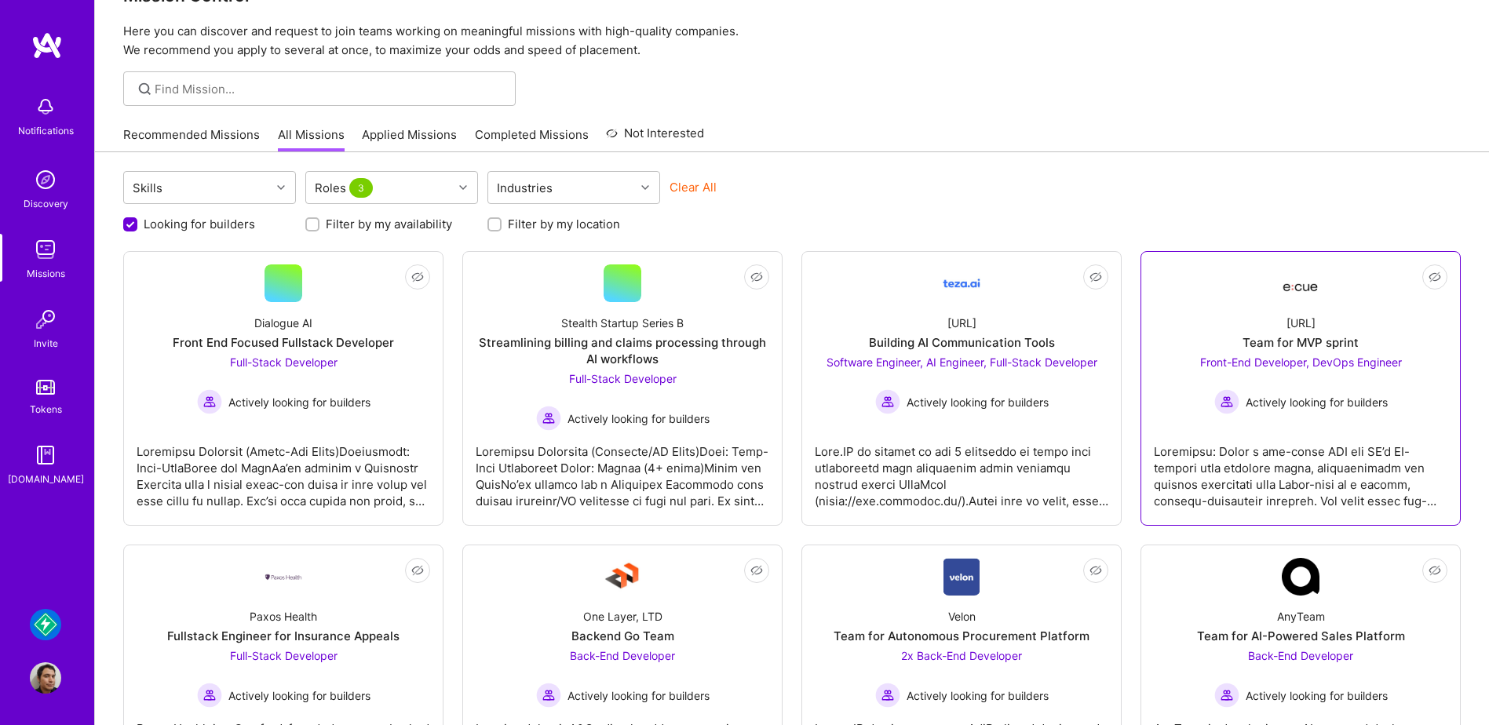
click at [1180, 301] on link "Not Interested Ecue.ai Team for MVP sprint Front-End Developer, DevOps Engineer…" at bounding box center [1301, 389] width 294 height 248
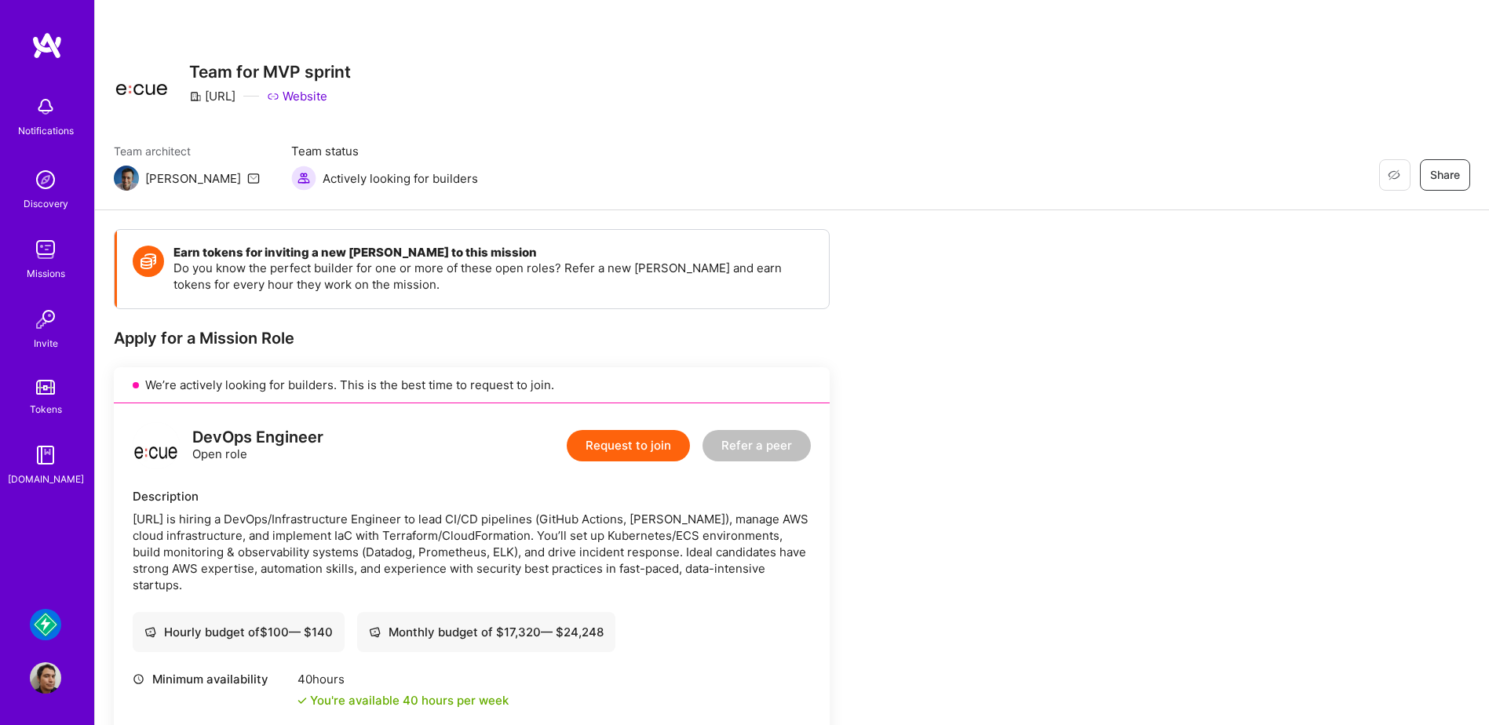
click at [600, 443] on button "Request to join" at bounding box center [628, 445] width 123 height 31
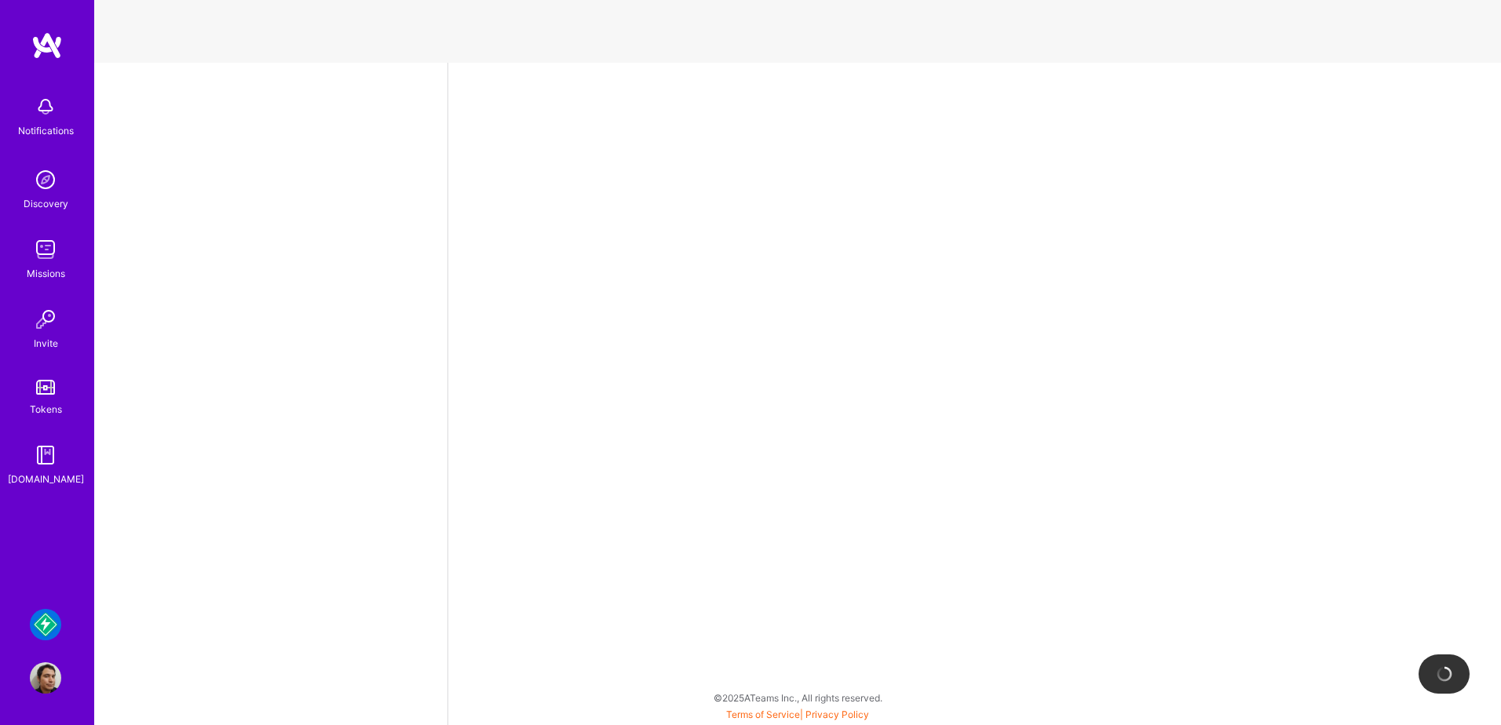
select select "MX"
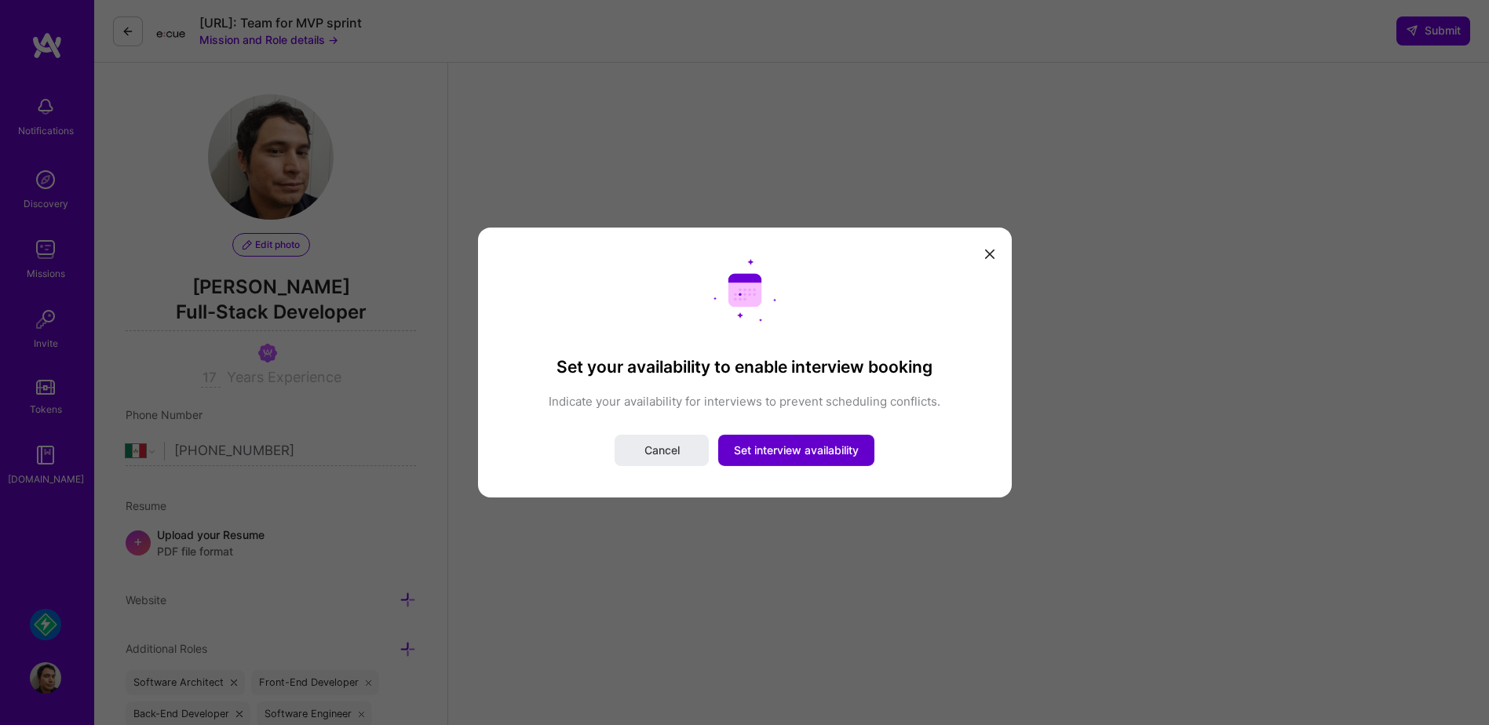
click at [851, 459] on button "Set interview availability" at bounding box center [796, 450] width 156 height 31
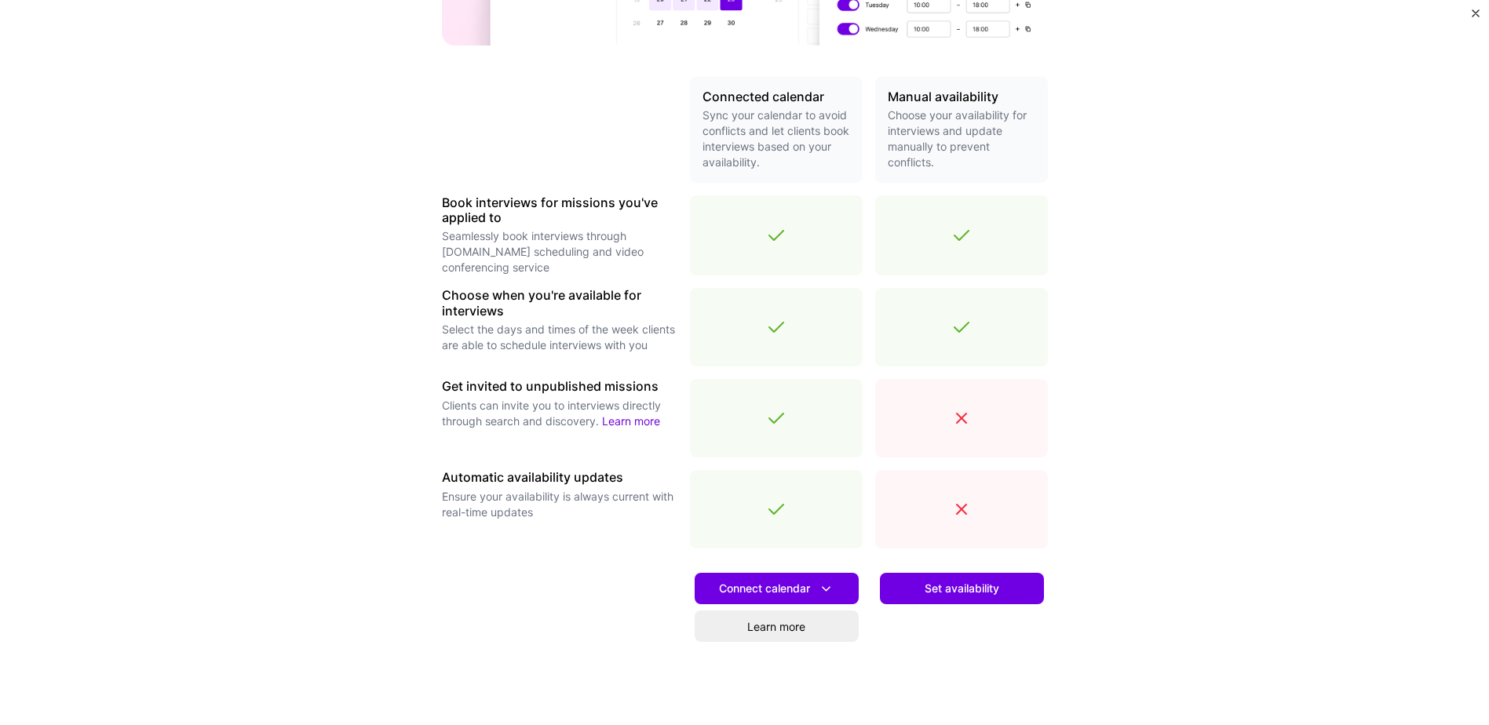
scroll to position [314, 0]
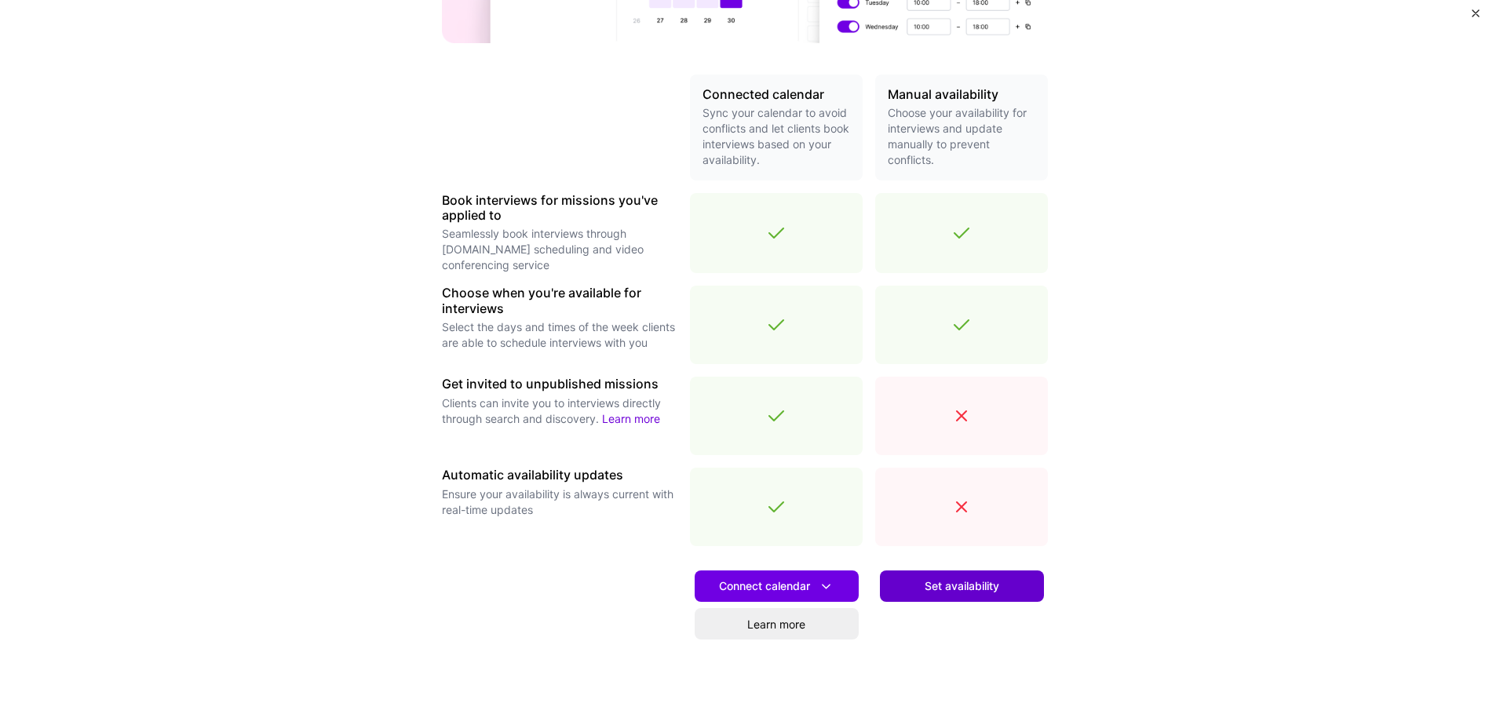
click at [979, 586] on span "Set availability" at bounding box center [962, 586] width 75 height 16
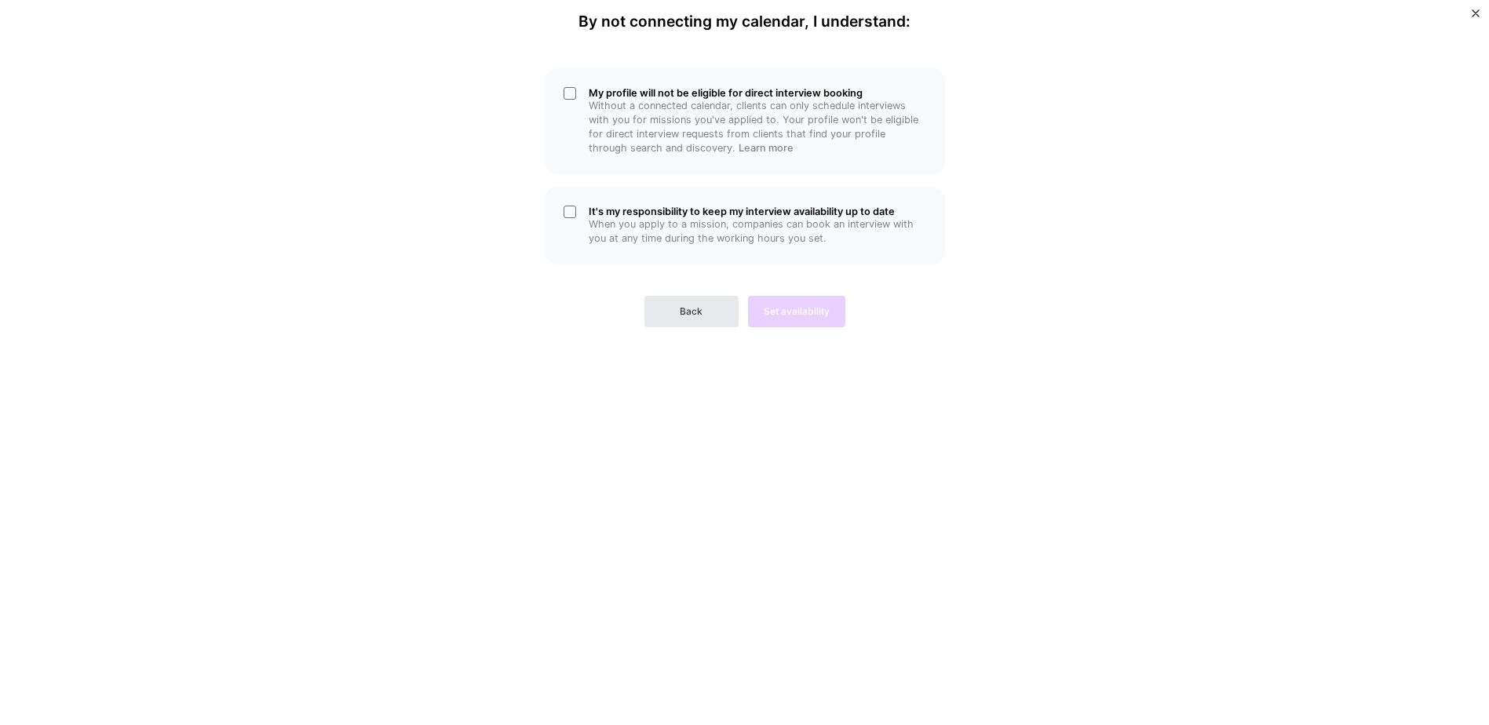
click at [709, 314] on button "Back" at bounding box center [691, 311] width 94 height 31
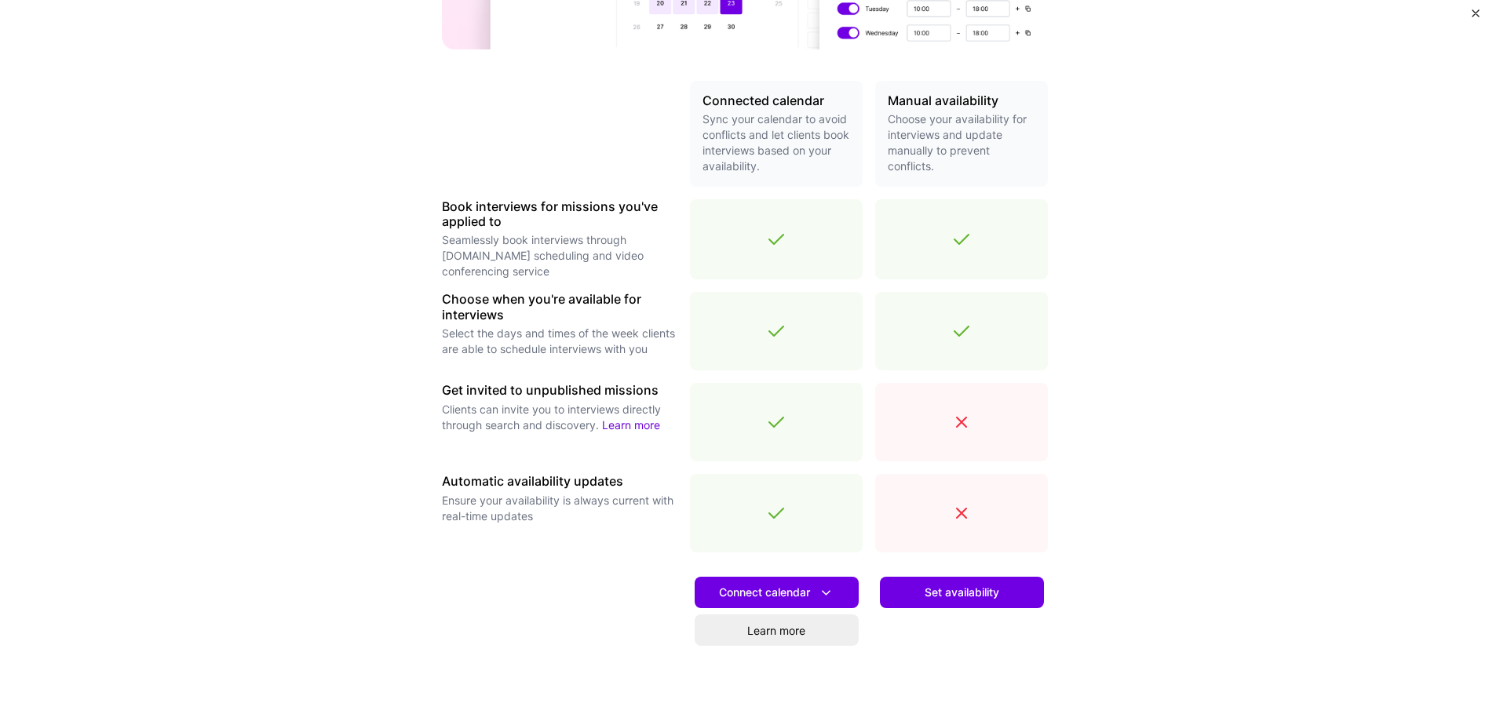
scroll to position [314, 0]
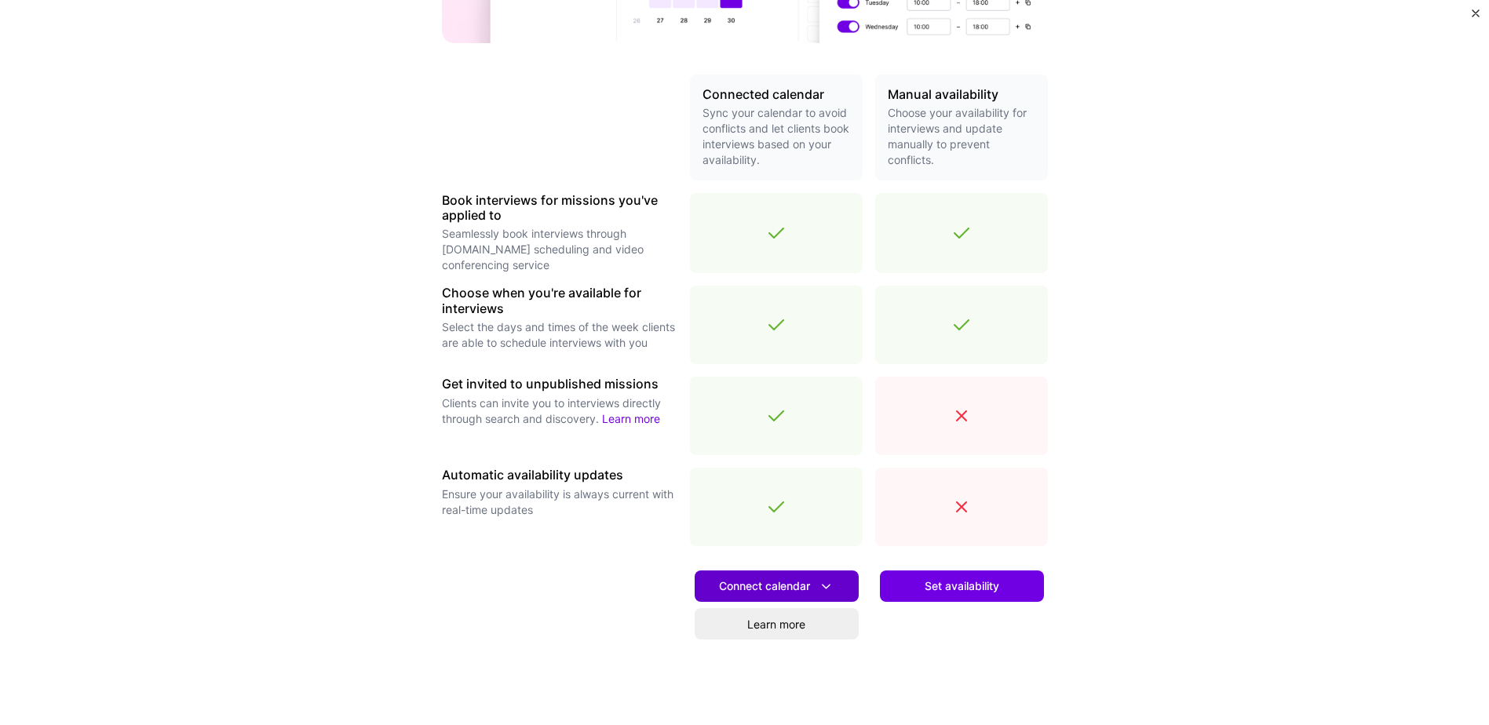
click at [780, 583] on span "Connect calendar" at bounding box center [776, 586] width 115 height 16
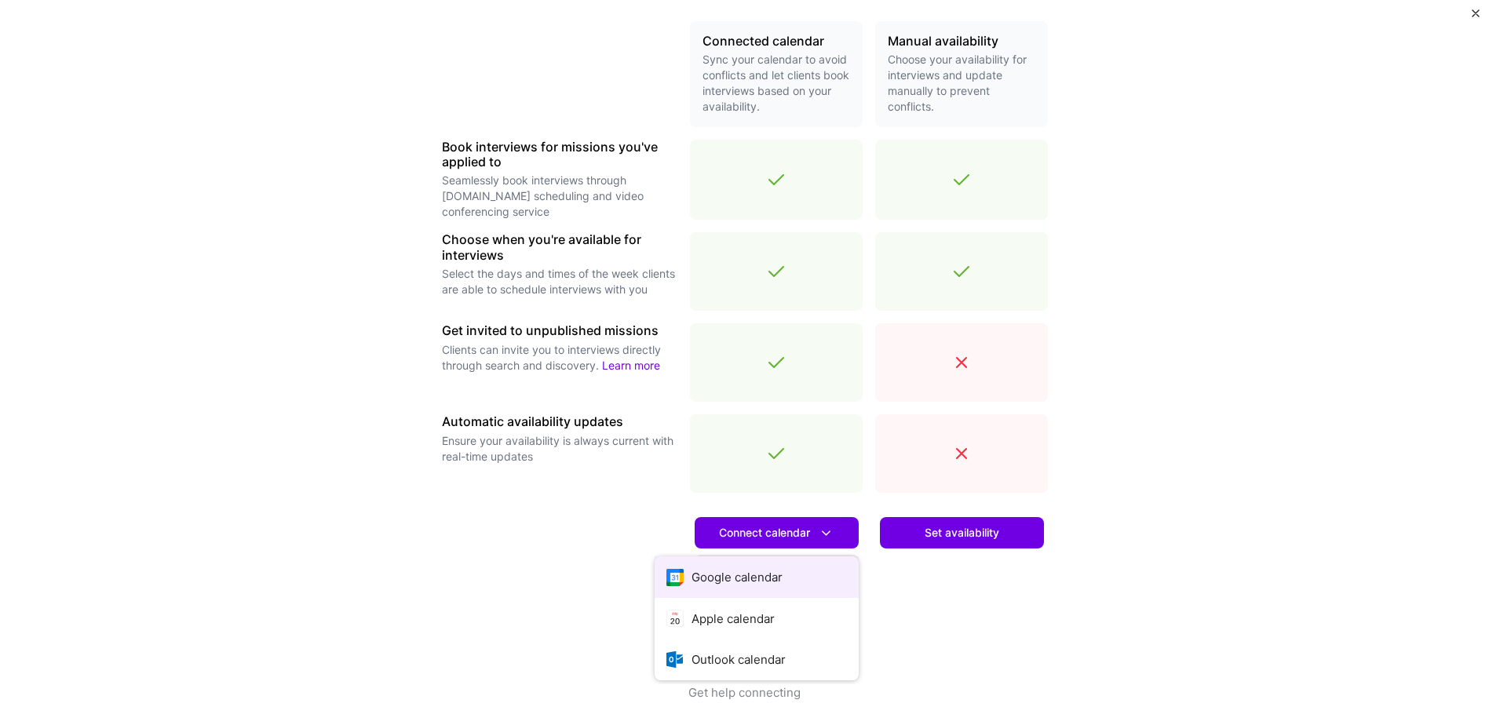
scroll to position [373, 0]
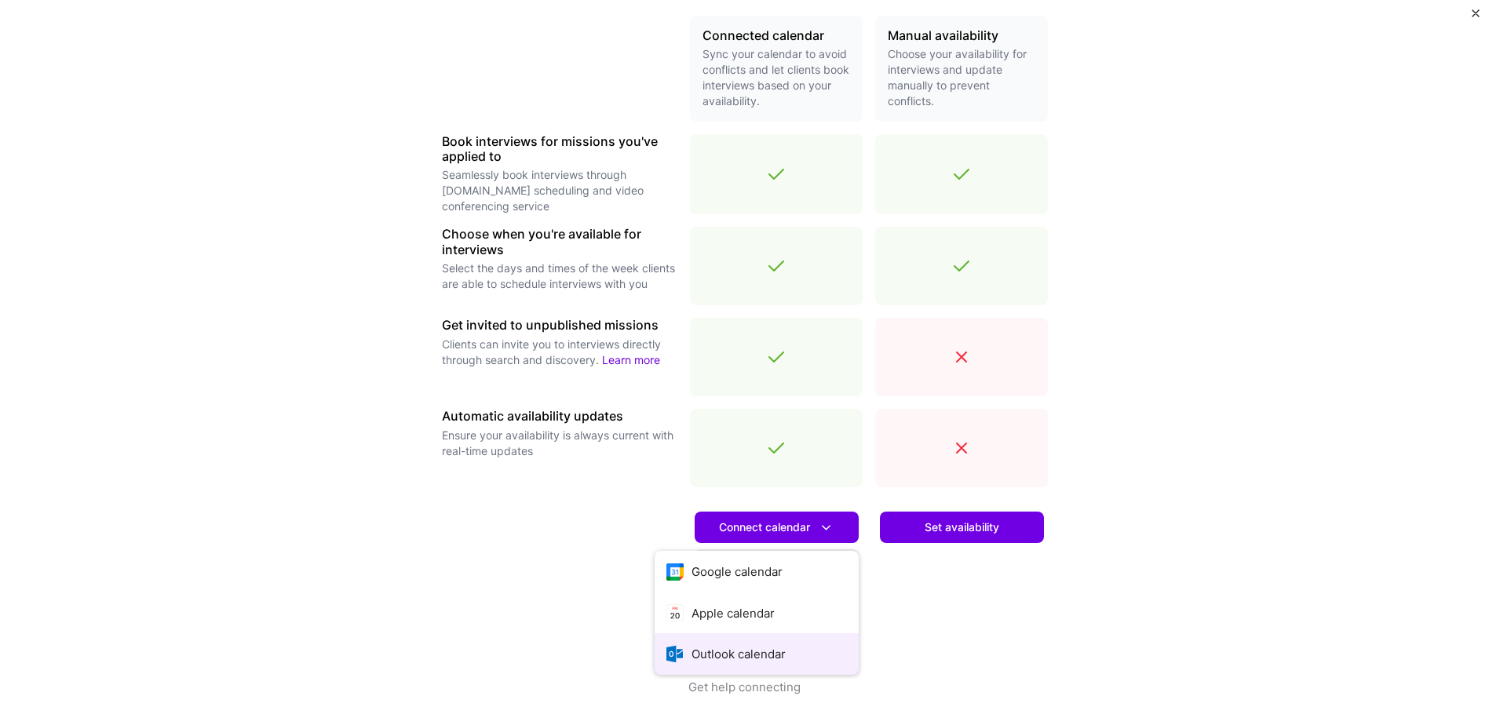
click at [666, 662] on button "Outlook calendar" at bounding box center [757, 654] width 204 height 42
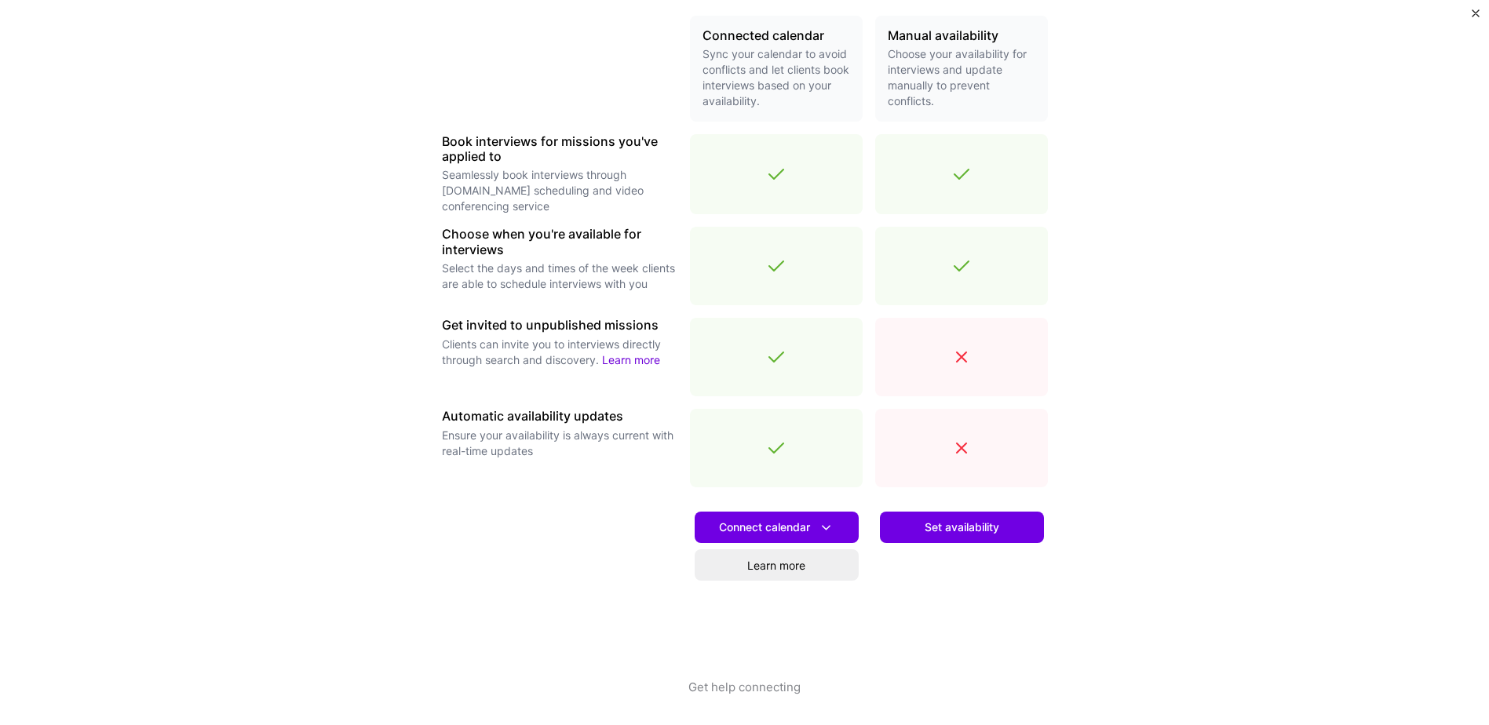
scroll to position [392, 0]
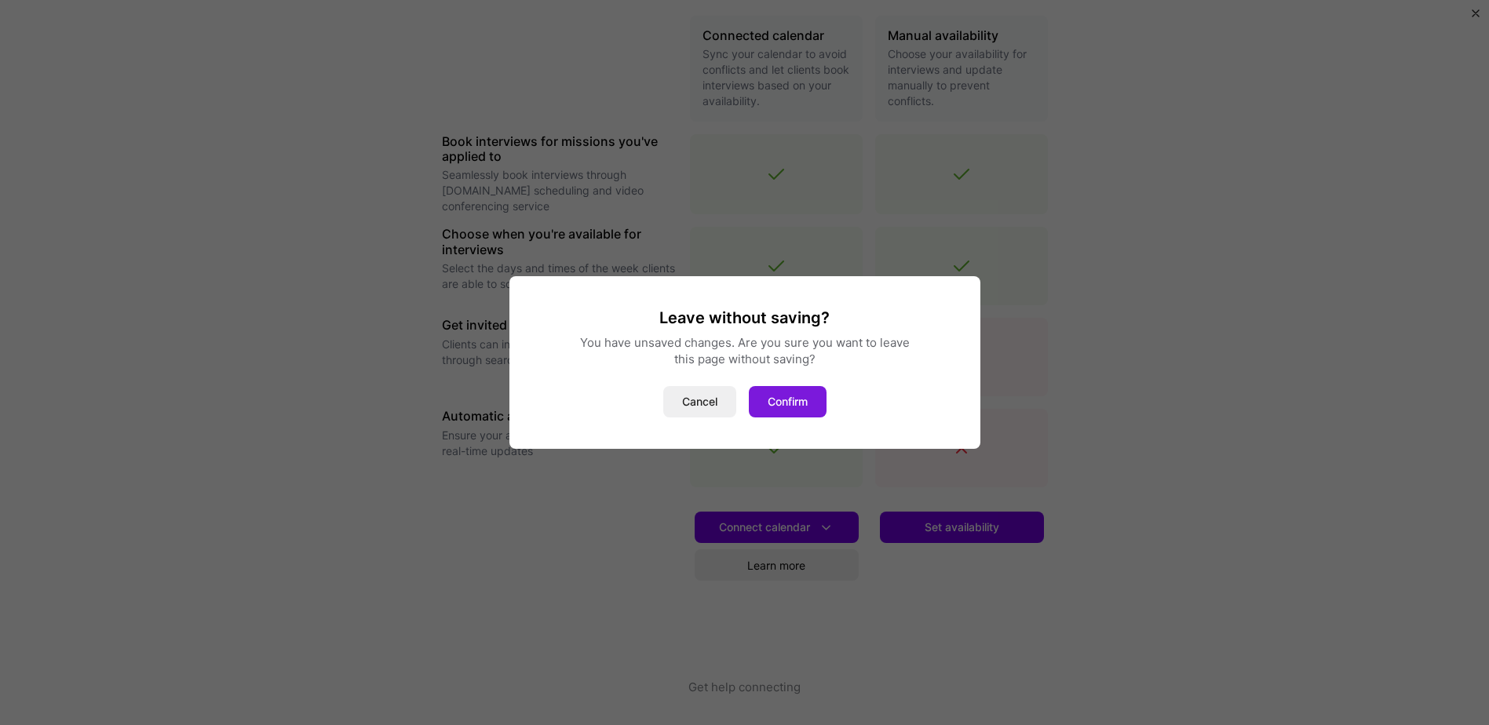
click at [792, 402] on button "Confirm" at bounding box center [788, 401] width 78 height 31
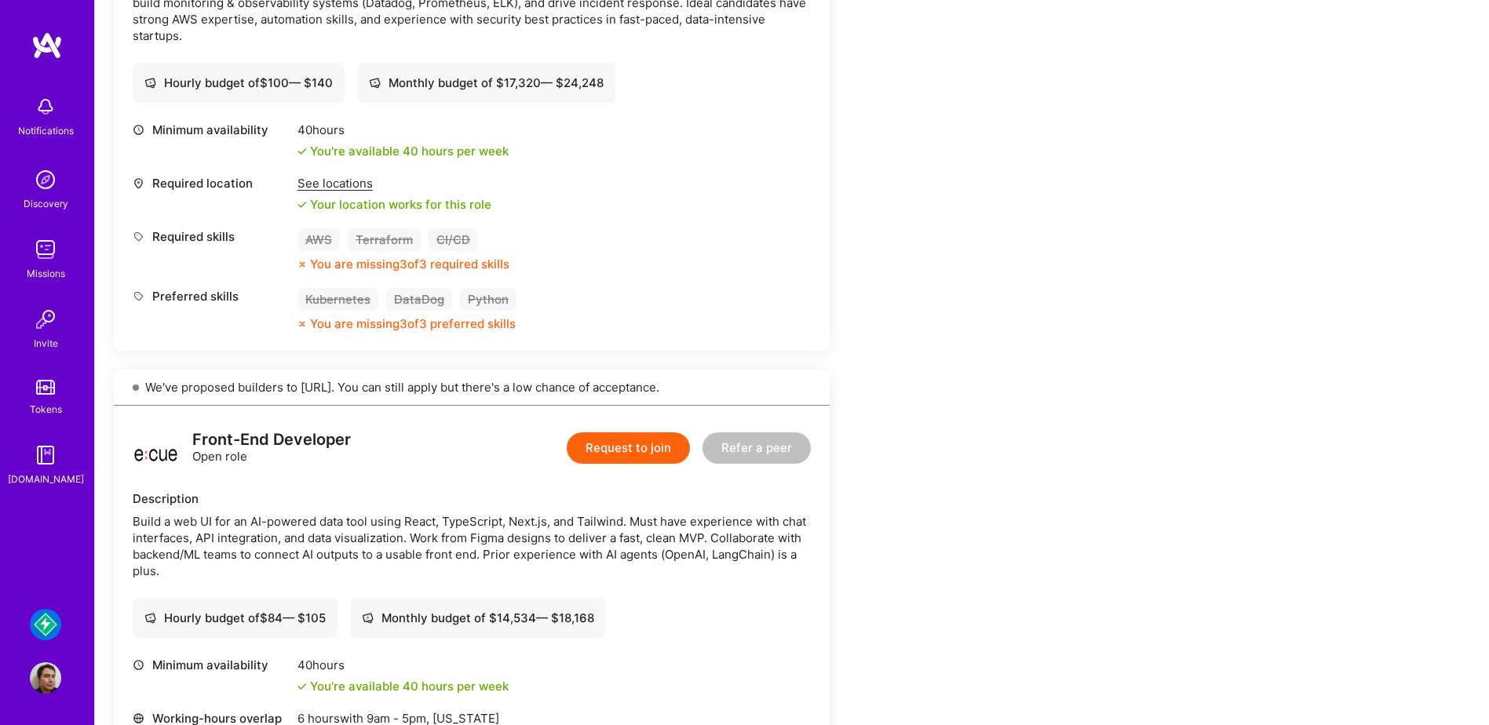
scroll to position [374, 0]
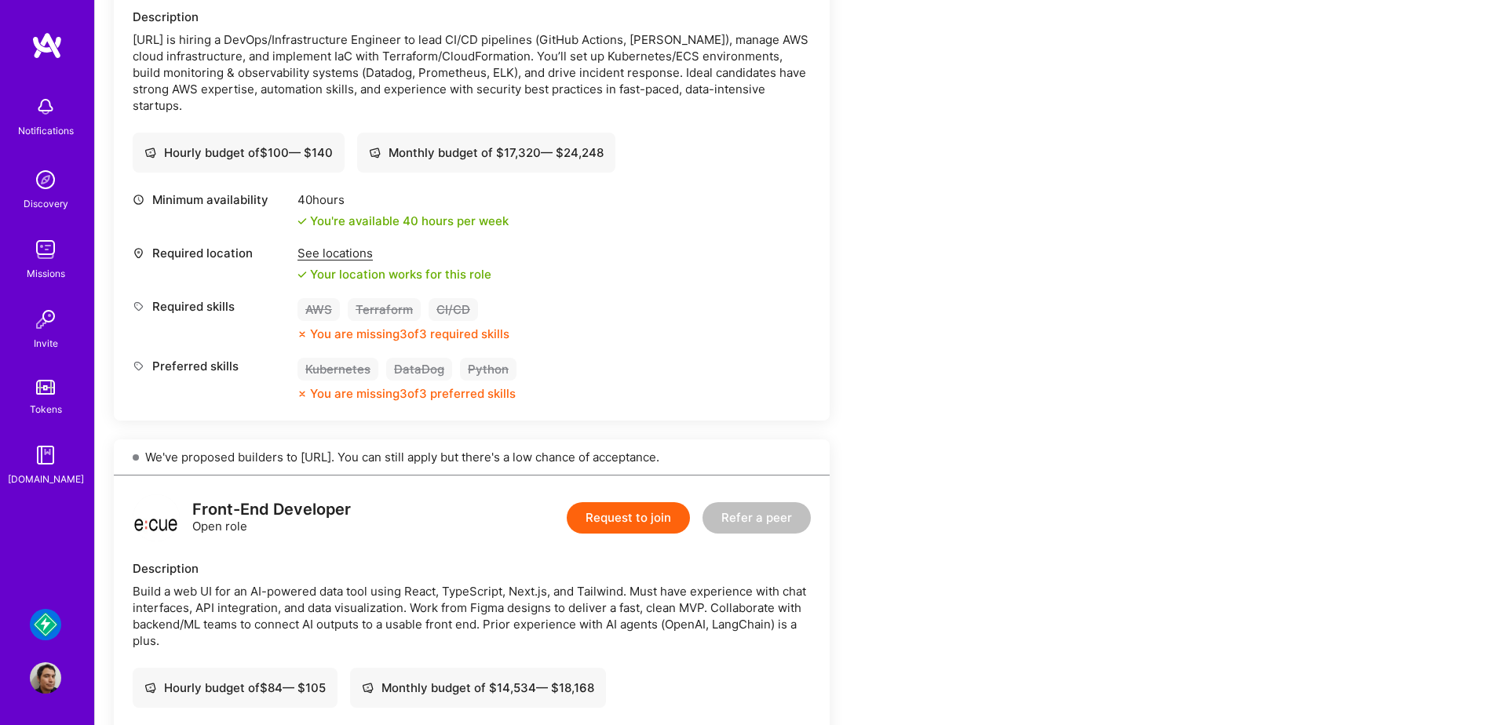
scroll to position [471, 0]
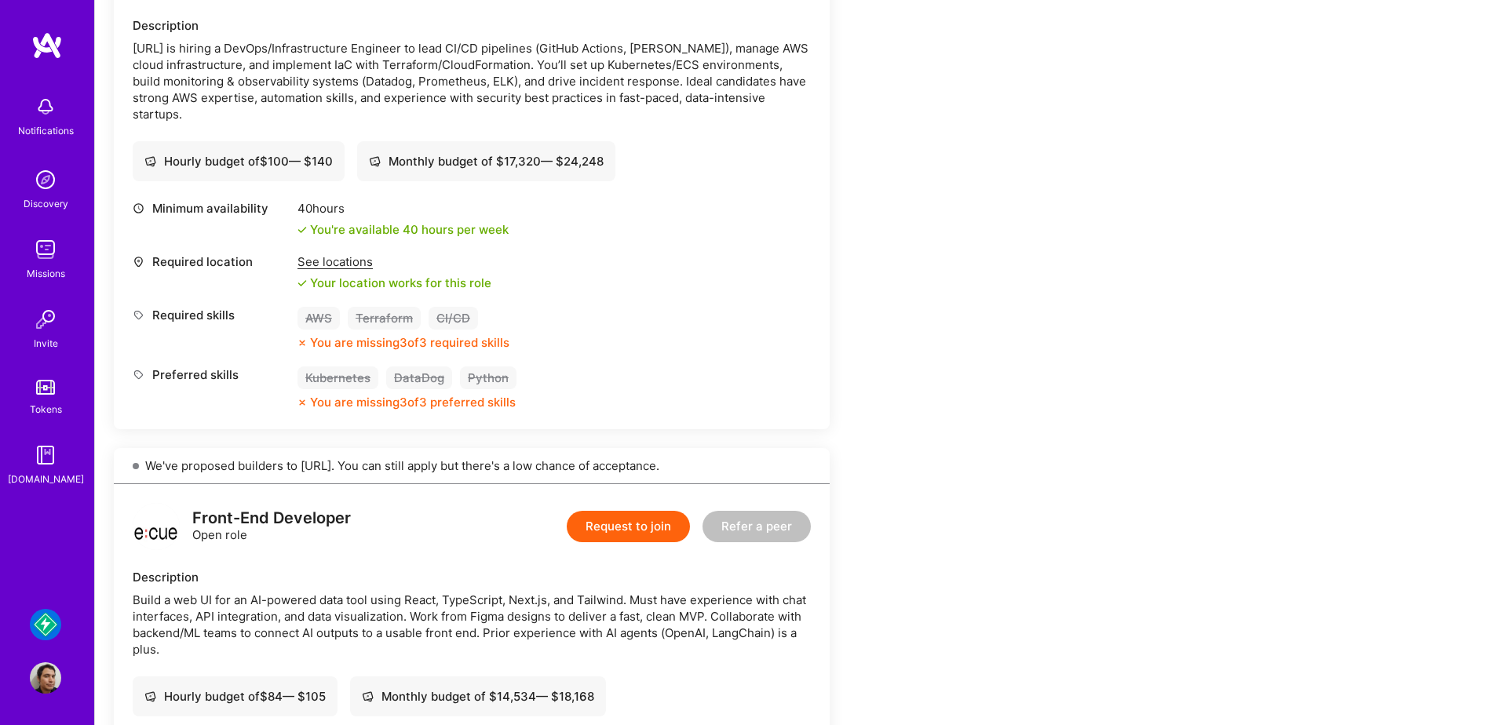
click at [41, 177] on img at bounding box center [45, 179] width 31 height 31
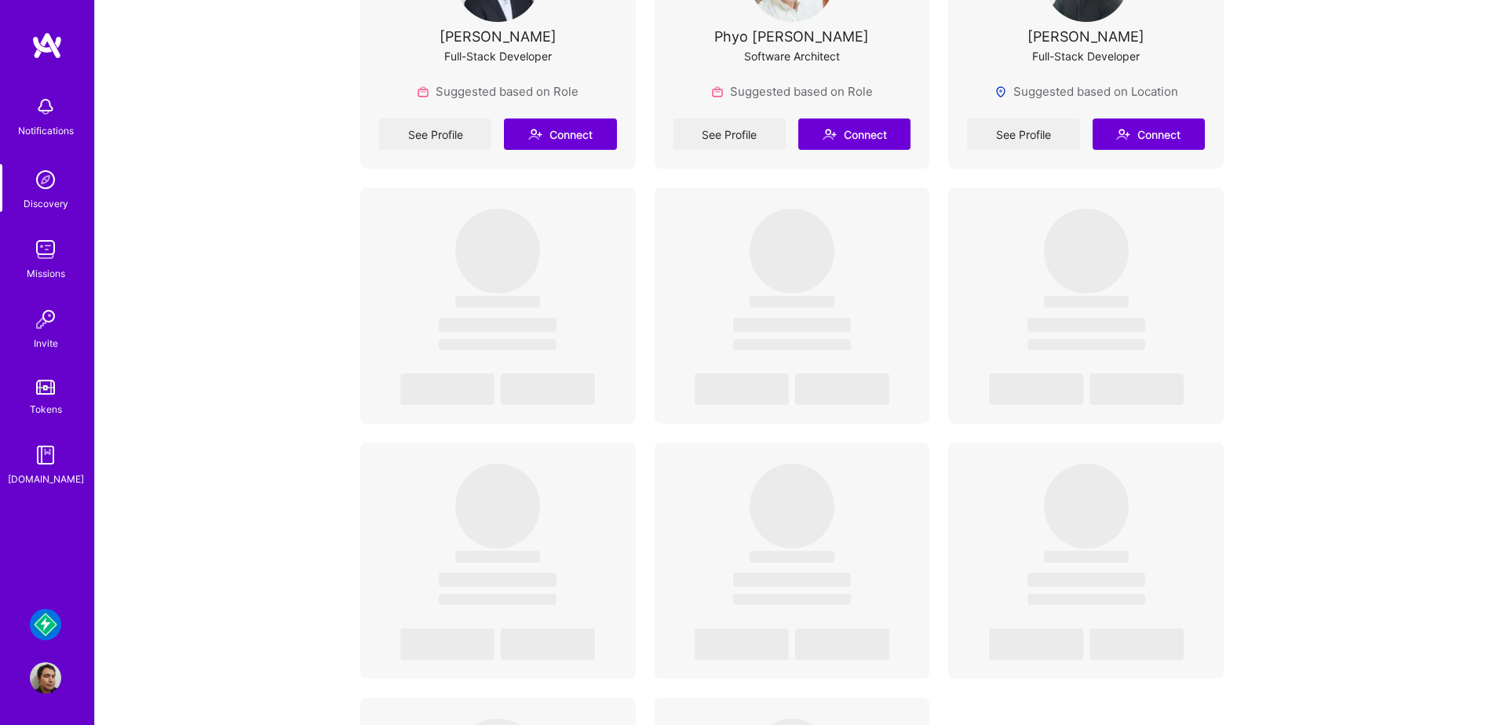
scroll to position [5738, 0]
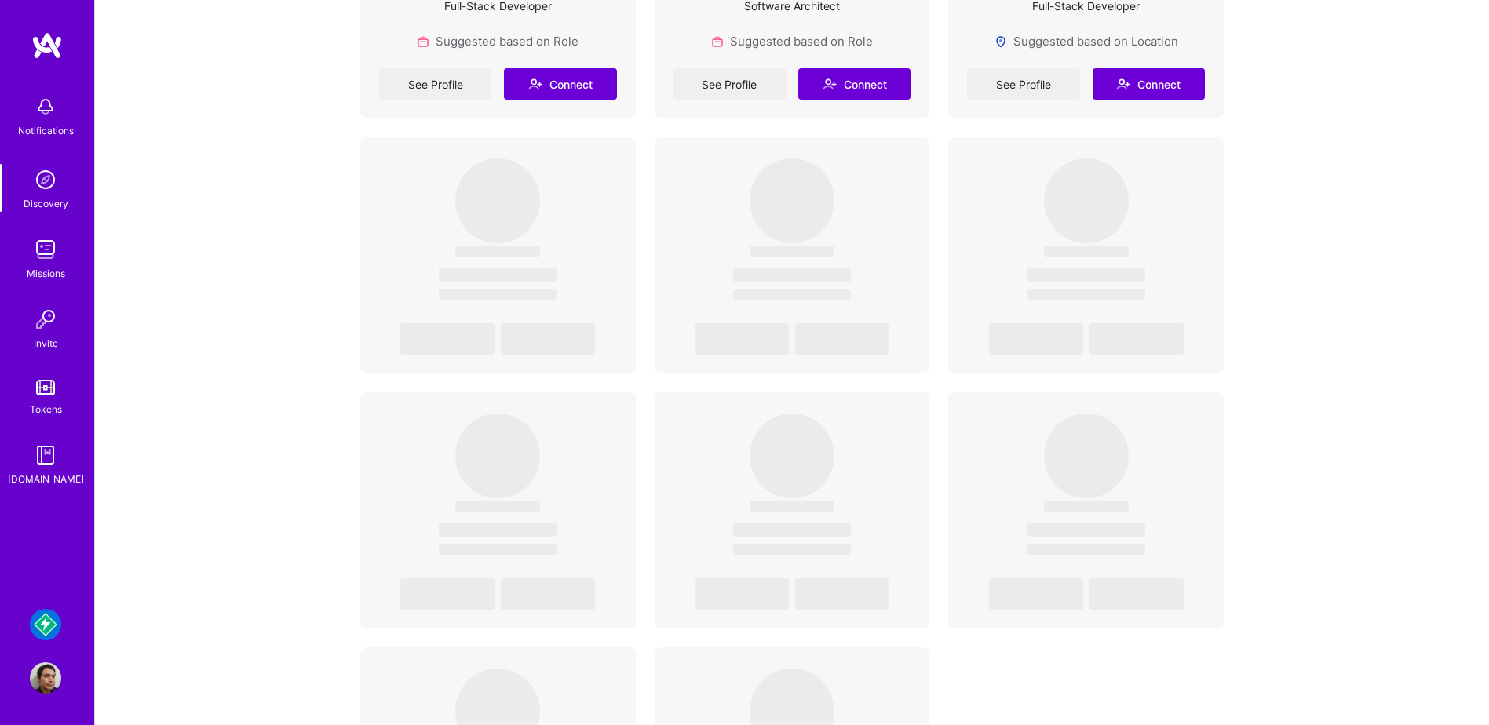
click at [50, 111] on img at bounding box center [45, 106] width 31 height 31
click at [40, 201] on div "Discovery" at bounding box center [46, 203] width 45 height 16
click at [58, 302] on div "Notifications Discovery Missions Invite Tokens [DOMAIN_NAME]" at bounding box center [47, 288] width 94 height 400
click at [57, 336] on div "Invite" at bounding box center [46, 343] width 24 height 16
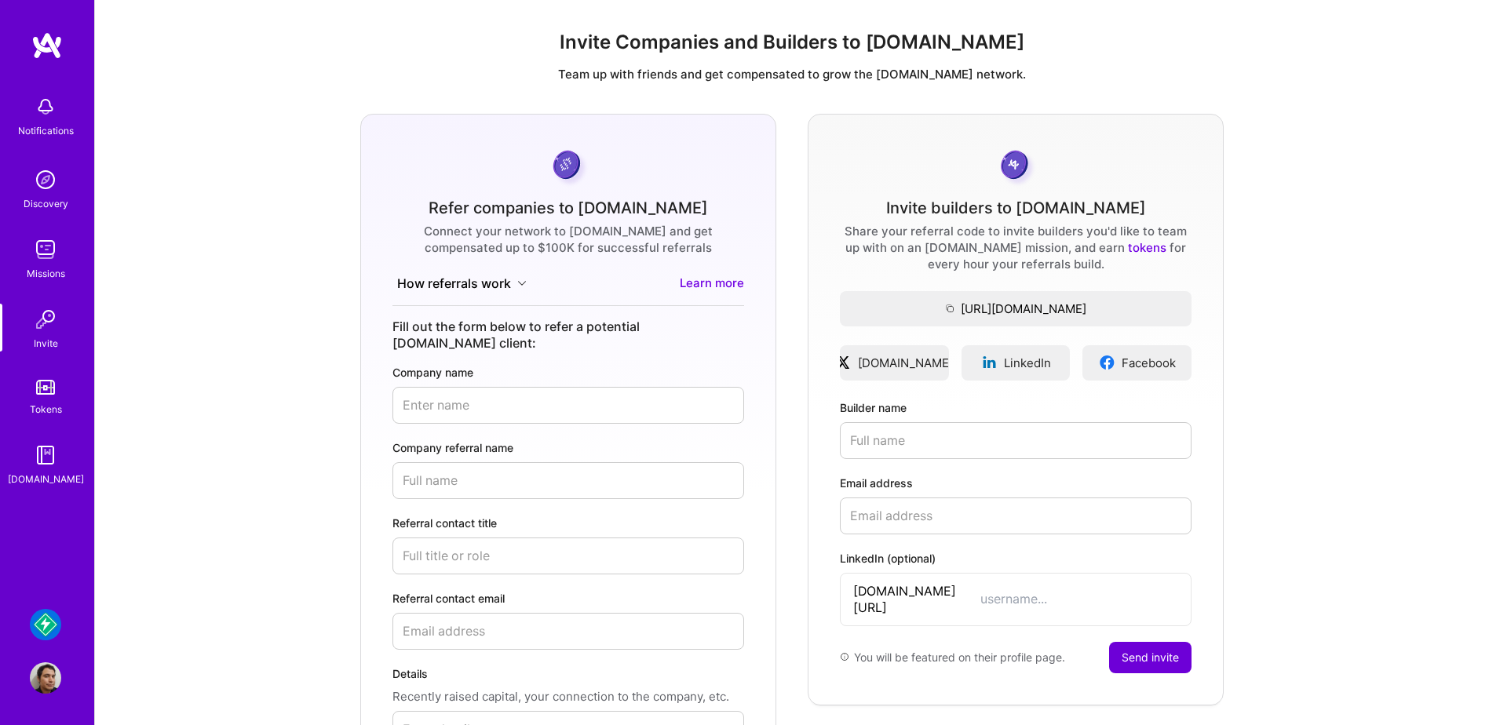
click at [689, 279] on link "Learn more" at bounding box center [712, 284] width 64 height 18
click at [1128, 245] on link "tokens" at bounding box center [1147, 247] width 38 height 15
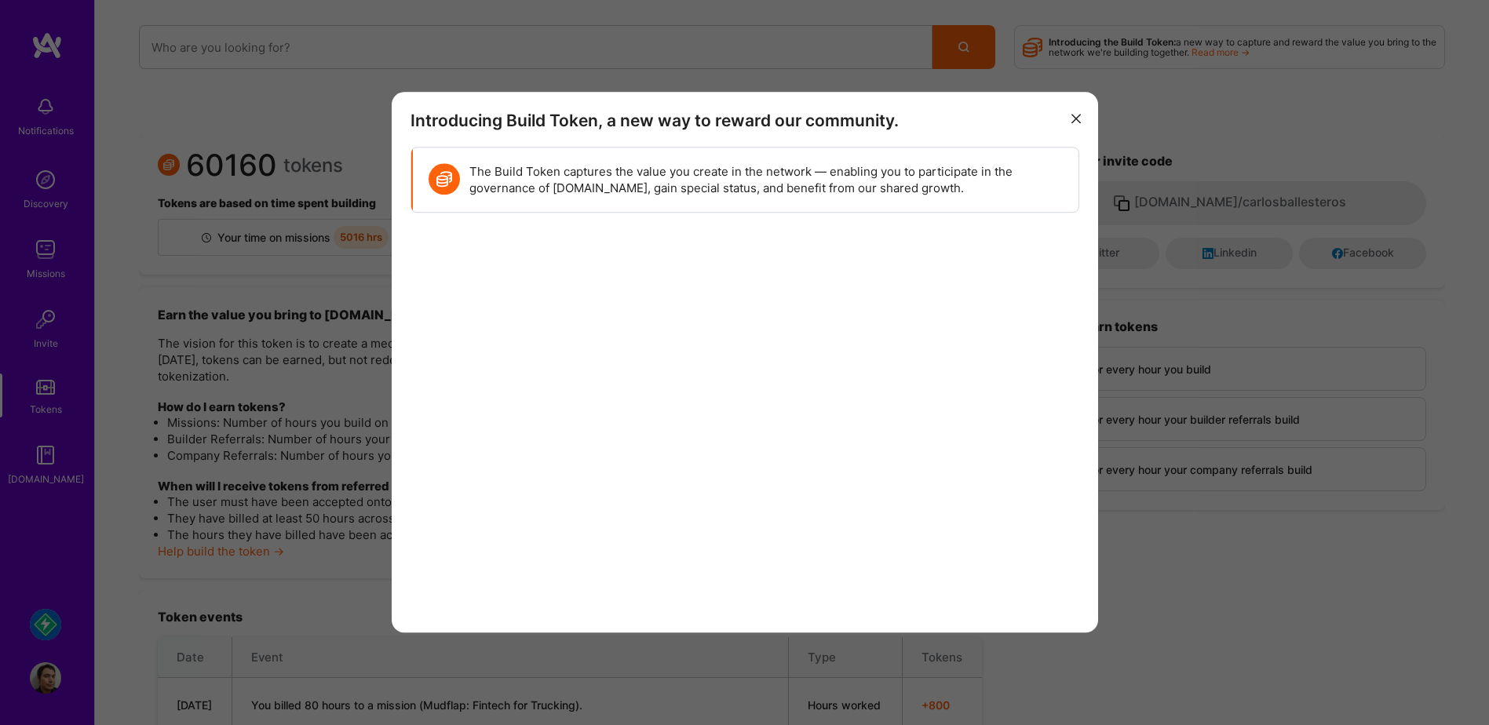
click at [1070, 117] on button "modal" at bounding box center [1076, 117] width 19 height 26
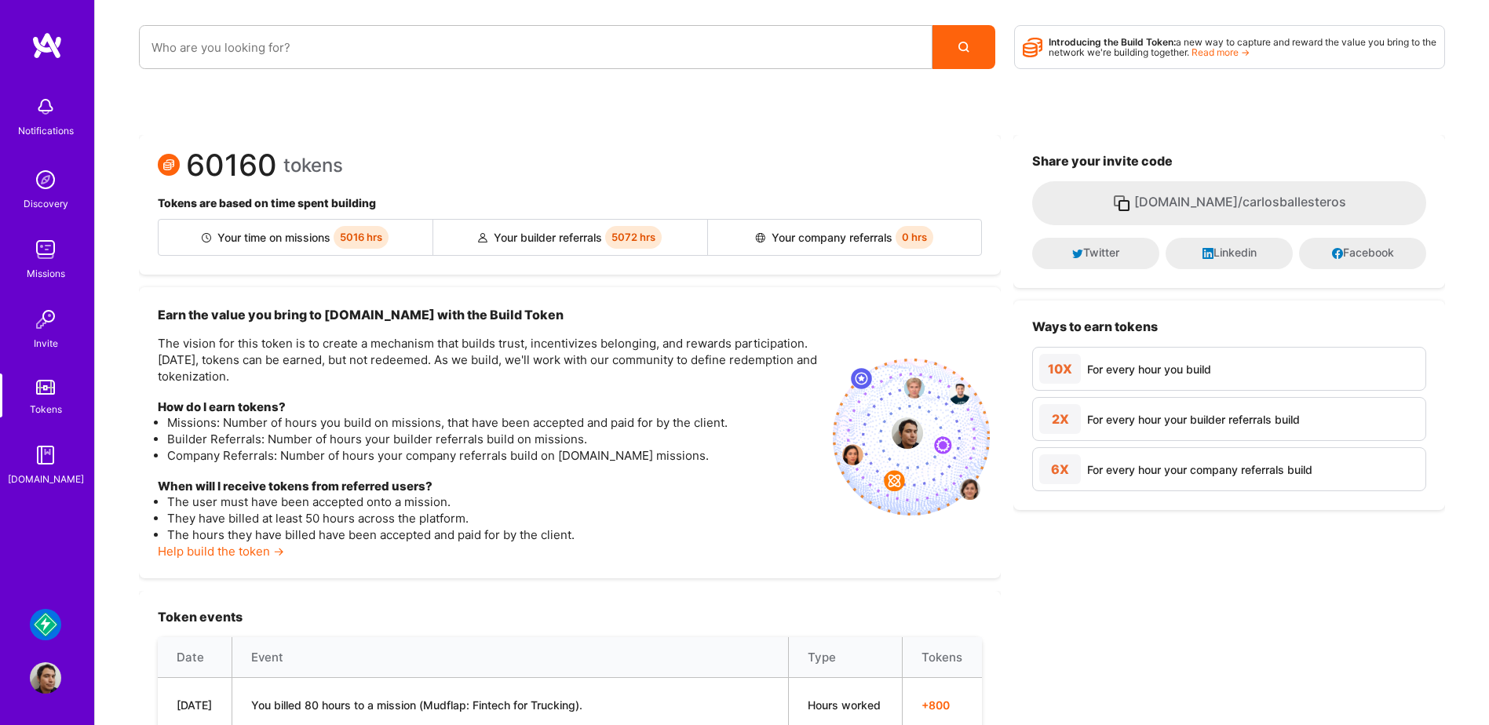
click at [1249, 53] on link "Read more →" at bounding box center [1220, 52] width 58 height 12
click at [42, 261] on img at bounding box center [45, 249] width 31 height 31
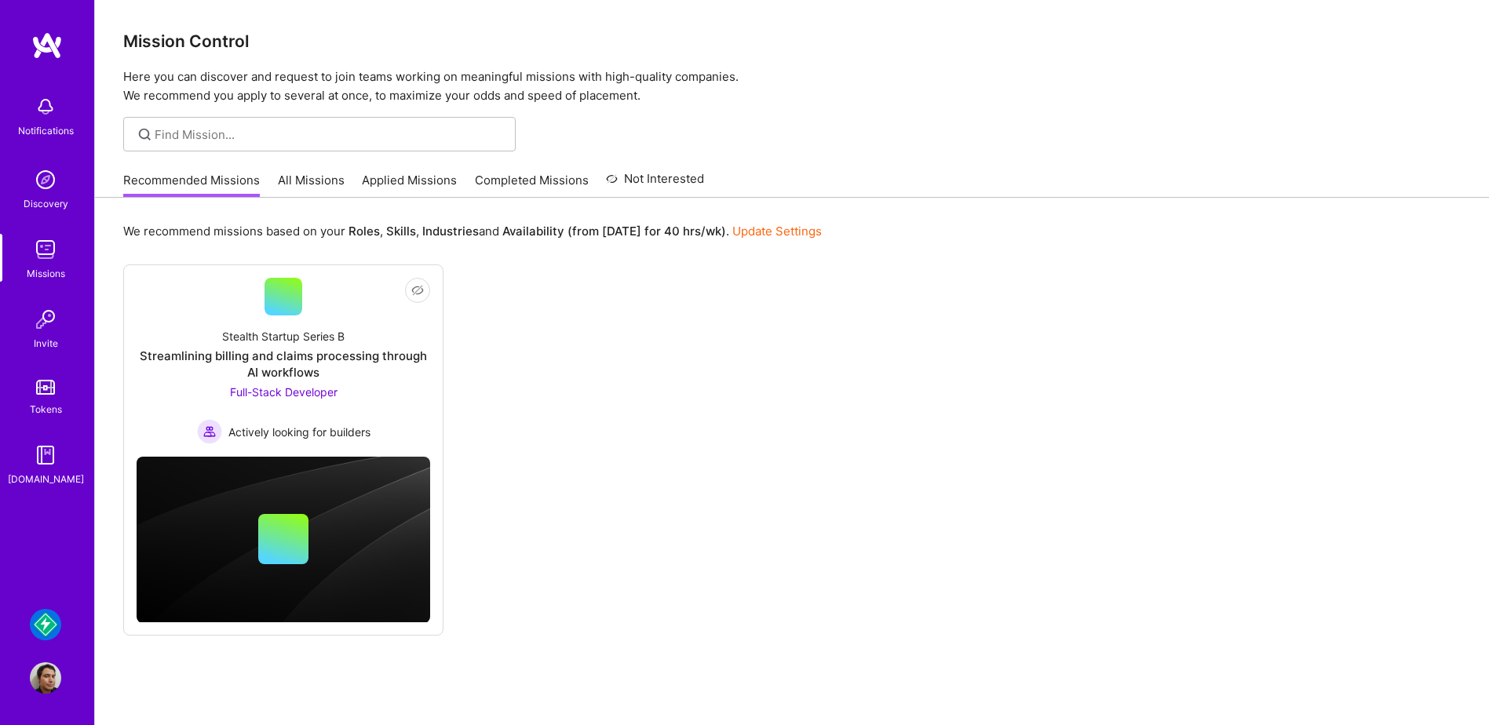
click at [47, 392] on img at bounding box center [45, 387] width 19 height 15
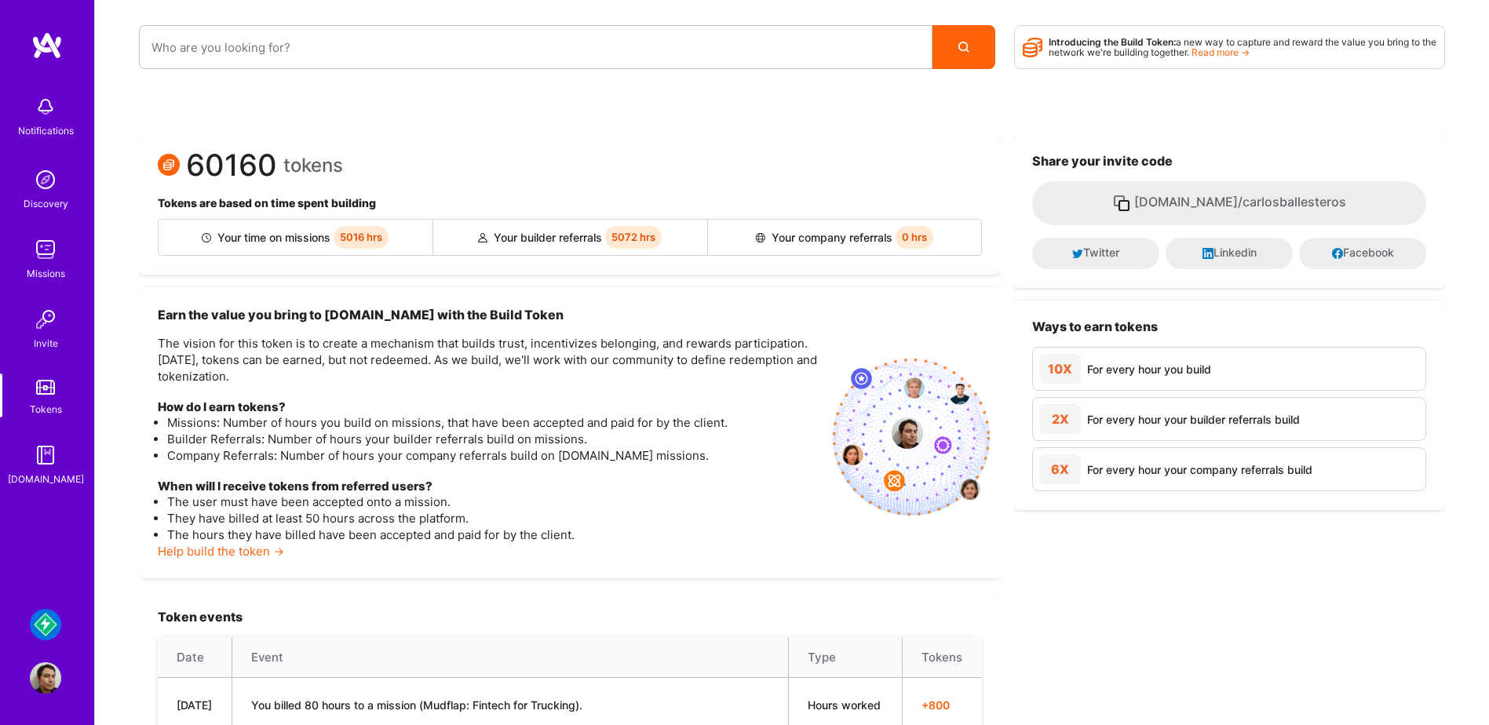
click at [42, 459] on img at bounding box center [45, 455] width 31 height 31
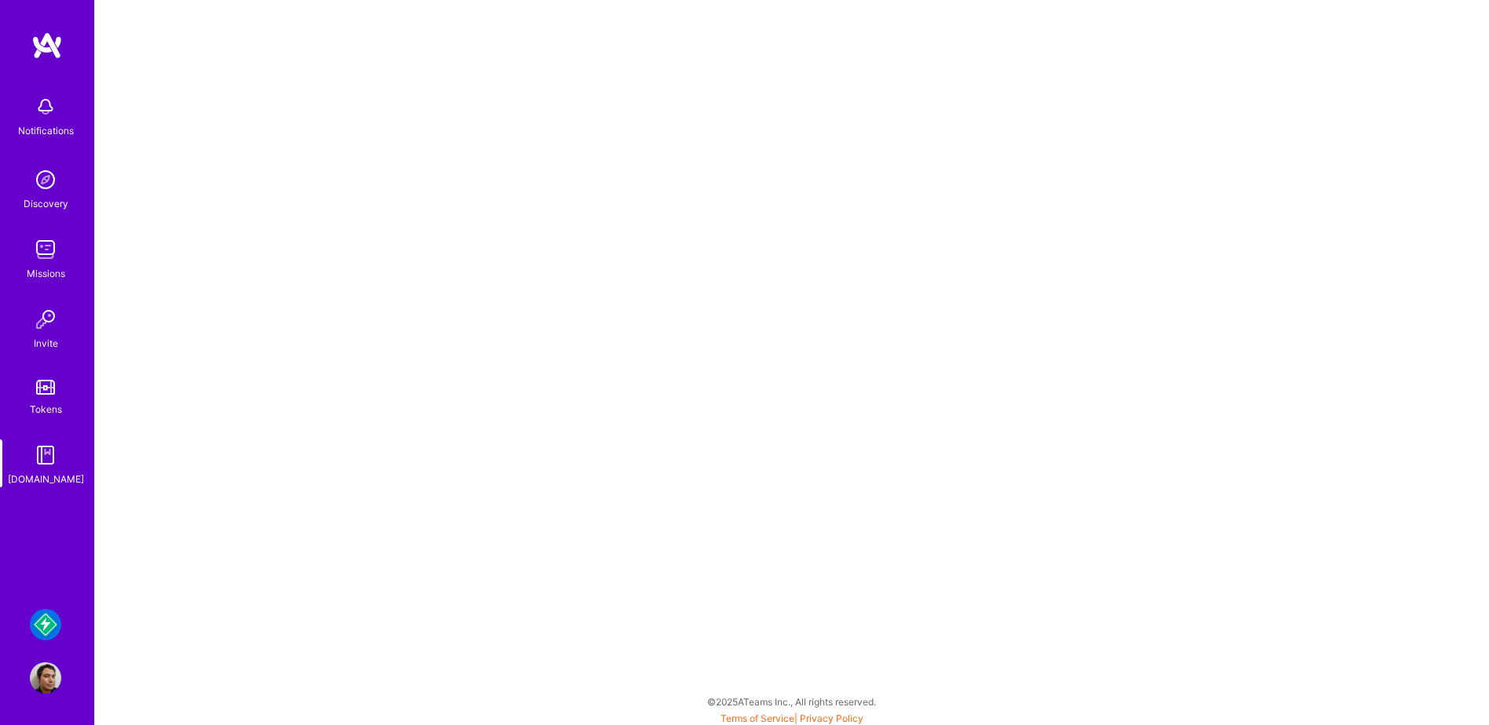
scroll to position [4, 0]
click at [46, 627] on img at bounding box center [45, 624] width 31 height 31
